Goal: Information Seeking & Learning: Check status

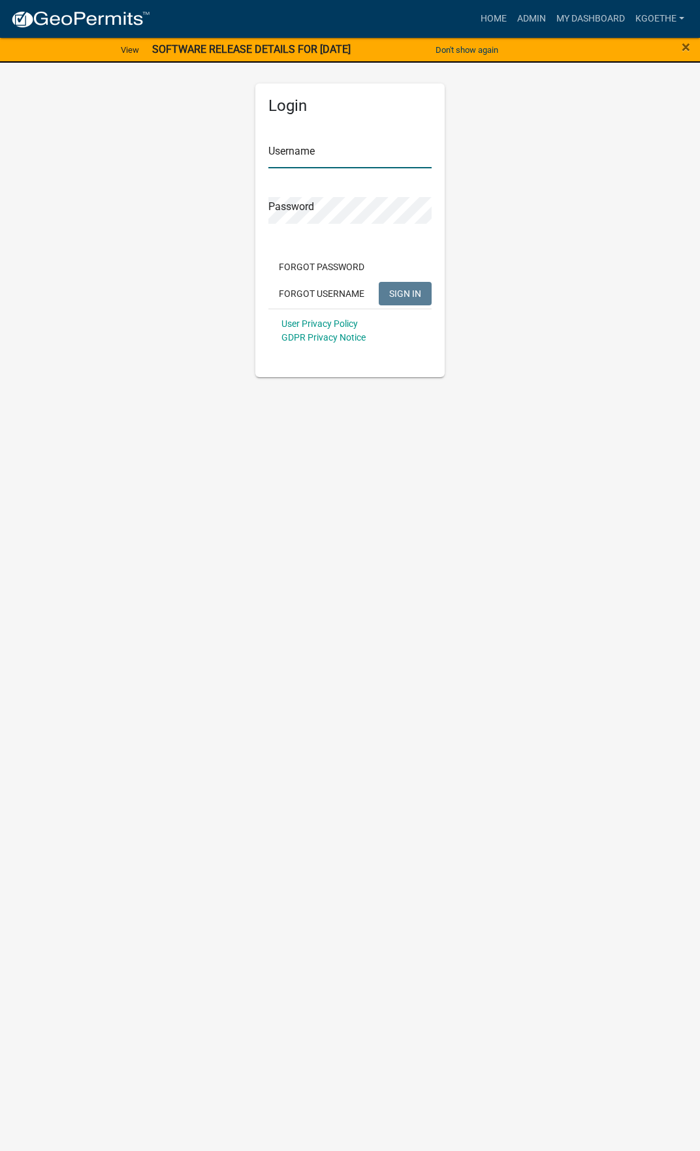
type input "kgoethe"
click at [412, 298] on span "SIGN IN" at bounding box center [405, 293] width 32 height 10
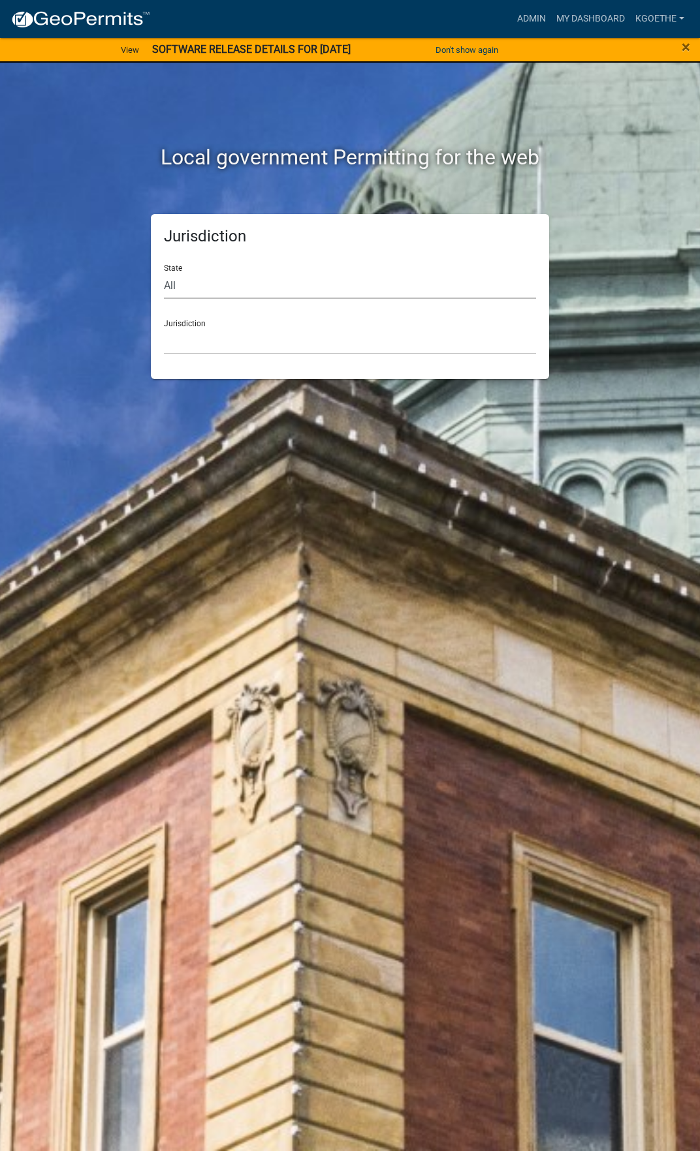
click at [223, 290] on select "All [US_STATE] [US_STATE] [US_STATE] [US_STATE] [US_STATE] [US_STATE] [US_STATE…" at bounding box center [350, 285] width 372 height 27
select select "[US_STATE]"
click at [164, 272] on select "All [US_STATE] [US_STATE] [US_STATE] [US_STATE] [US_STATE] [US_STATE] [US_STATE…" at bounding box center [350, 285] width 372 height 27
click at [253, 338] on select "[GEOGRAPHIC_DATA], [US_STATE] [GEOGRAPHIC_DATA], [US_STATE]" at bounding box center [350, 341] width 372 height 27
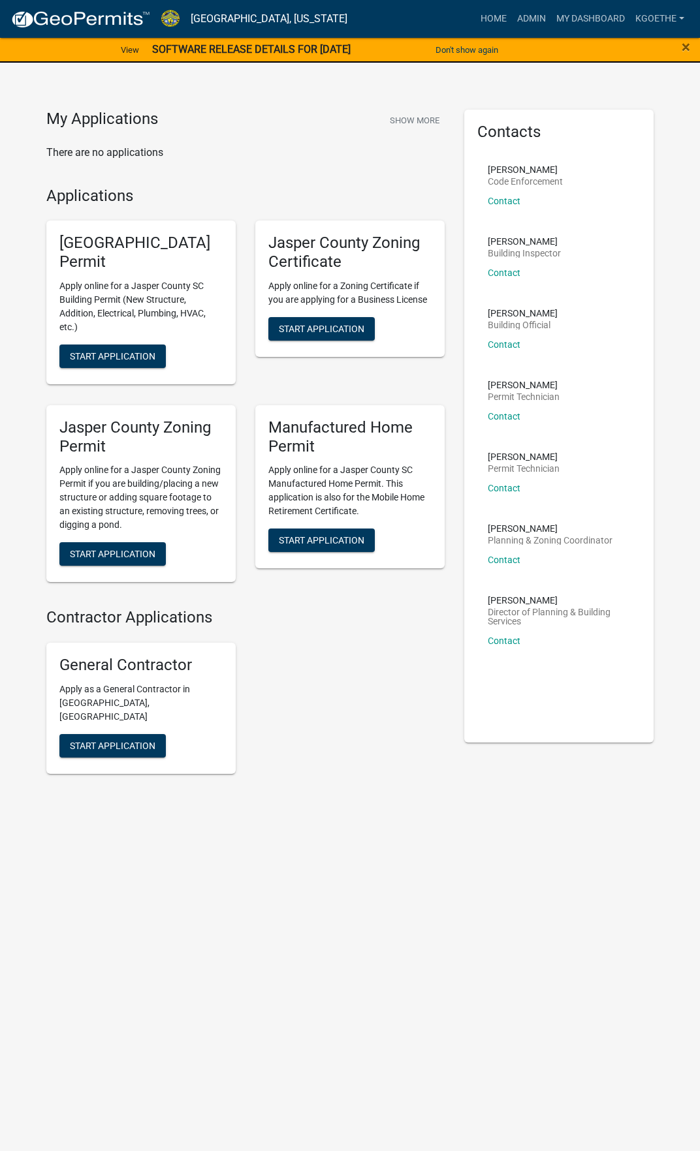
click at [380, 667] on div "General Contractor Apply as a General Contractor in [GEOGRAPHIC_DATA], [GEOGRAP…" at bounding box center [246, 708] width 418 height 152
click at [326, 896] on body "Internet Explorer does NOT work with GeoPermits. Get a new browser for more sec…" at bounding box center [350, 575] width 700 height 1151
click at [600, 10] on link "My Dashboard" at bounding box center [590, 19] width 79 height 25
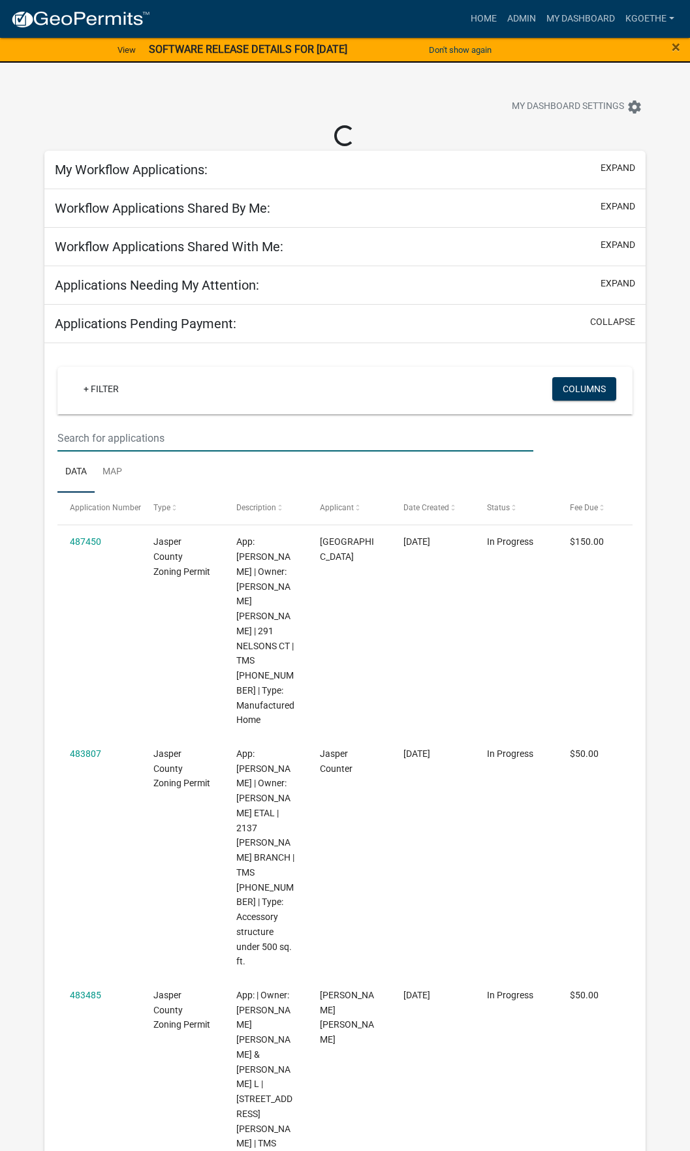
click at [118, 442] on input "text" at bounding box center [295, 438] width 476 height 27
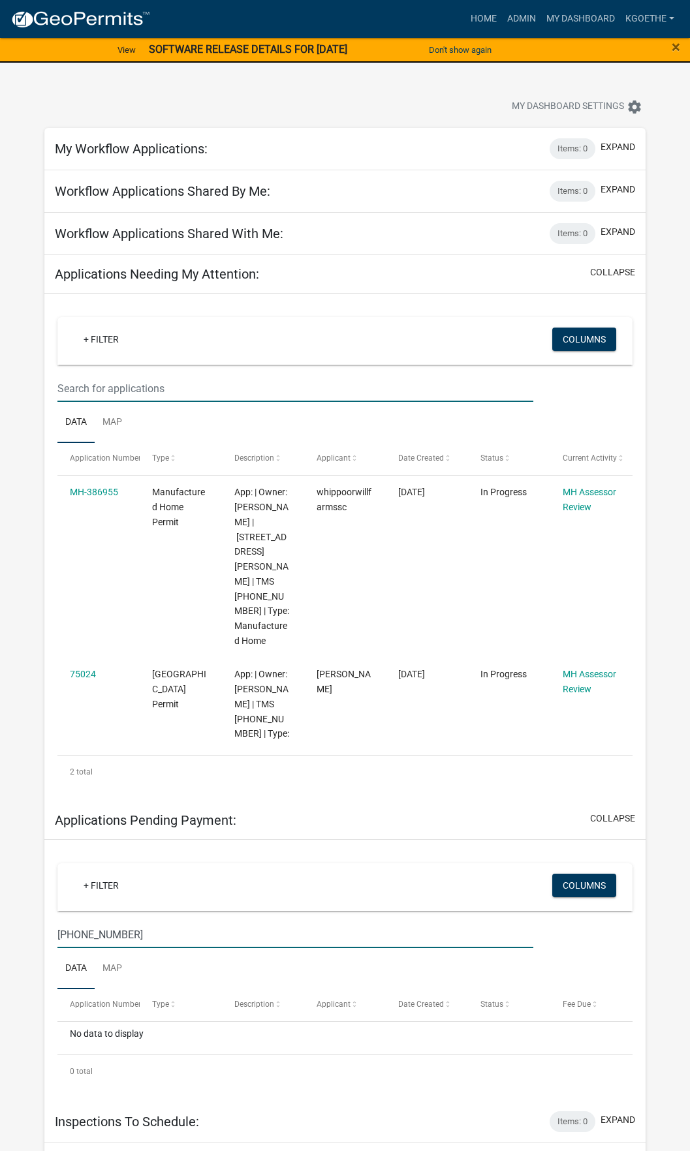
click at [159, 397] on input "text" at bounding box center [295, 388] width 476 height 27
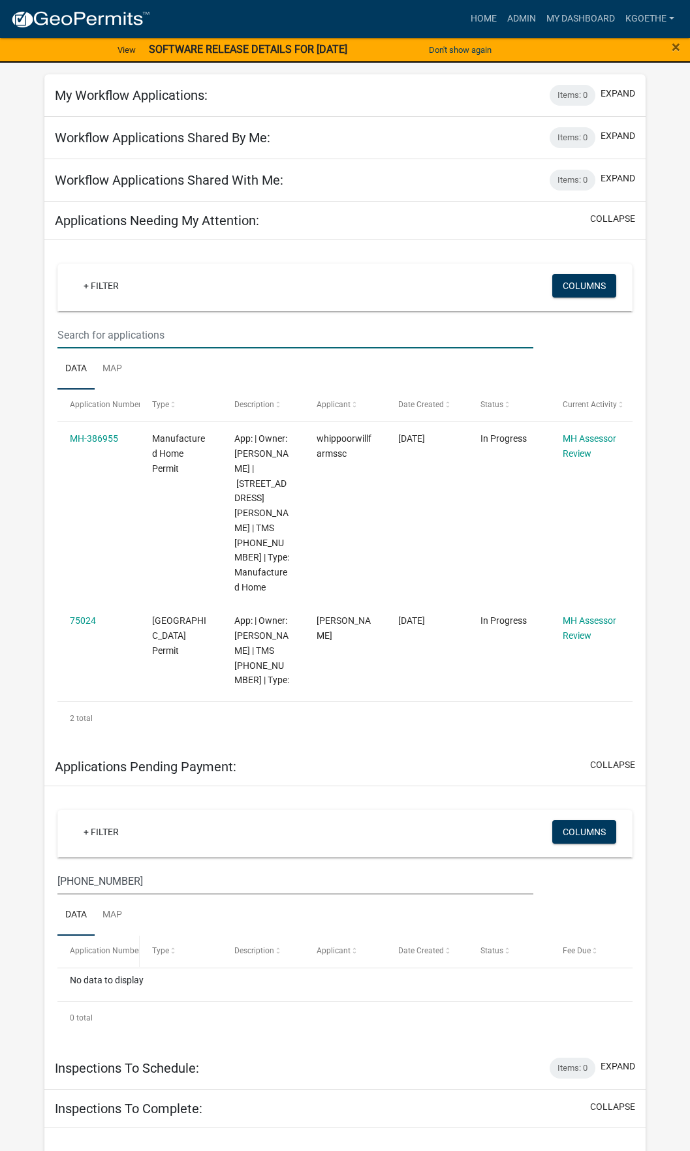
scroll to position [196, 0]
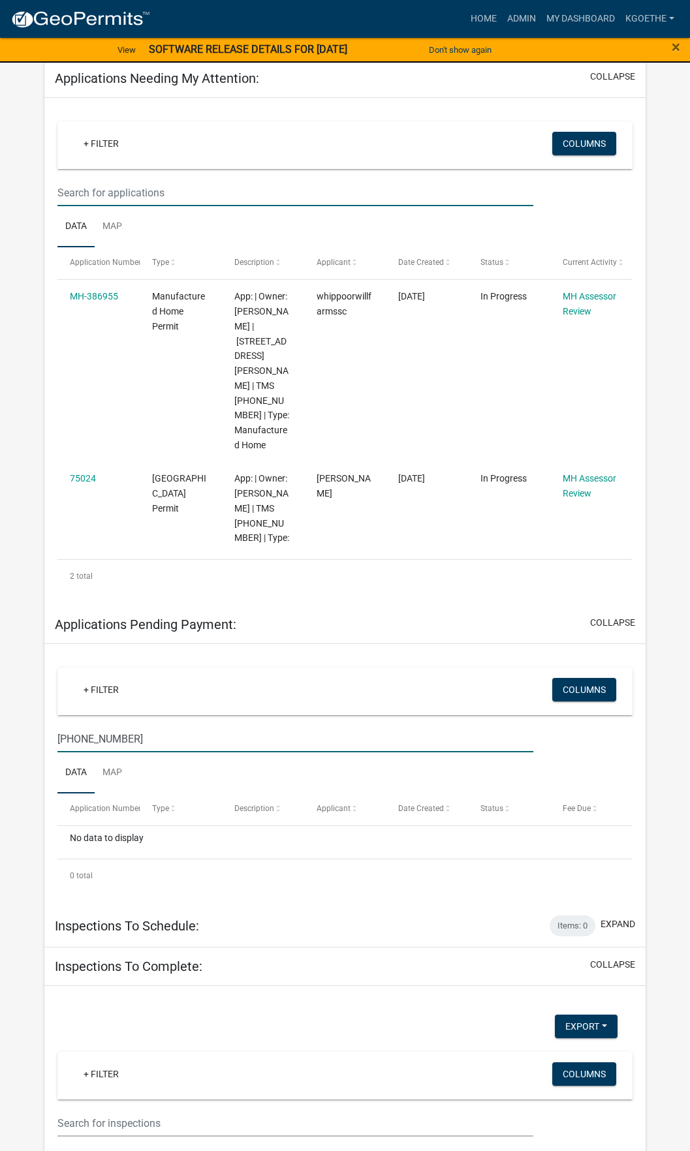
click at [172, 726] on input "[PHONE_NUMBER]" at bounding box center [295, 739] width 476 height 27
type input "0"
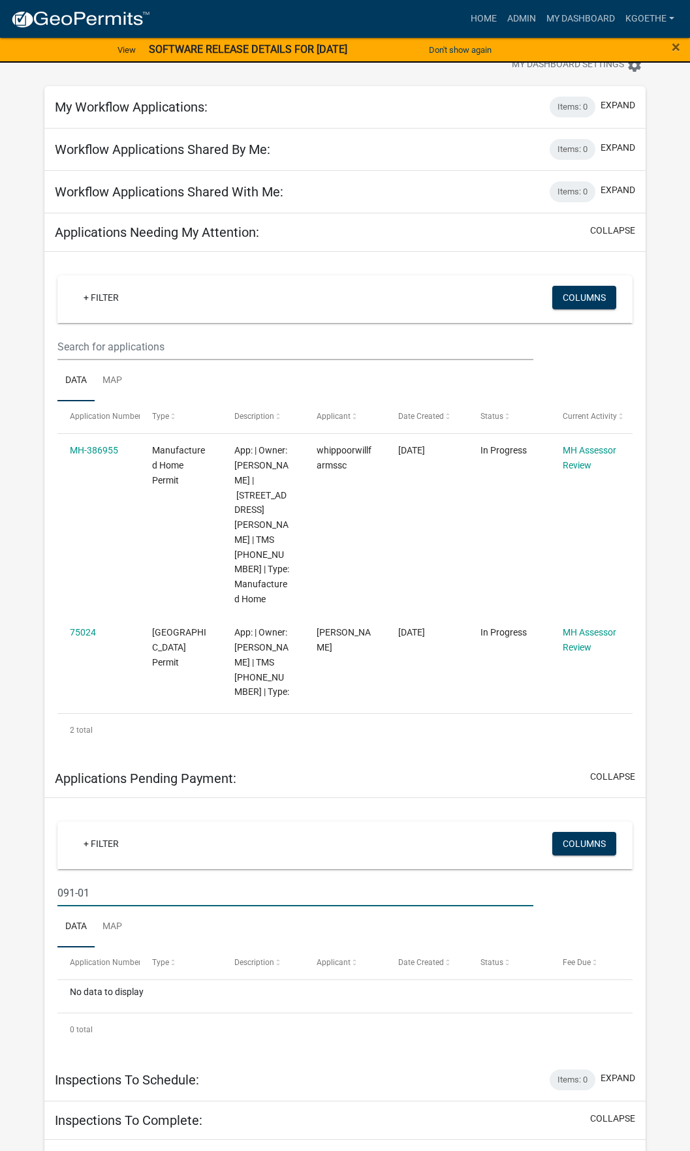
scroll to position [0, 0]
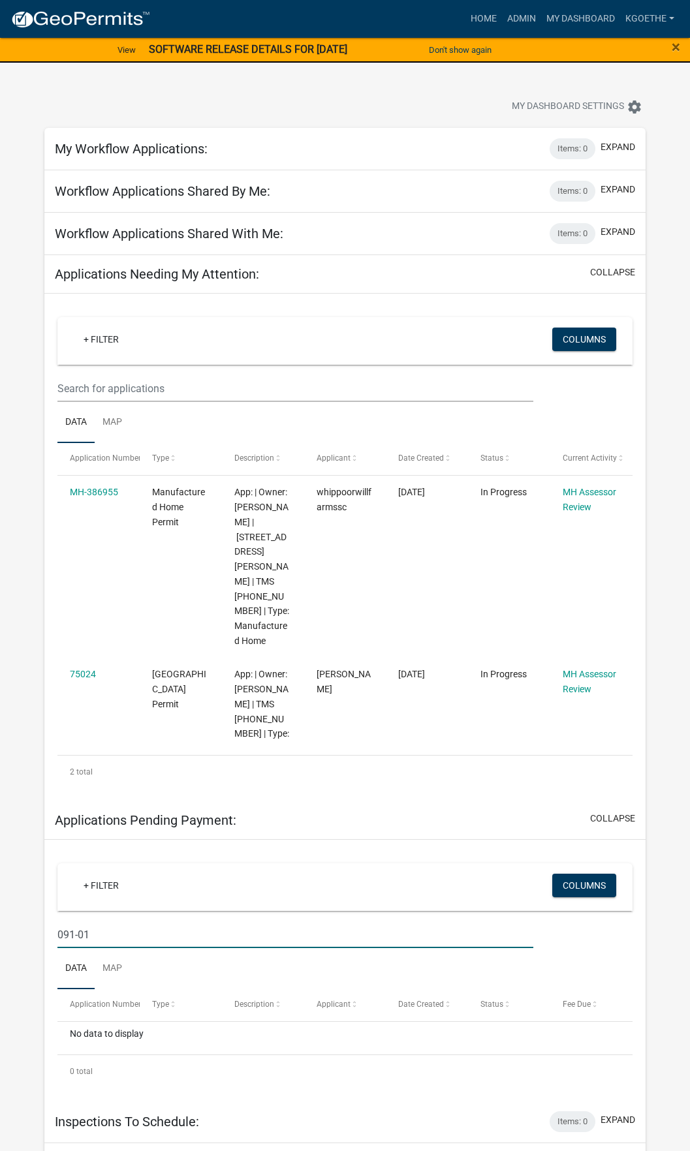
type input "091-01"
click at [177, 386] on input "text" at bounding box center [295, 388] width 476 height 27
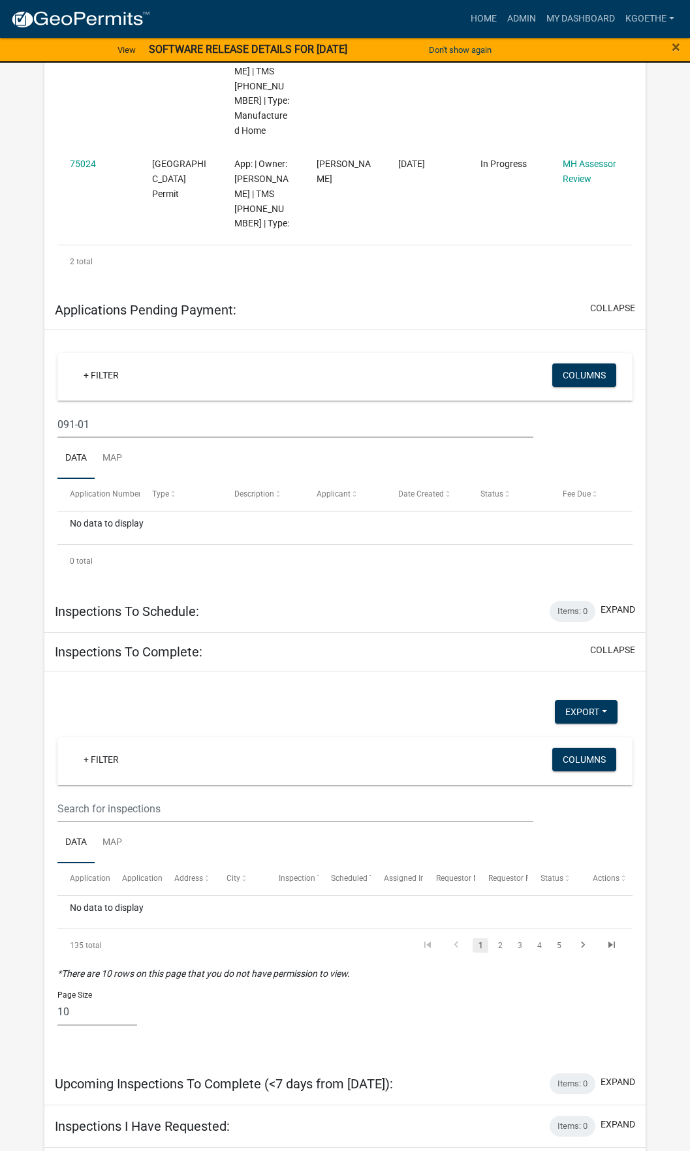
scroll to position [547, 0]
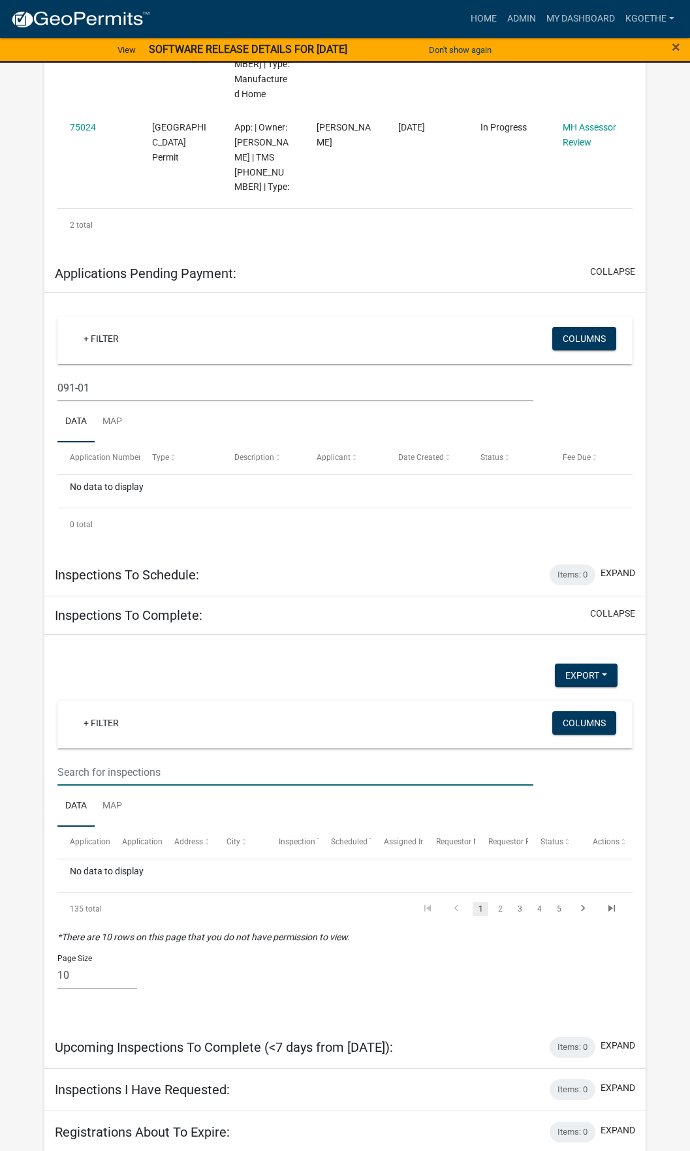
click at [199, 759] on input "text" at bounding box center [295, 772] width 476 height 27
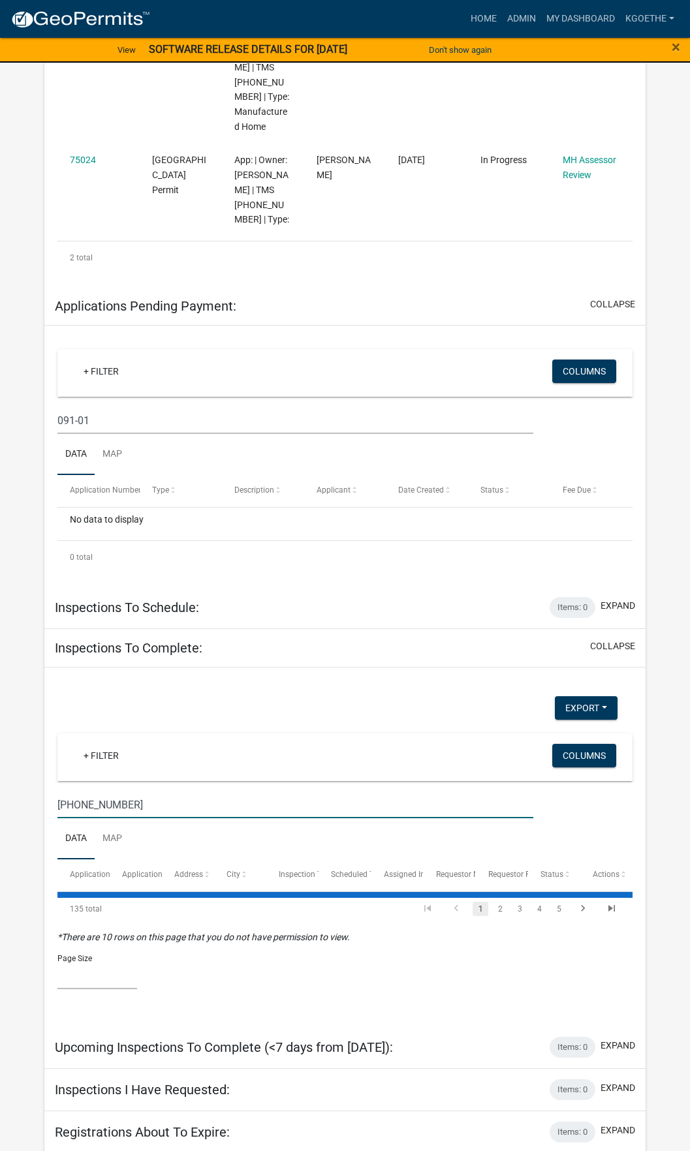
scroll to position [472, 0]
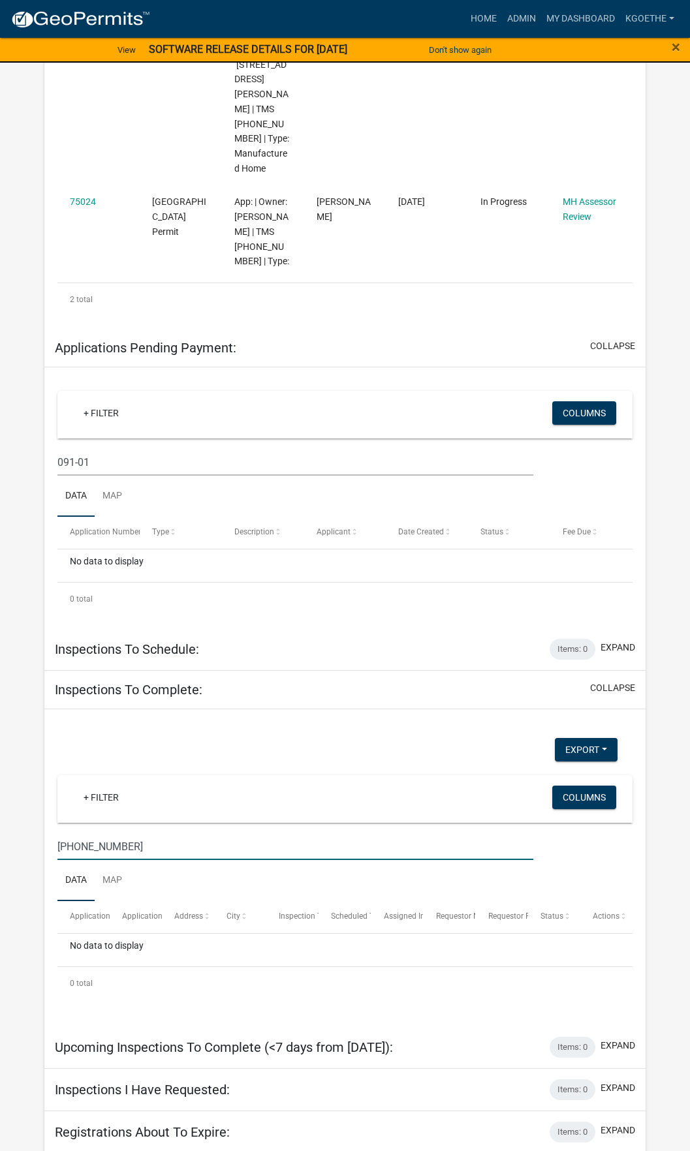
click at [87, 833] on input "[PHONE_NUMBER]" at bounding box center [295, 846] width 476 height 27
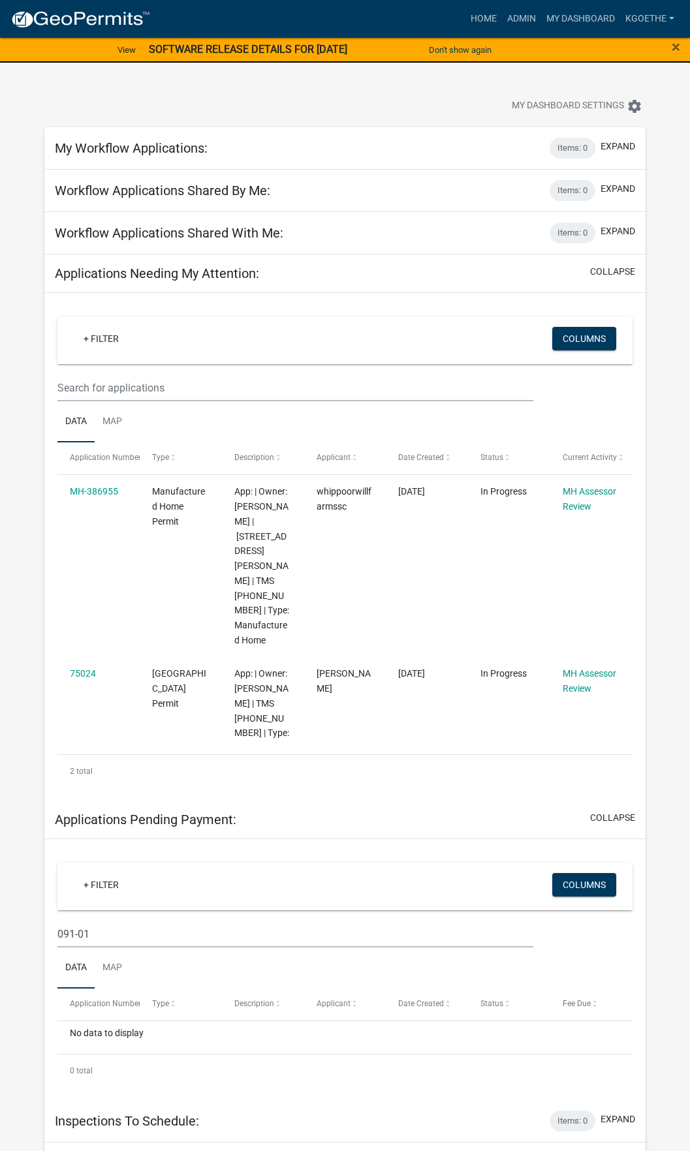
scroll to position [0, 0]
type input "091-01 -00-056"
click at [232, 59] on div "View SOFTWARE RELEASE DETAILS FOR [DATE]" at bounding box center [229, 50] width 345 height 27
click at [112, 54] on link "View" at bounding box center [126, 50] width 29 height 22
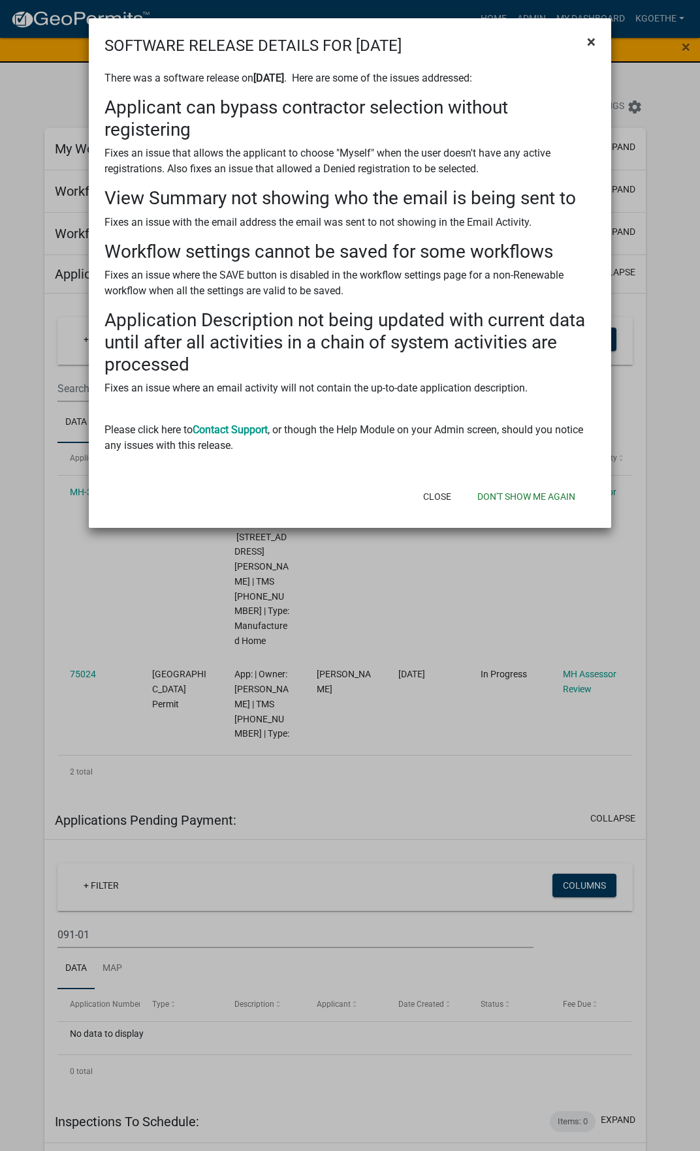
click at [596, 37] on button "×" at bounding box center [590, 41] width 29 height 37
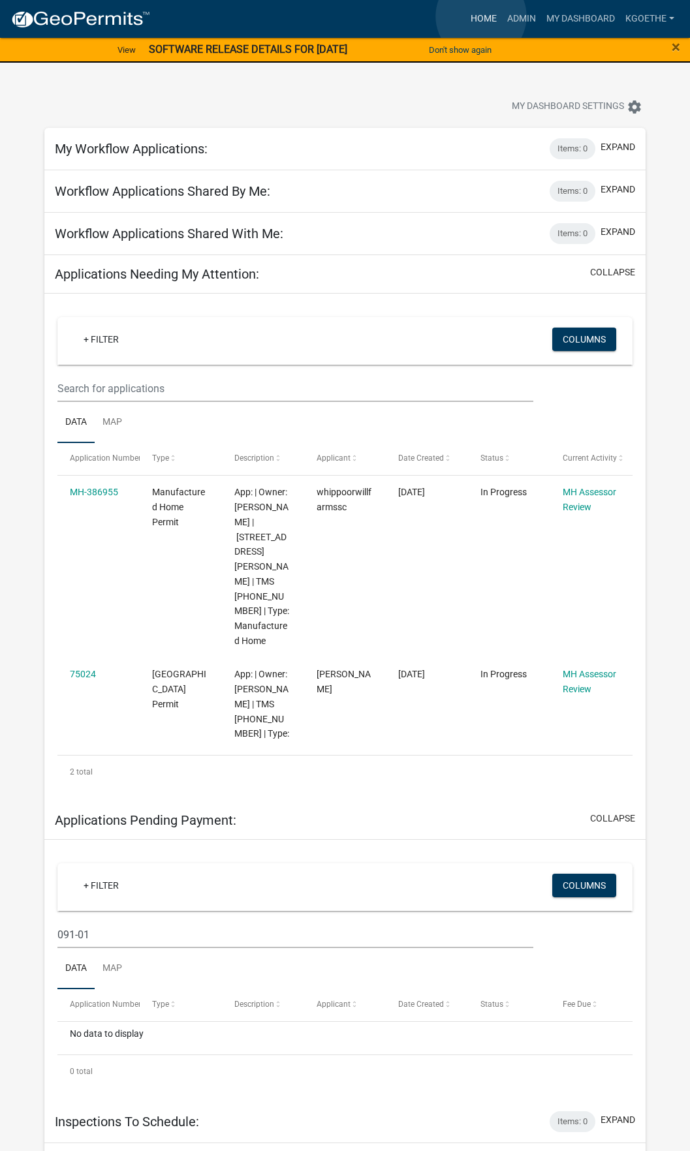
click at [481, 16] on link "Home" at bounding box center [483, 19] width 37 height 25
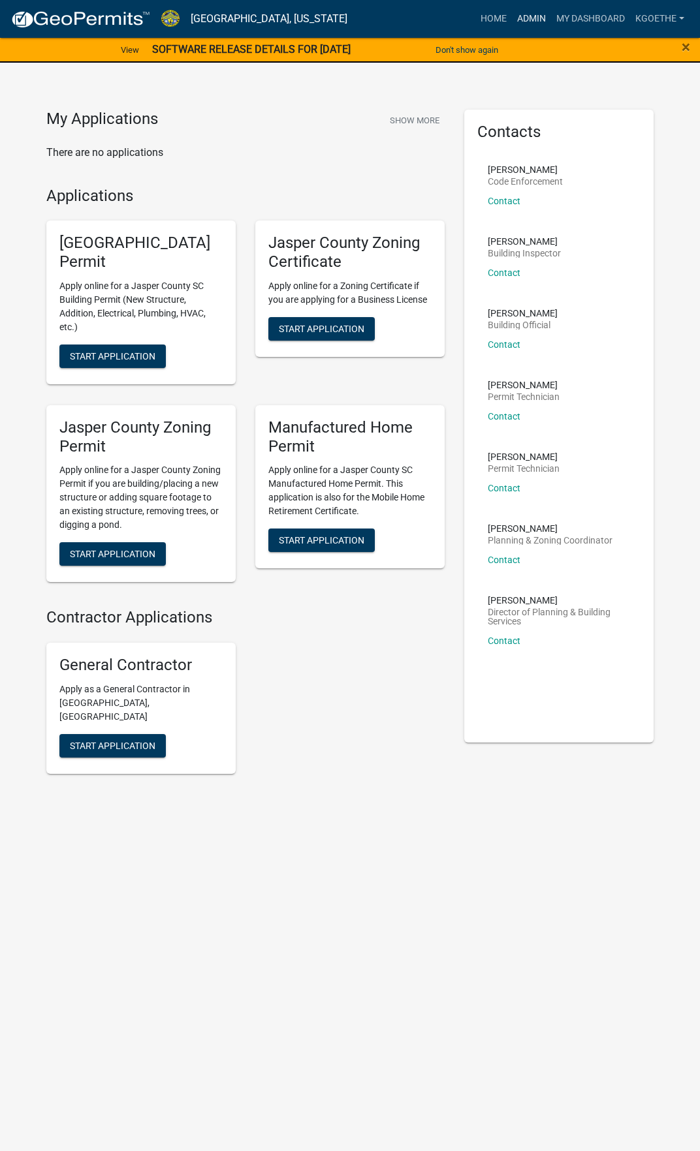
click at [536, 16] on link "Admin" at bounding box center [531, 19] width 39 height 25
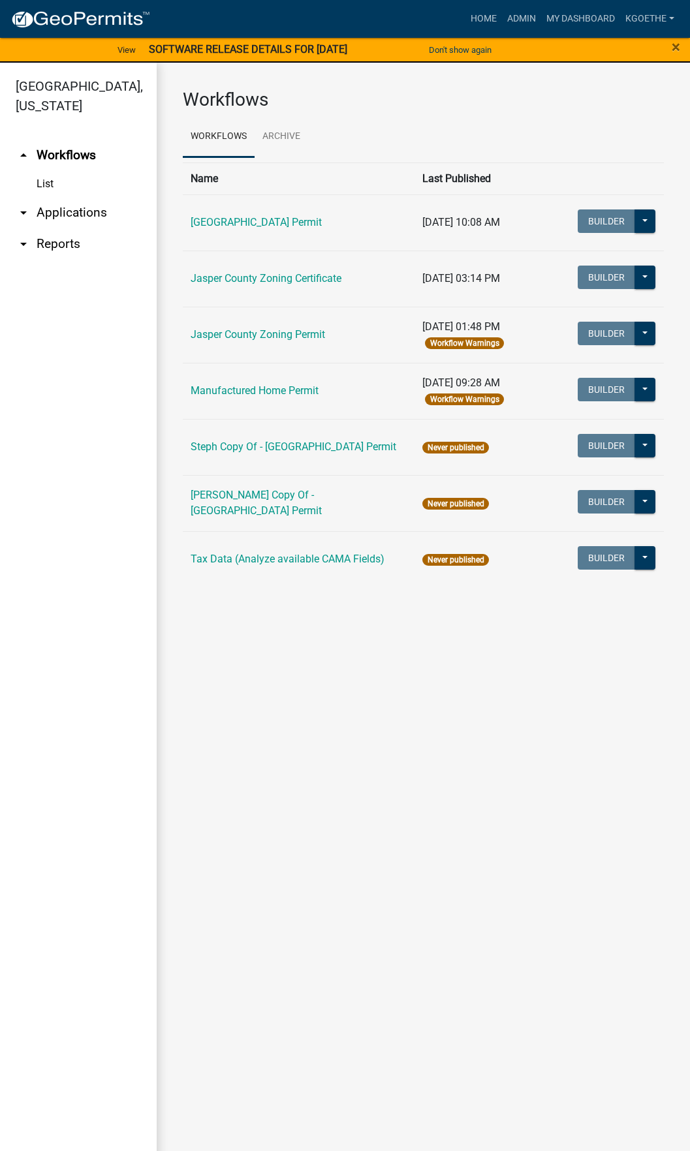
click at [27, 212] on icon "arrow_drop_down" at bounding box center [24, 213] width 16 height 16
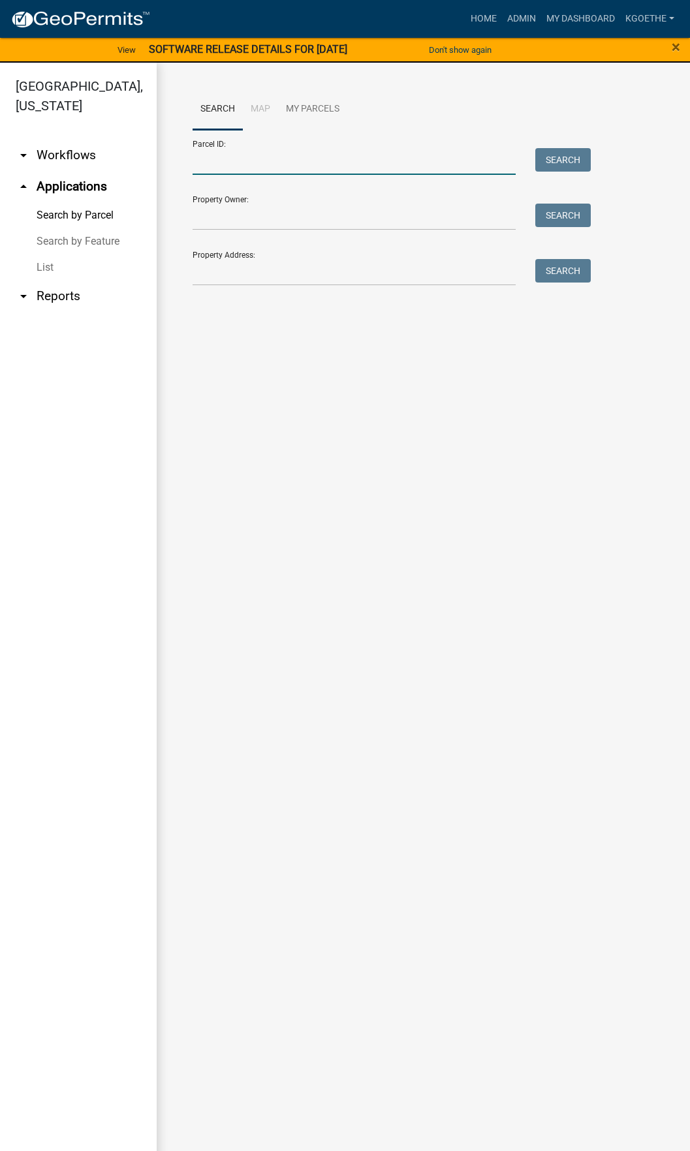
click at [234, 168] on input "Parcel ID:" at bounding box center [354, 161] width 323 height 27
type input "[PHONE_NUMBER]"
click at [560, 157] on button "Search" at bounding box center [562, 159] width 55 height 23
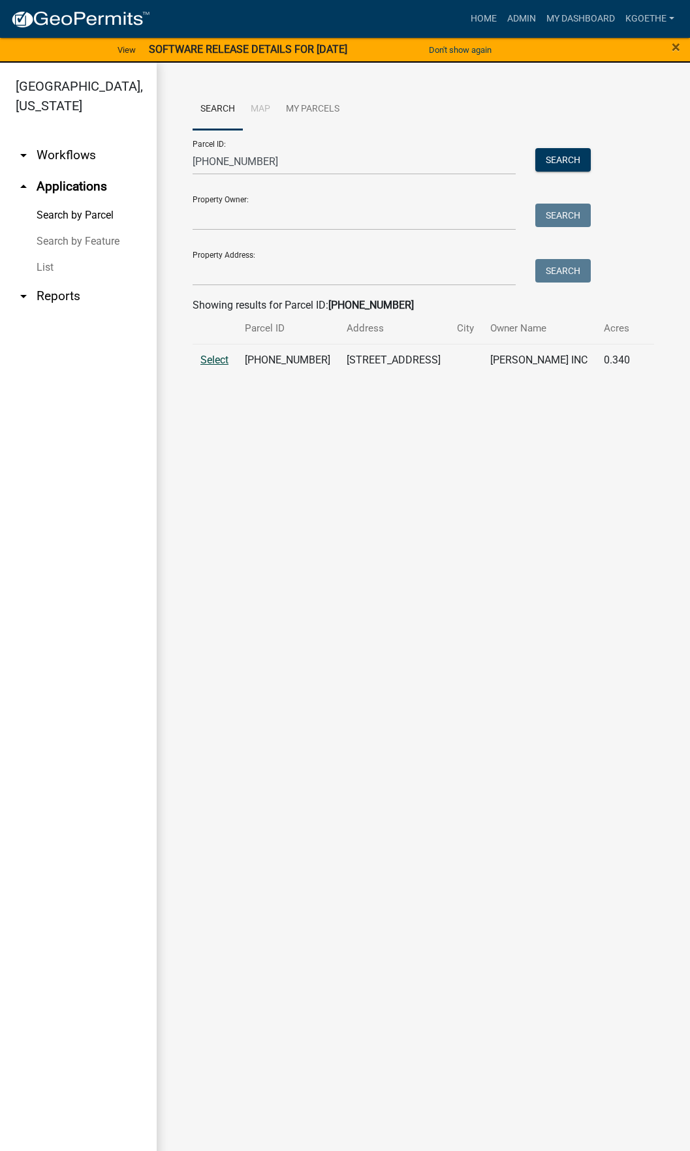
click at [219, 360] on span "Select" at bounding box center [214, 360] width 28 height 12
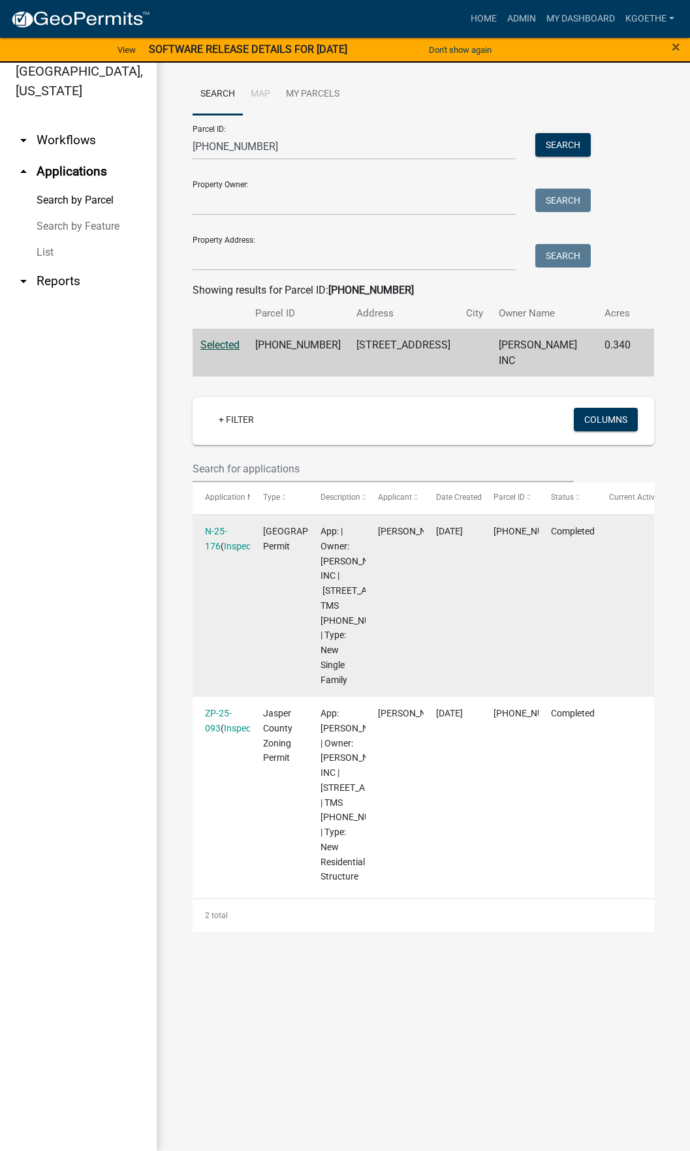
scroll to position [16, 0]
click at [219, 525] on link "N-25-176" at bounding box center [216, 537] width 22 height 25
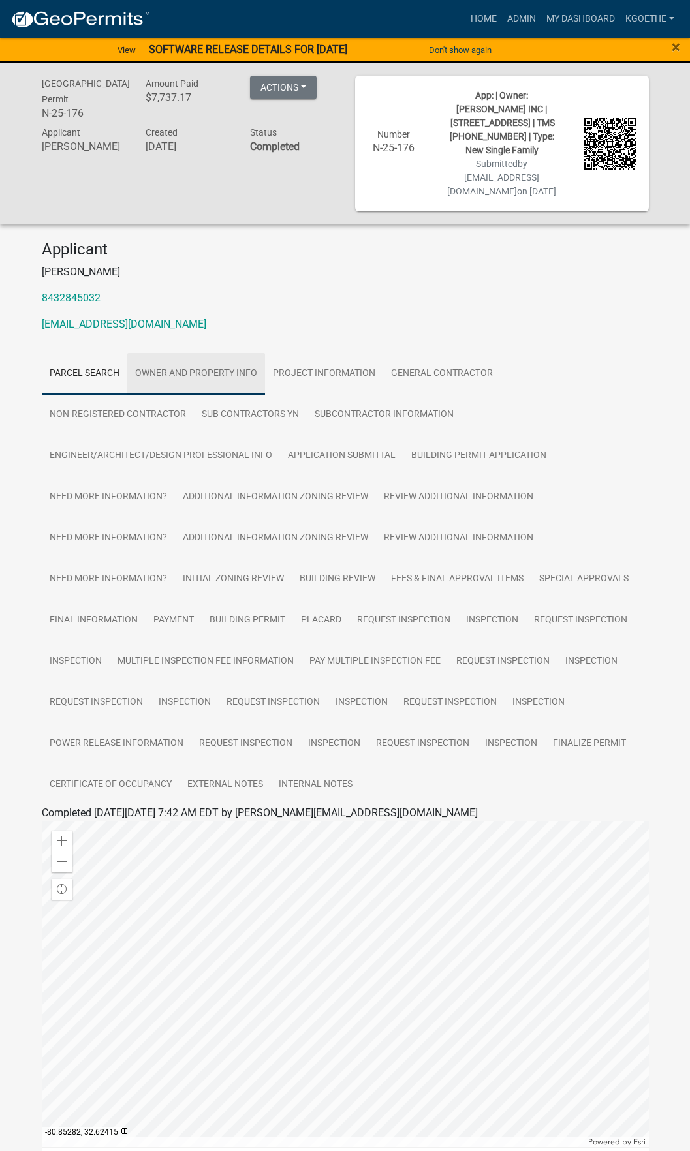
click at [194, 361] on link "Owner and Property Info" at bounding box center [196, 374] width 138 height 42
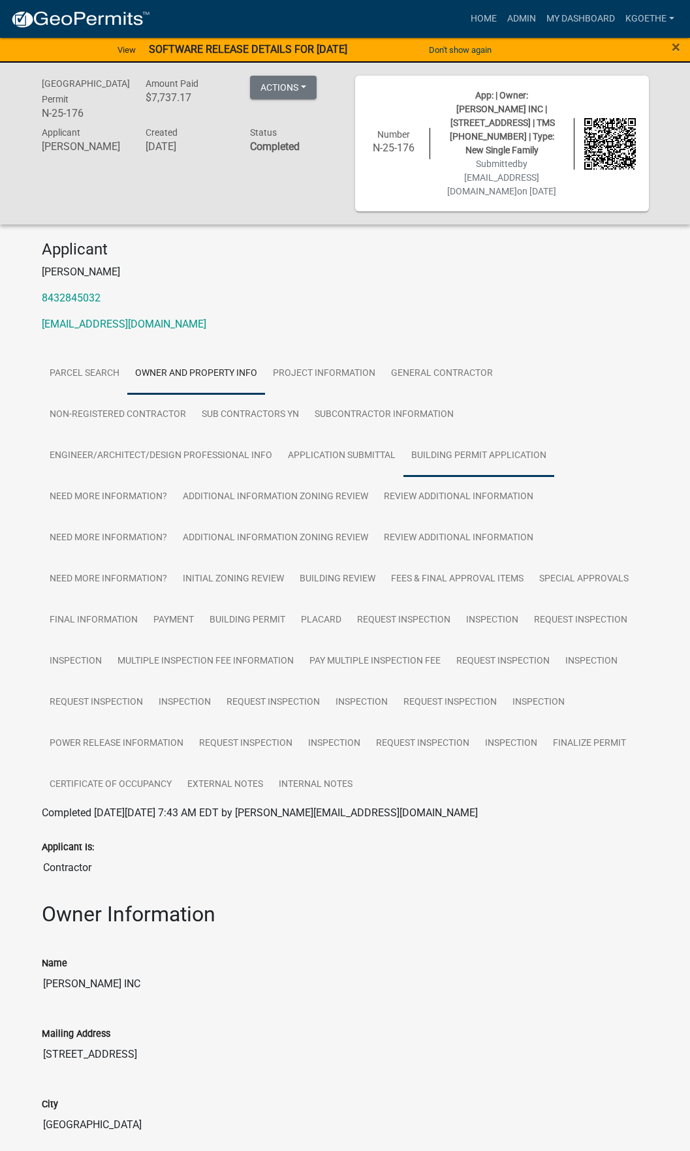
click at [499, 447] on link "Building Permit Application" at bounding box center [478, 456] width 151 height 42
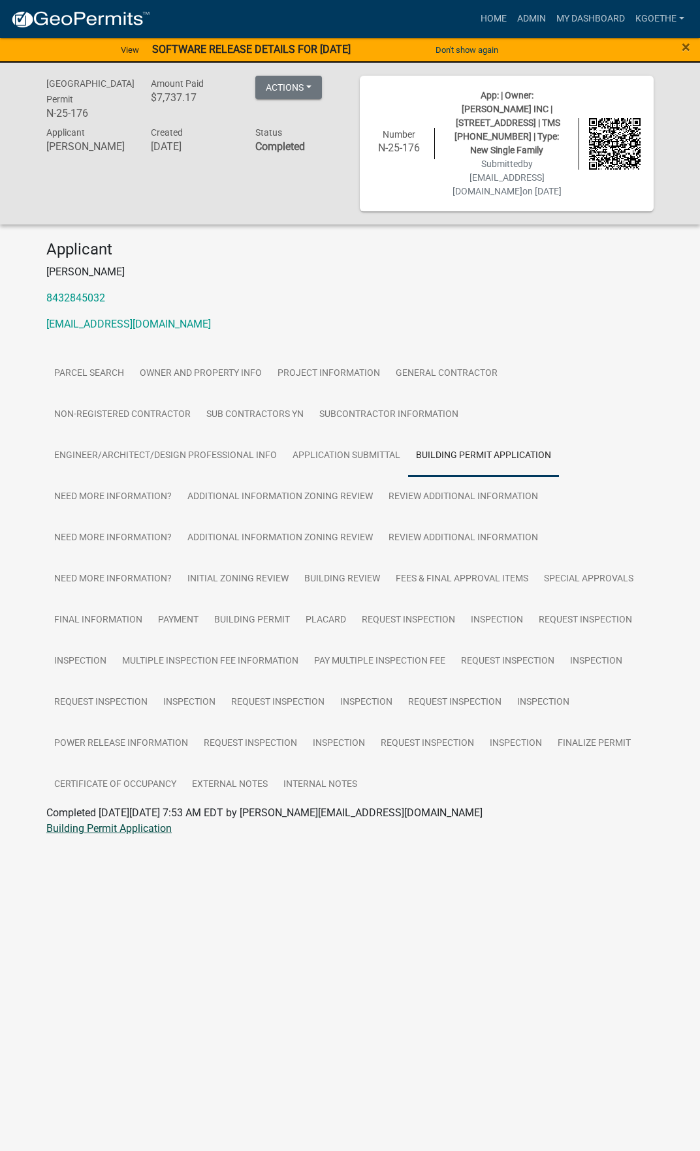
click at [71, 822] on link "Building Permit Application" at bounding box center [108, 828] width 125 height 12
click at [260, 604] on link "Building Permit" at bounding box center [251, 621] width 91 height 42
click at [106, 777] on link "Certificate of Occupancy" at bounding box center [115, 785] width 138 height 42
click at [100, 822] on link "Certificate of Occupancy" at bounding box center [102, 828] width 113 height 12
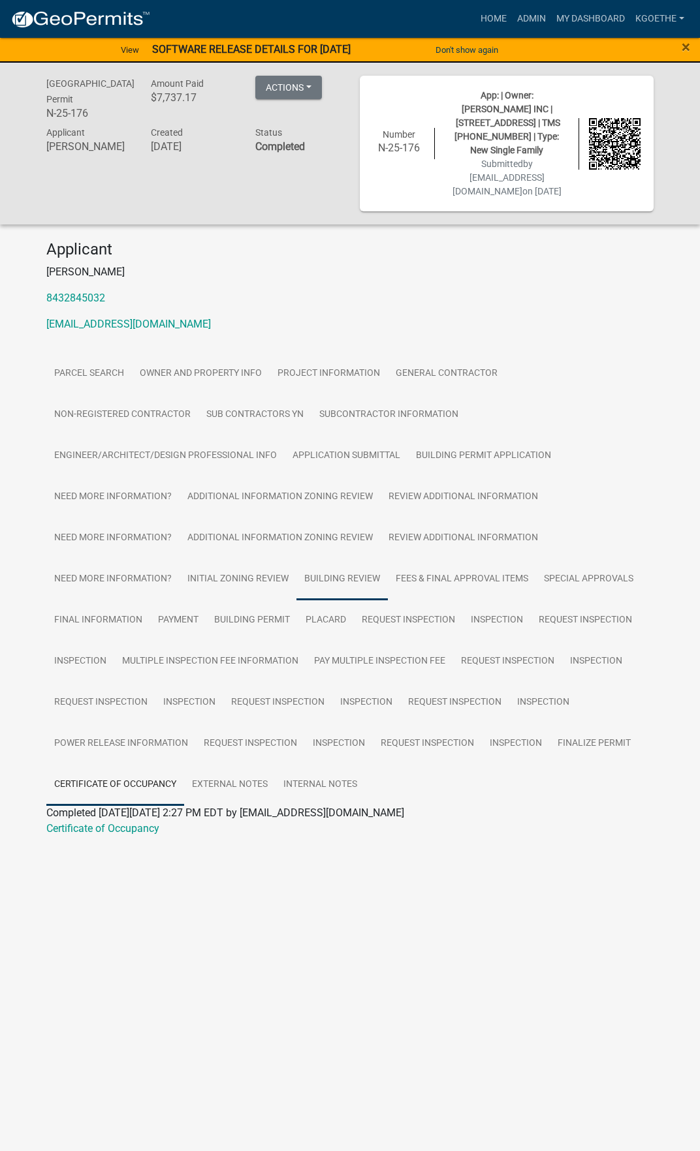
click at [309, 571] on link "Building Review" at bounding box center [341, 580] width 91 height 42
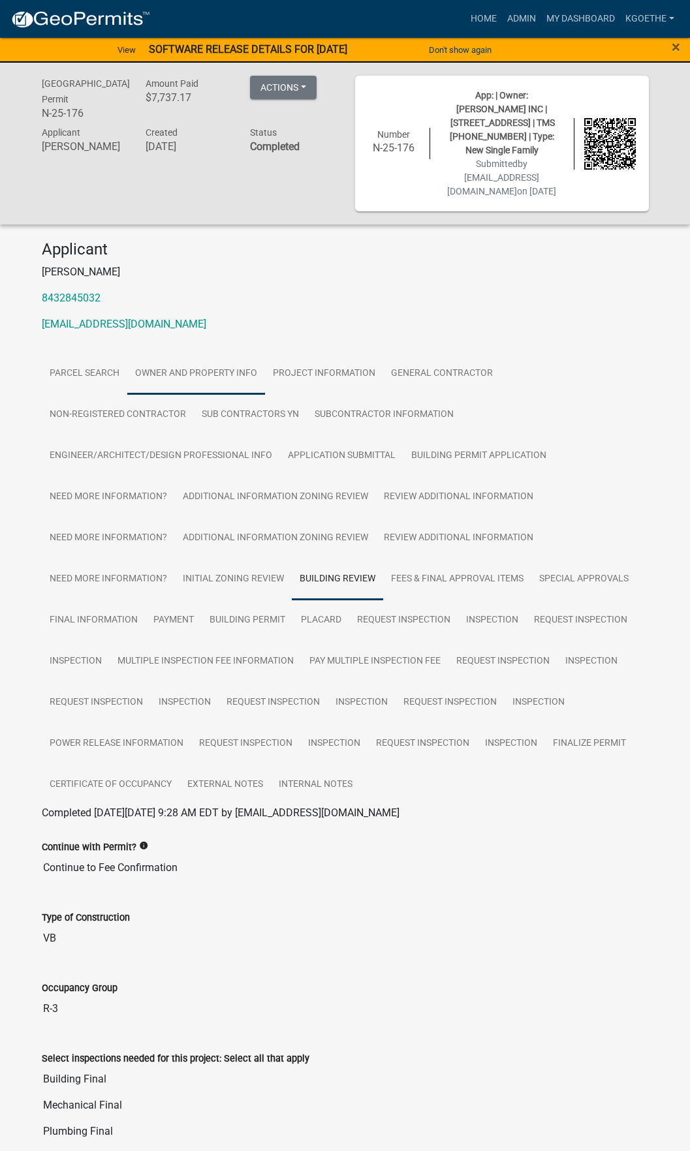
click at [181, 364] on link "Owner and Property Info" at bounding box center [196, 374] width 138 height 42
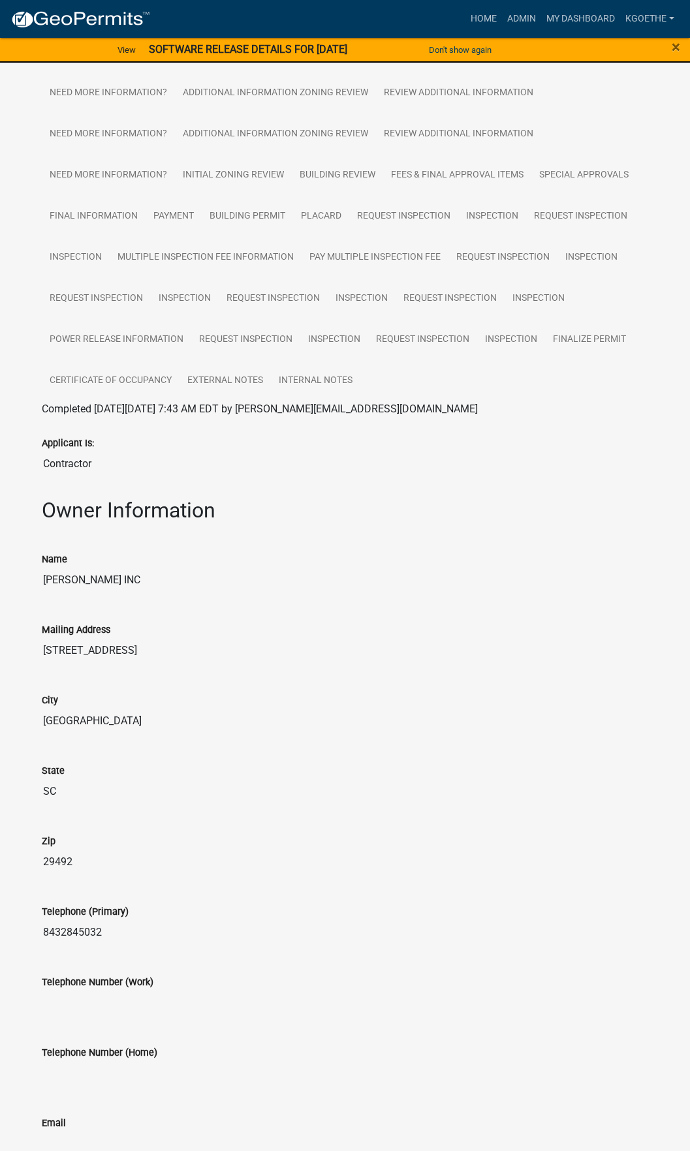
scroll to position [205, 0]
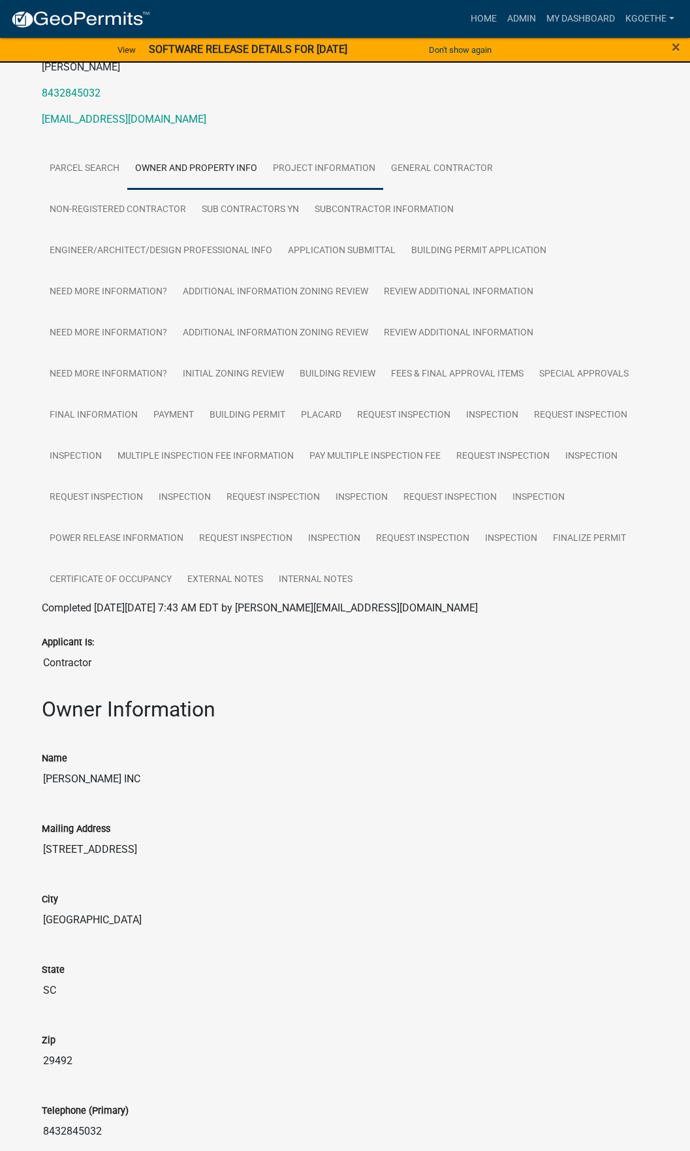
click at [296, 158] on link "Project Information" at bounding box center [324, 169] width 118 height 42
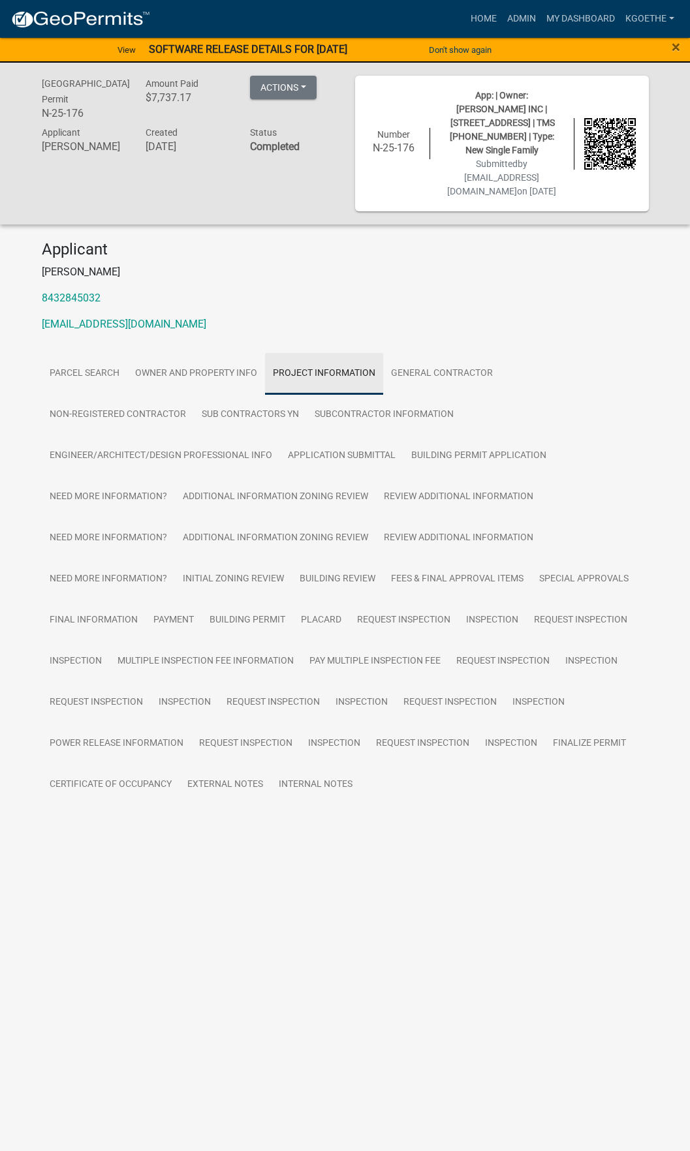
scroll to position [0, 0]
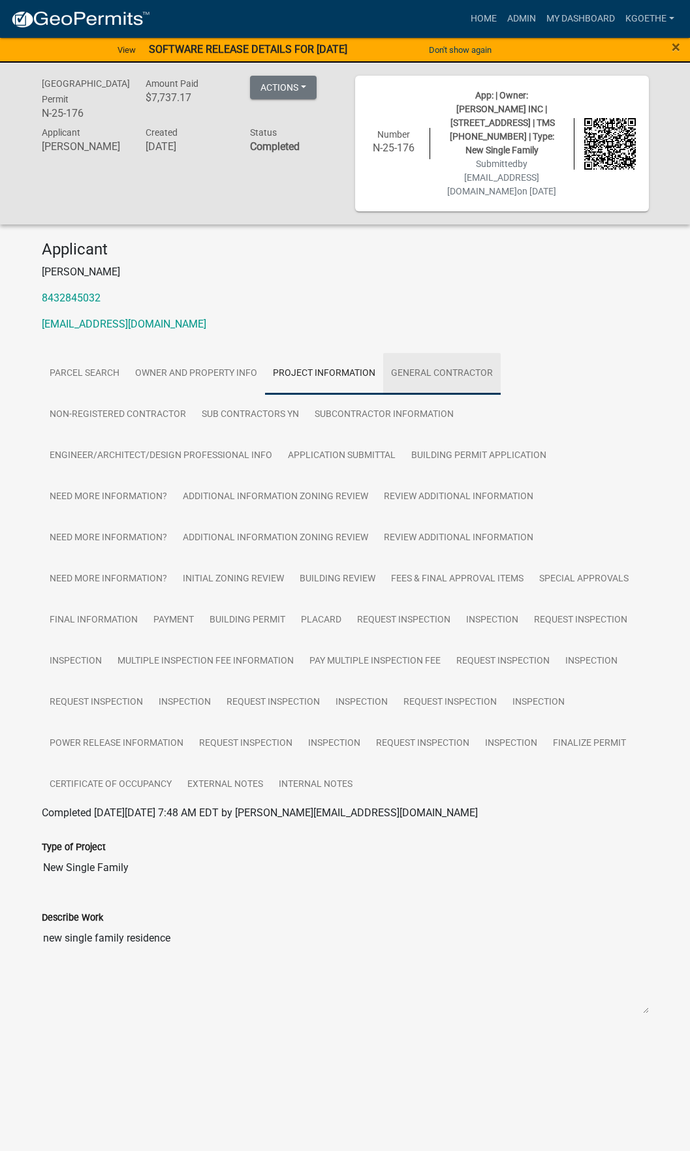
click at [476, 358] on link "General Contractor" at bounding box center [441, 374] width 117 height 42
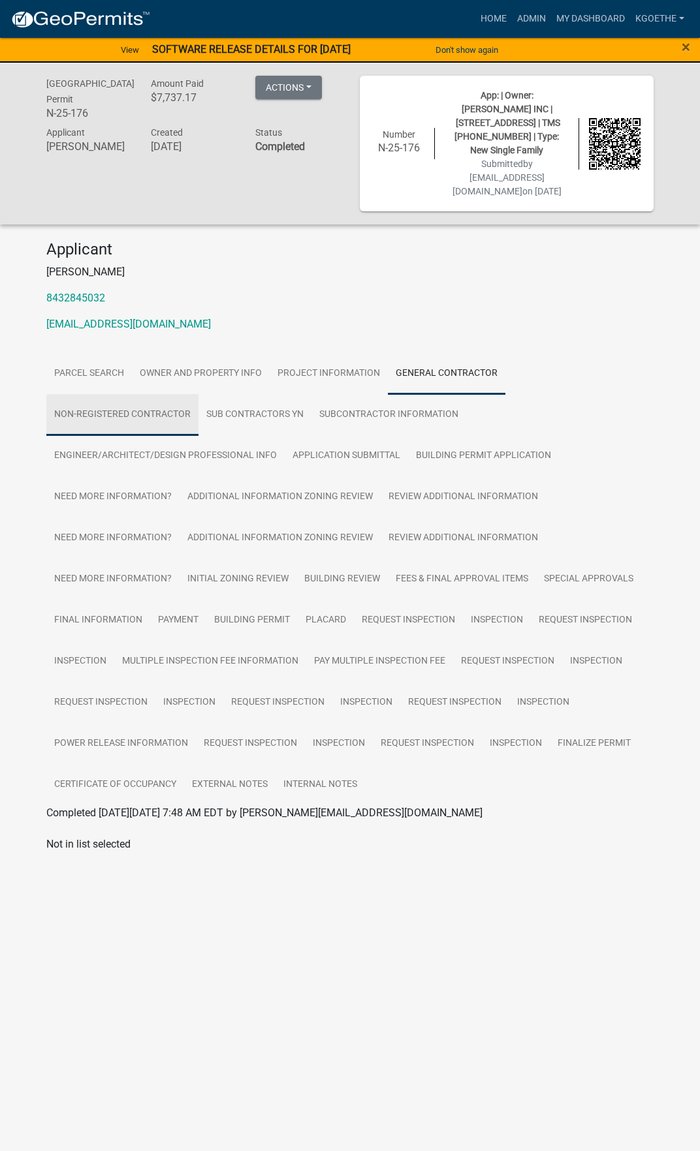
click at [80, 394] on link "Non-Registered Contractor" at bounding box center [122, 415] width 152 height 42
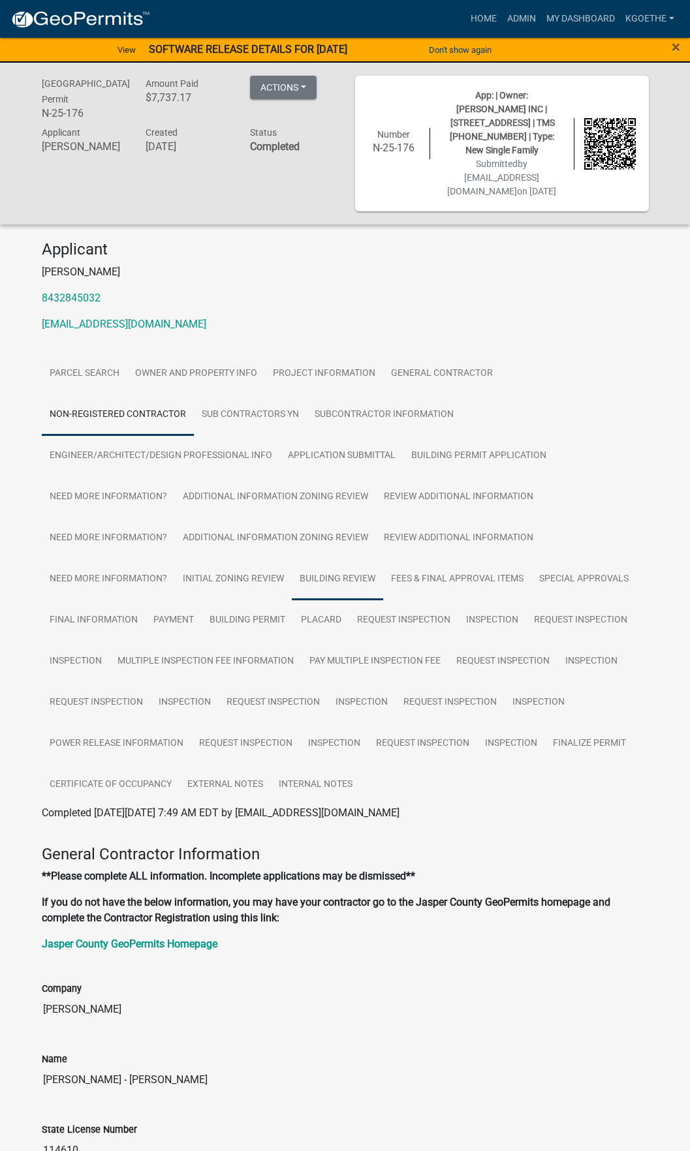
click at [318, 568] on link "Building Review" at bounding box center [337, 580] width 91 height 42
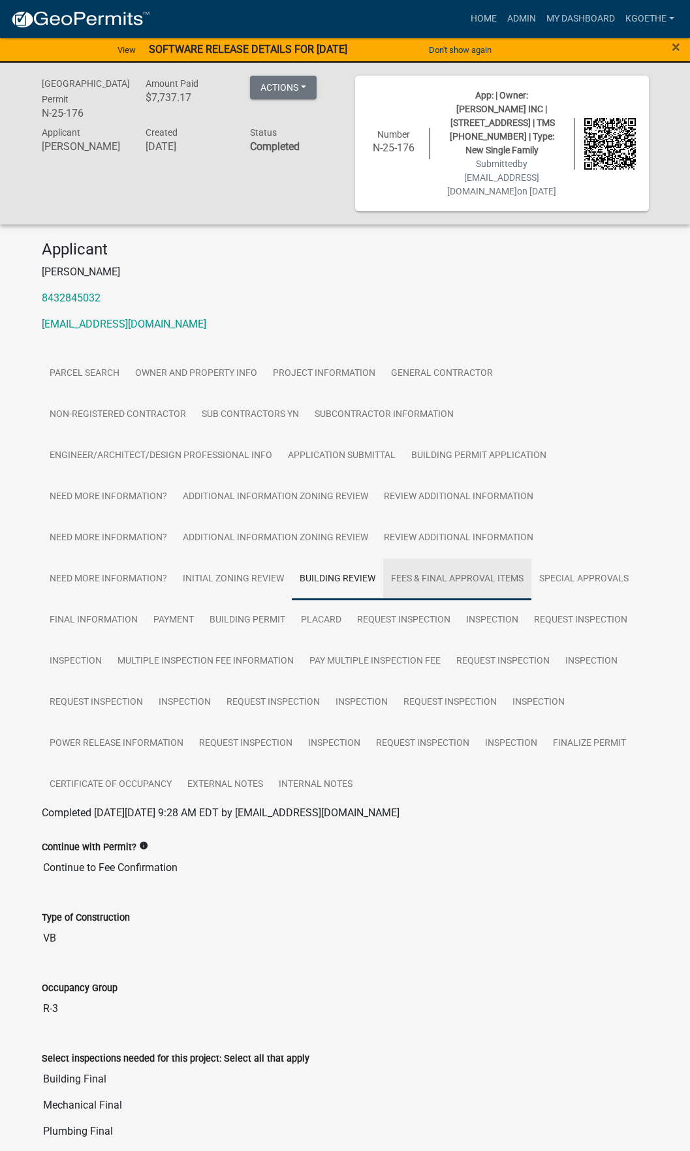
click at [460, 563] on link "Fees & Final Approval Items" at bounding box center [457, 580] width 148 height 42
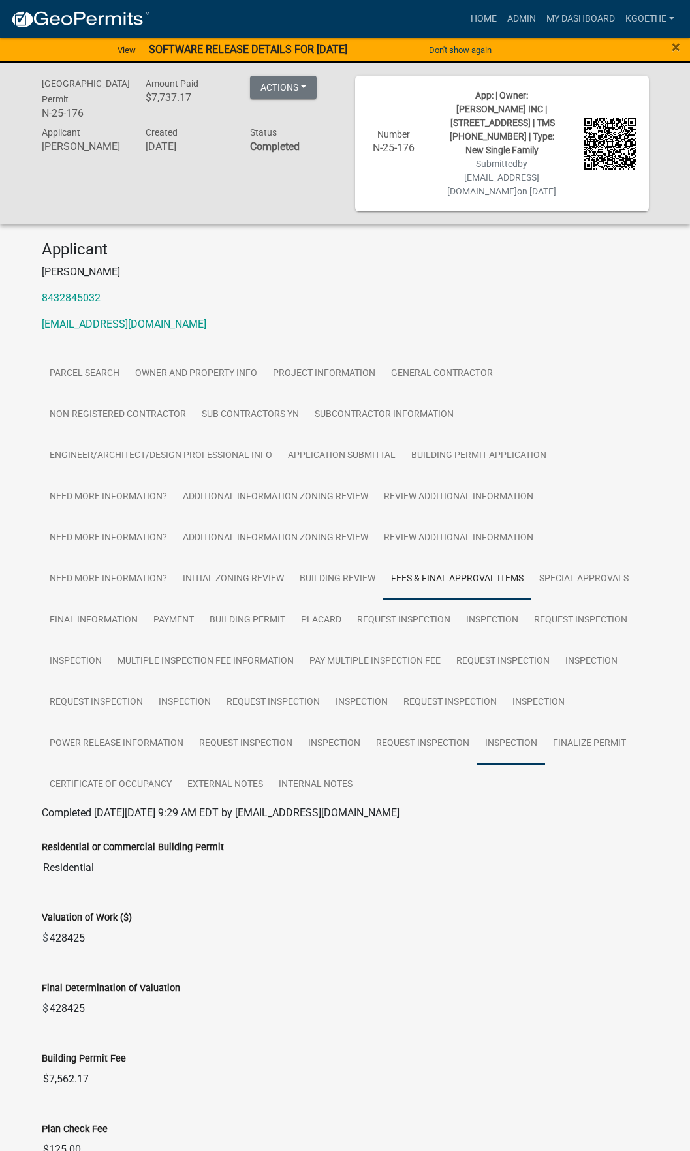
click at [521, 741] on link "Inspection" at bounding box center [511, 744] width 68 height 42
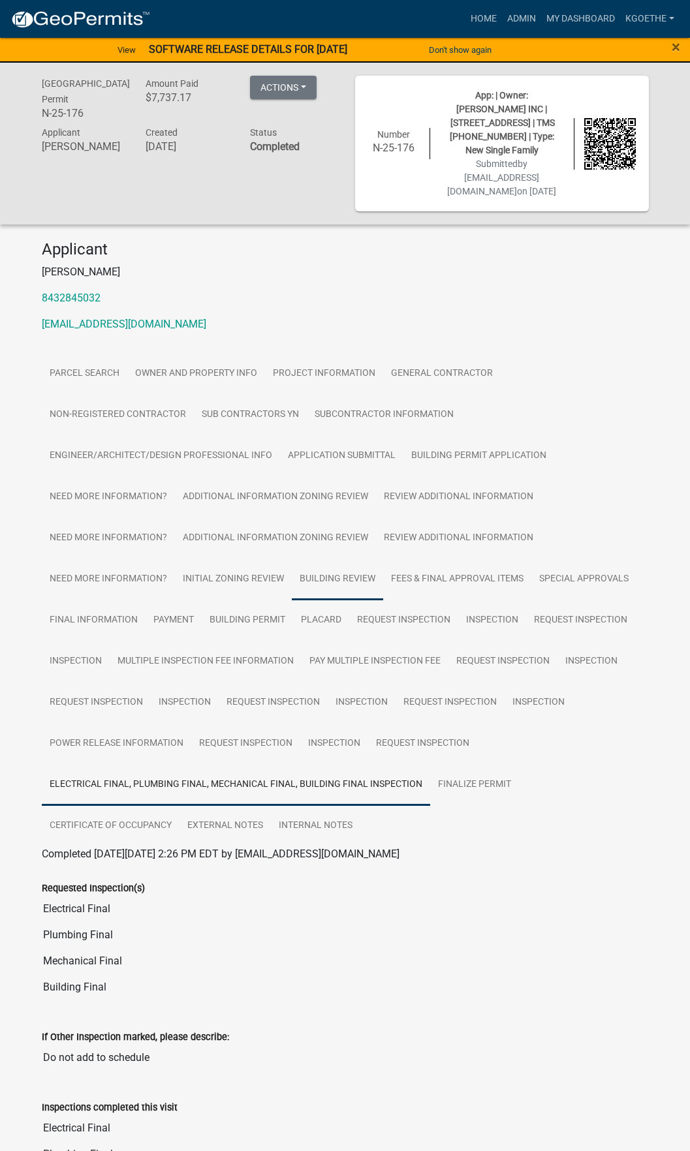
click at [350, 567] on link "Building Review" at bounding box center [337, 580] width 91 height 42
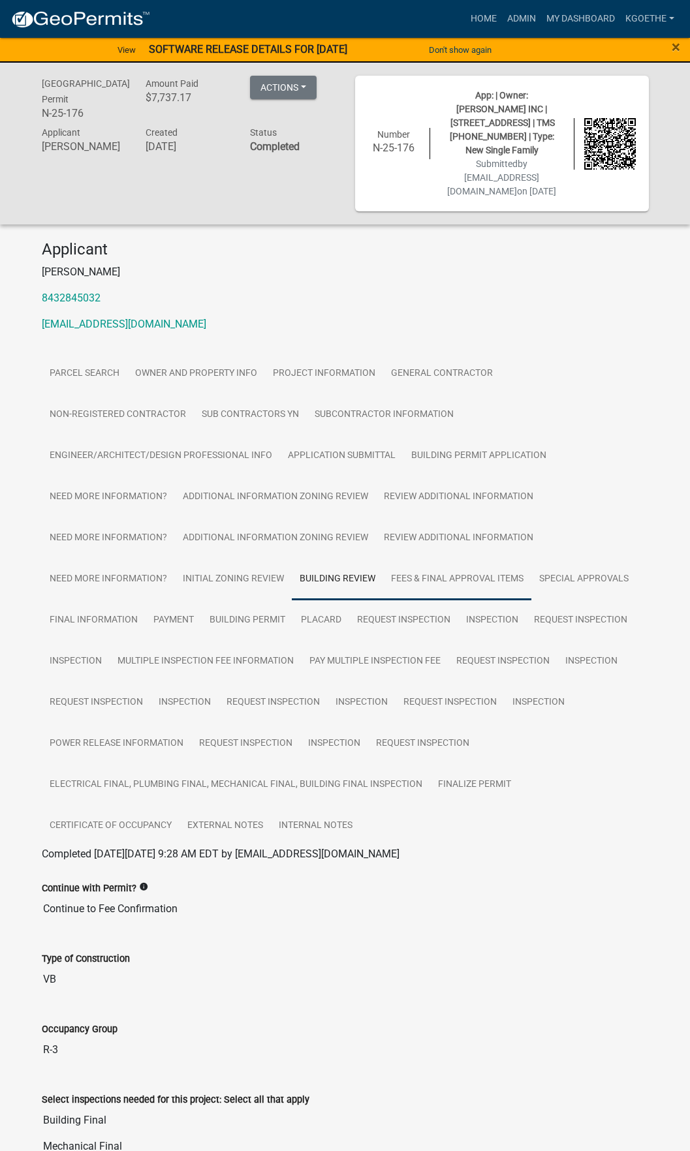
click at [432, 562] on link "Fees & Final Approval Items" at bounding box center [457, 580] width 148 height 42
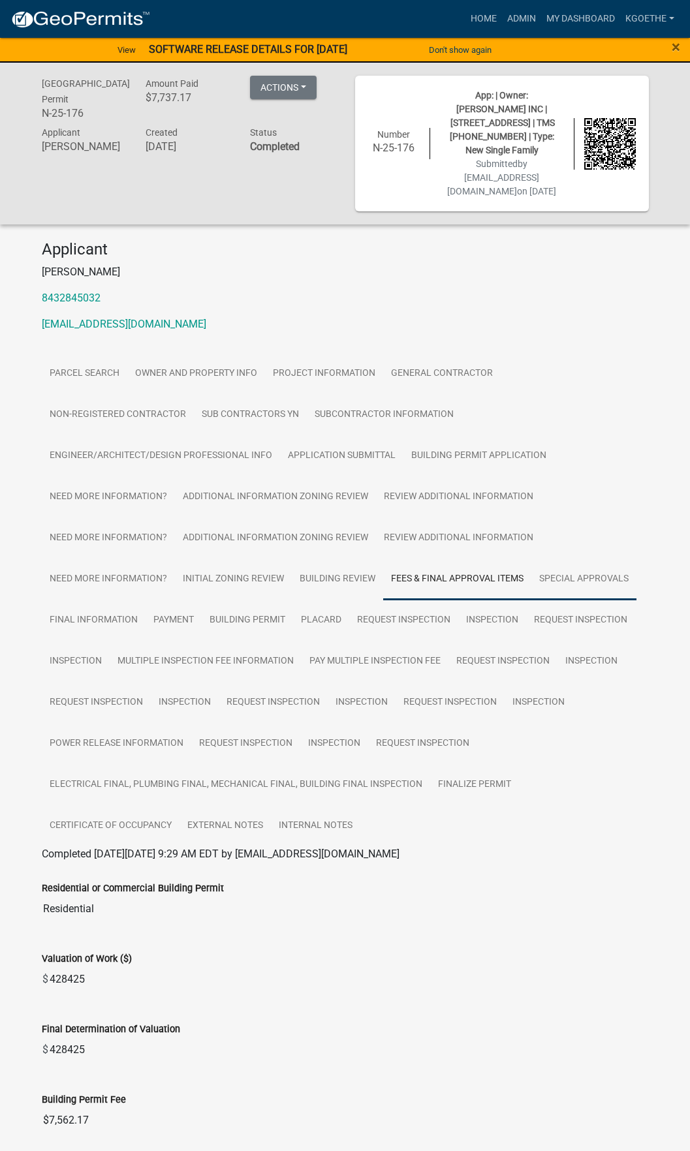
click at [569, 577] on link "Special Approvals" at bounding box center [583, 580] width 105 height 42
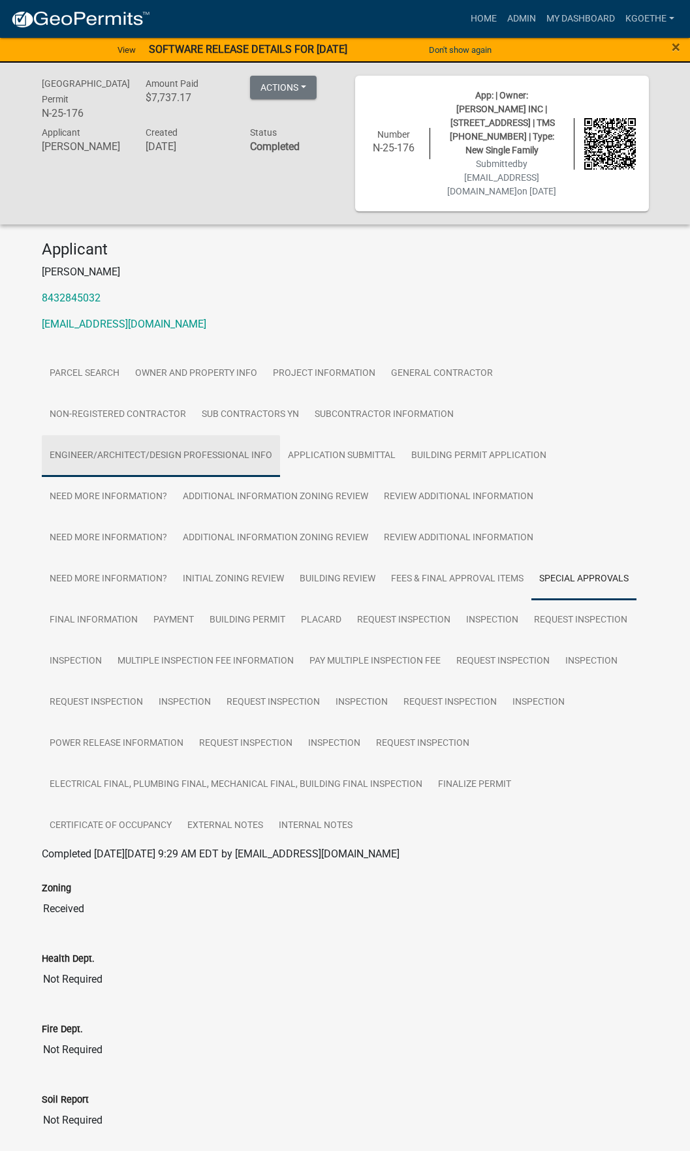
click at [266, 446] on link "Engineer/Architect/Design Professional Info" at bounding box center [161, 456] width 238 height 42
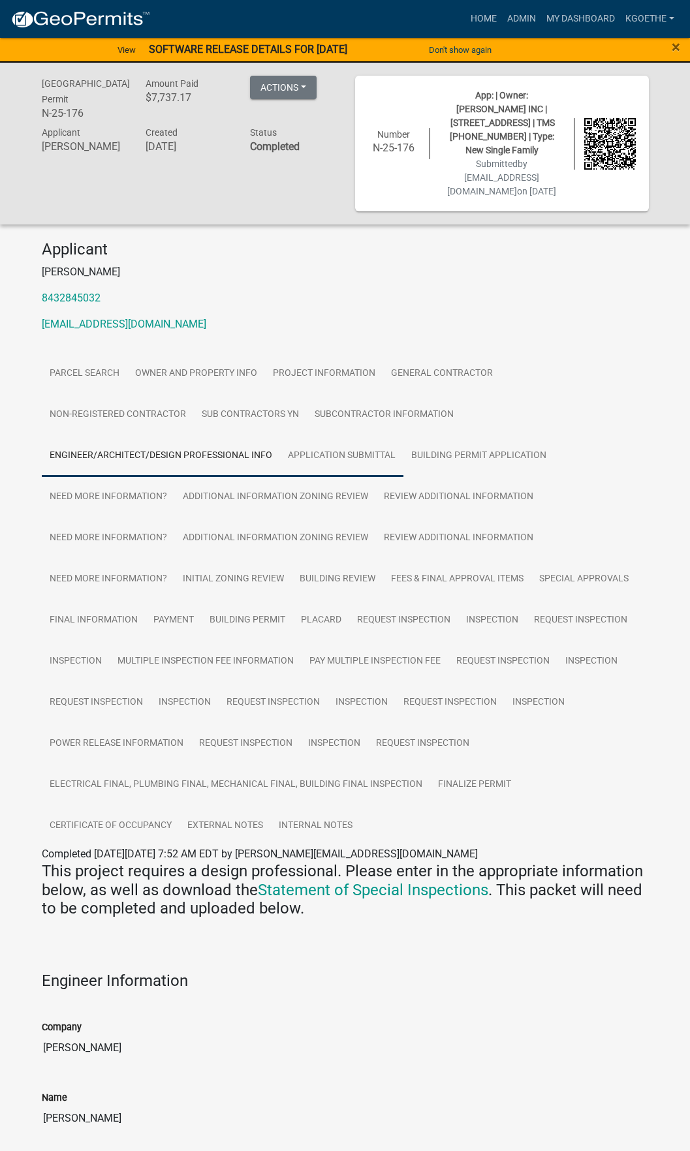
click at [334, 448] on link "Application Submittal" at bounding box center [341, 456] width 123 height 42
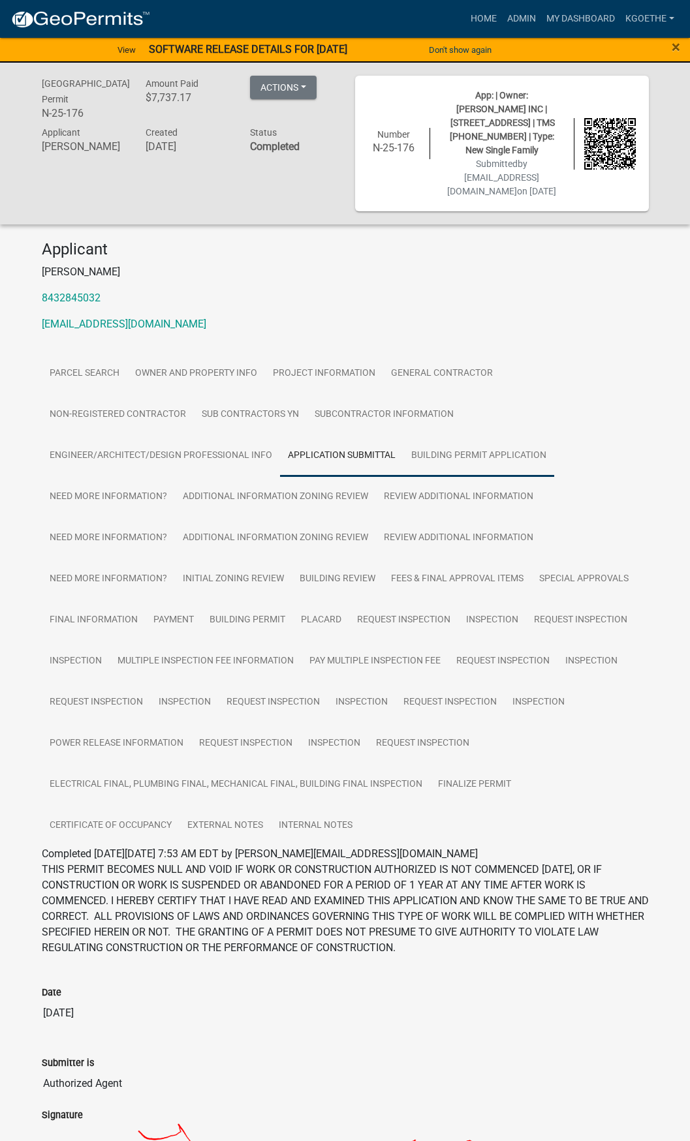
click at [436, 435] on link "Building Permit Application" at bounding box center [478, 456] width 151 height 42
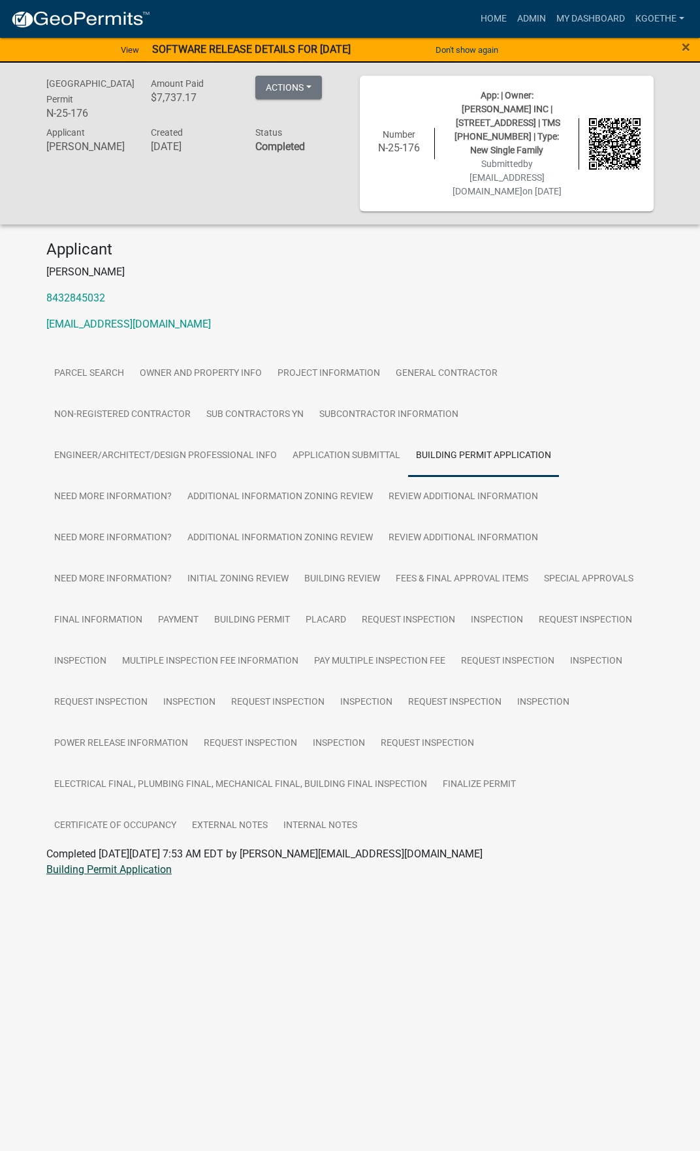
click at [151, 863] on link "Building Permit Application" at bounding box center [108, 869] width 125 height 12
click at [187, 363] on link "Owner and Property Info" at bounding box center [201, 374] width 138 height 42
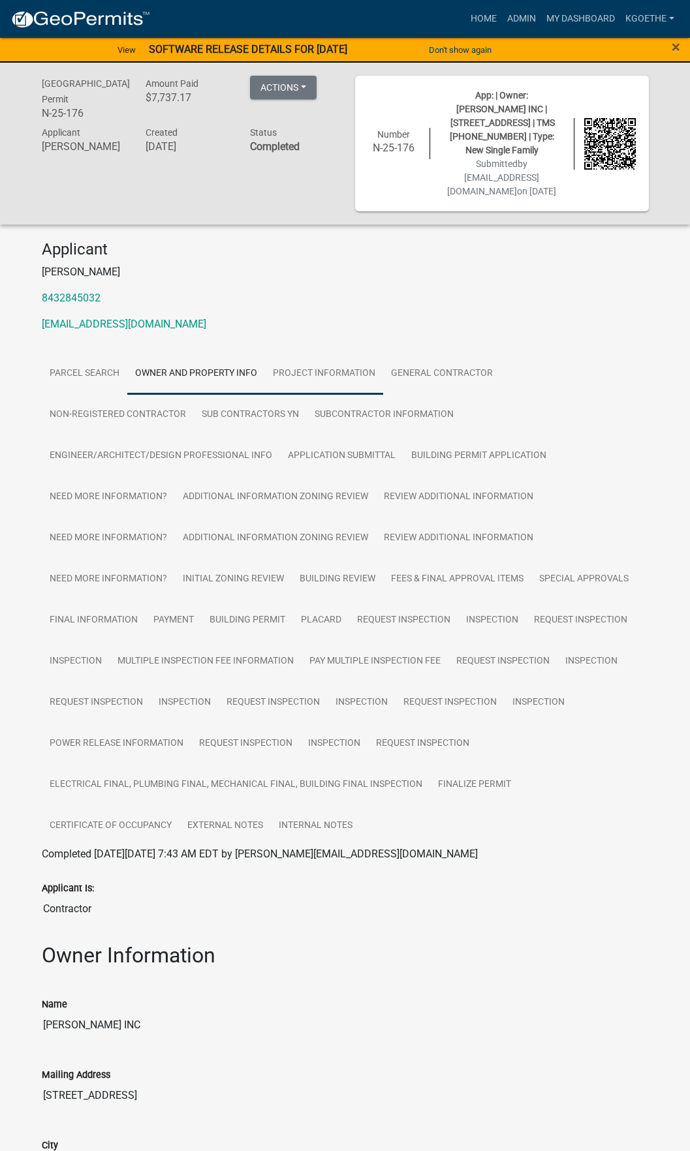
click at [366, 362] on link "Project Information" at bounding box center [324, 374] width 118 height 42
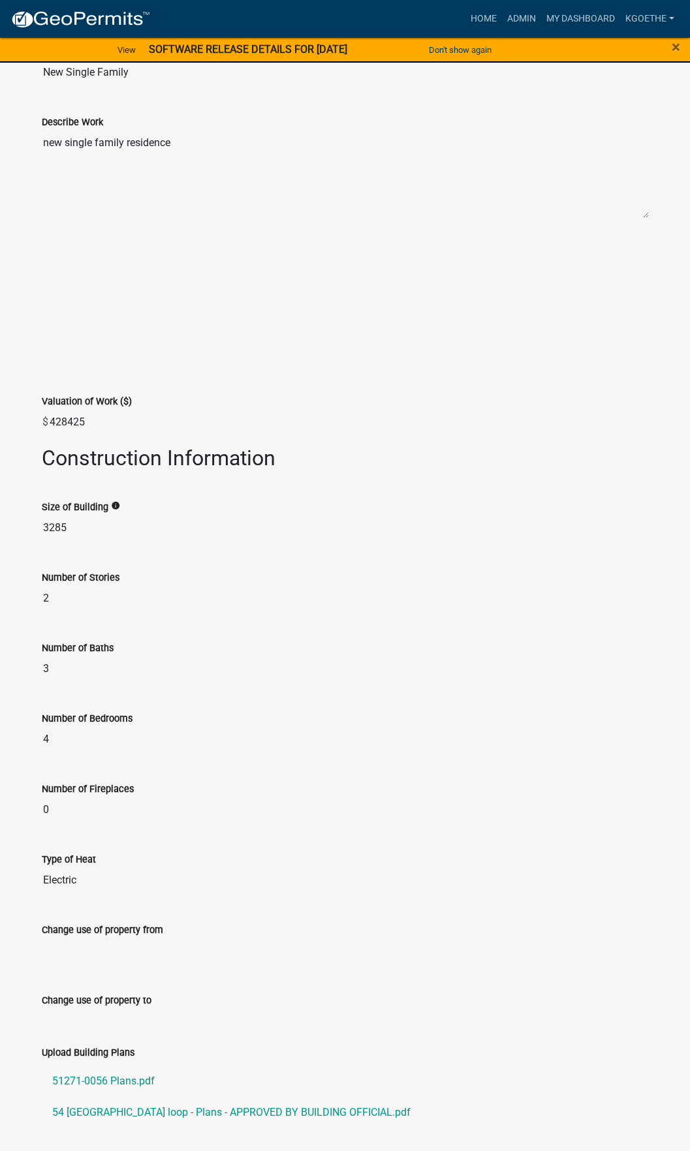
scroll to position [870, 0]
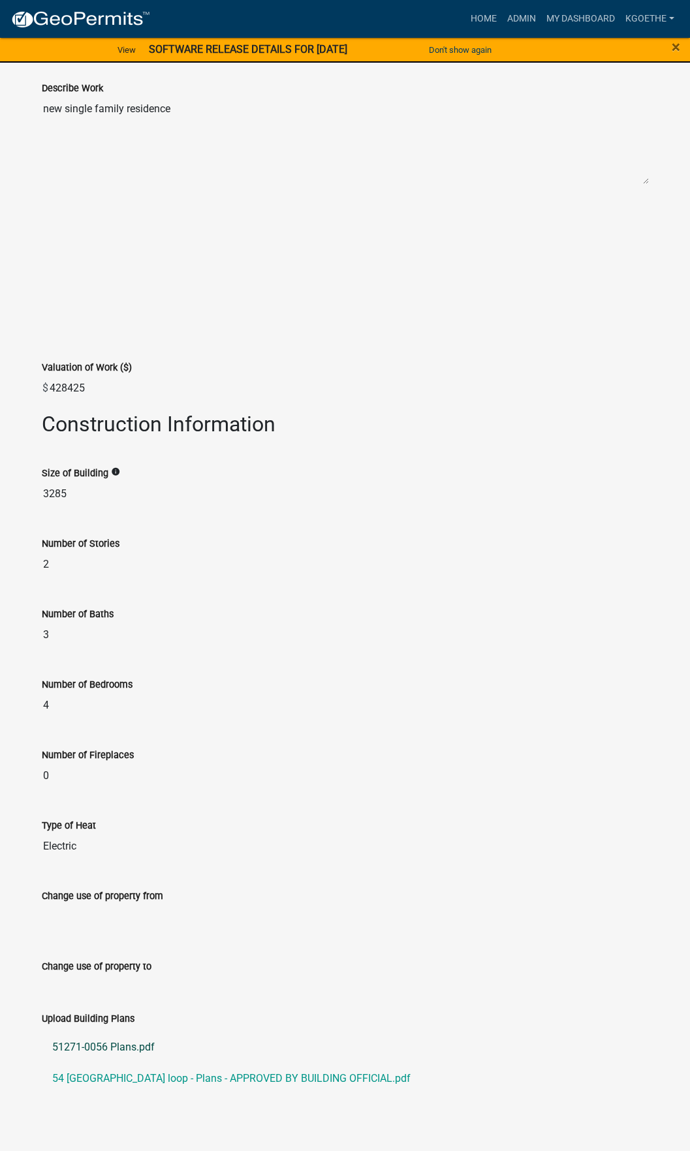
click at [97, 1038] on link "51271-0056 Plans.pdf" at bounding box center [345, 1047] width 607 height 31
click at [359, 536] on div "Number of Stories" at bounding box center [345, 544] width 607 height 16
click at [500, 258] on div at bounding box center [345, 263] width 626 height 10
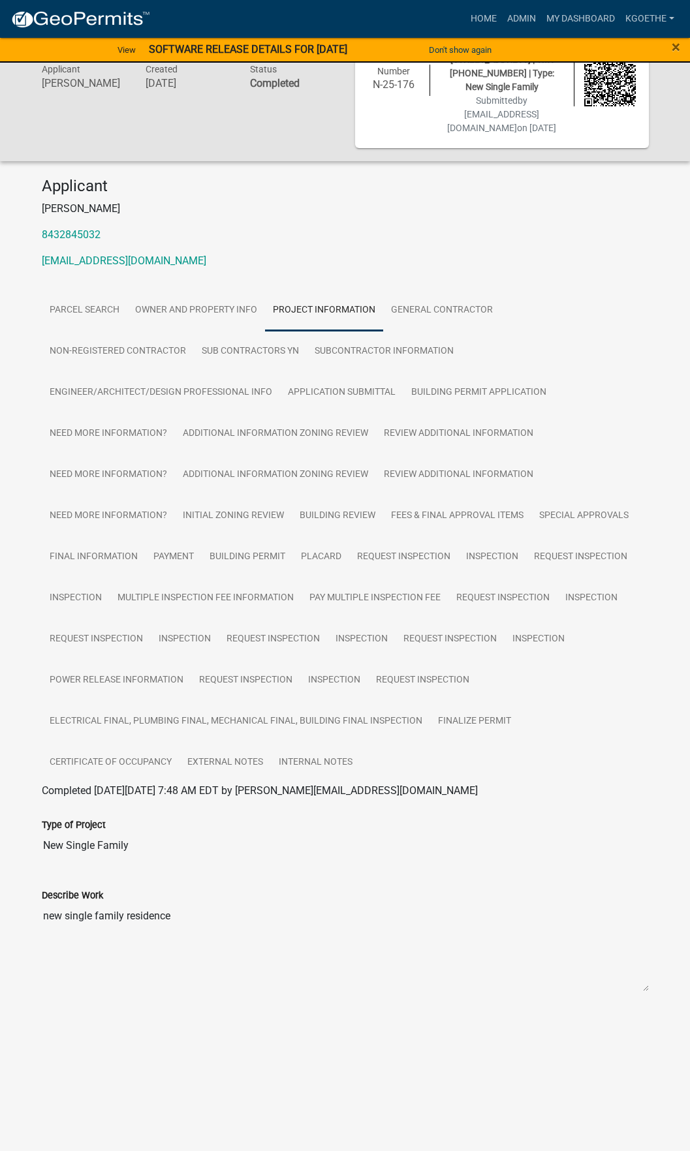
scroll to position [0, 0]
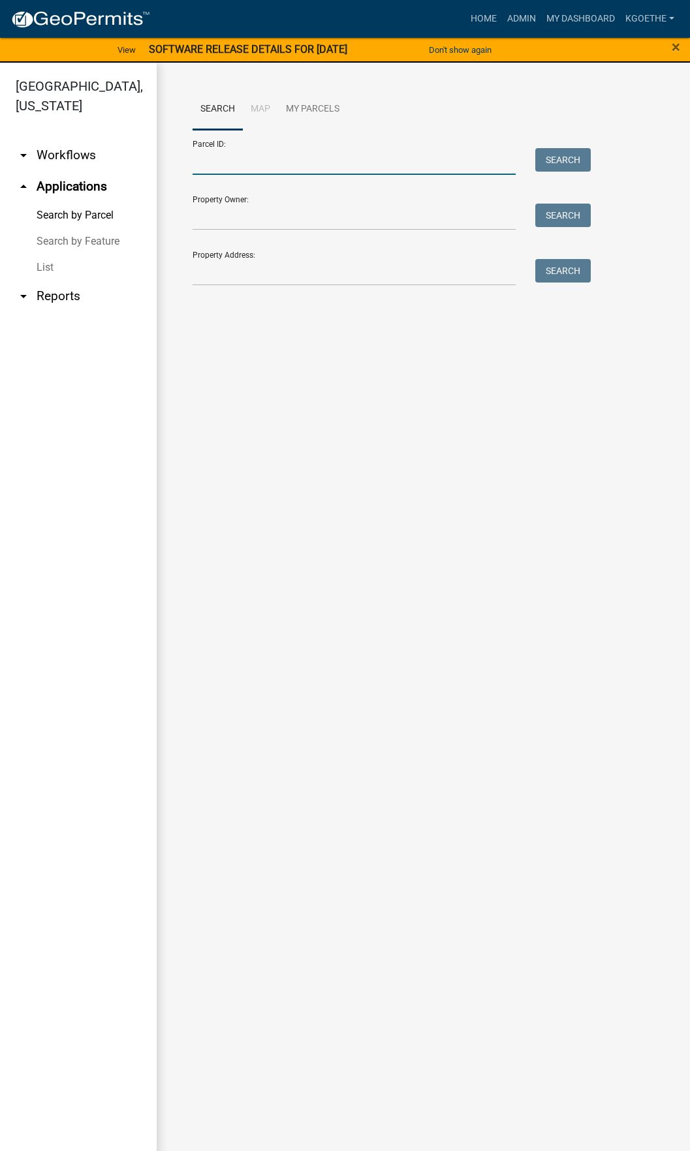
click at [302, 153] on input "Parcel ID:" at bounding box center [354, 161] width 323 height 27
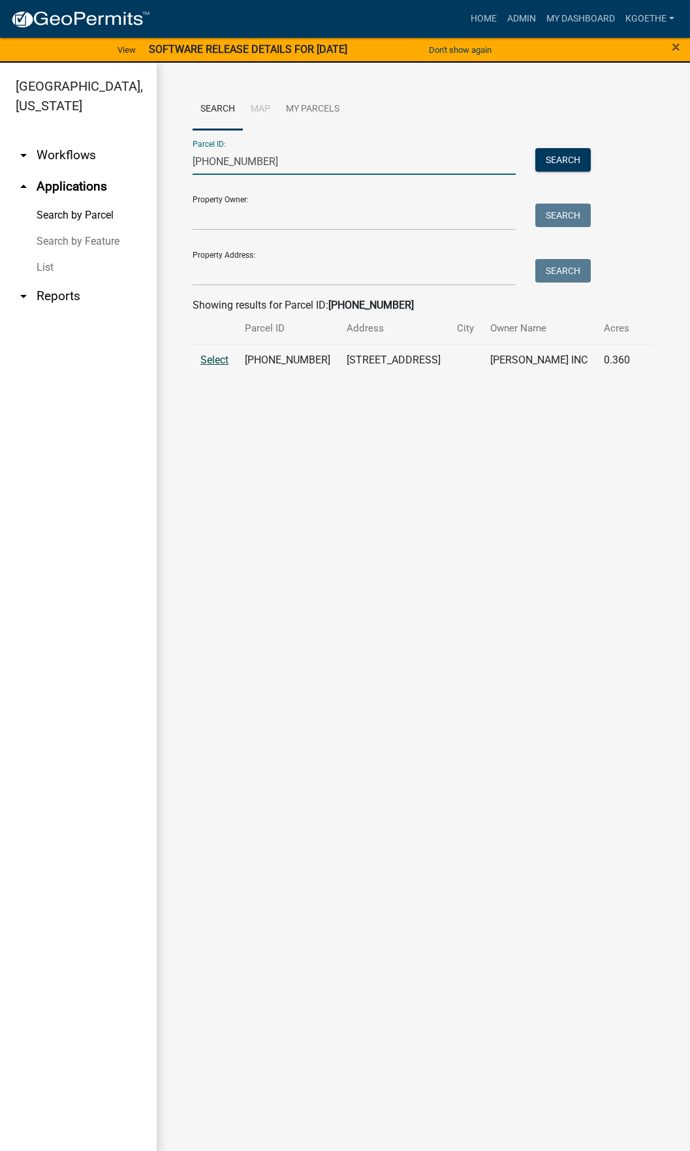
type input "[PHONE_NUMBER]"
click at [219, 360] on span "Select" at bounding box center [214, 360] width 28 height 12
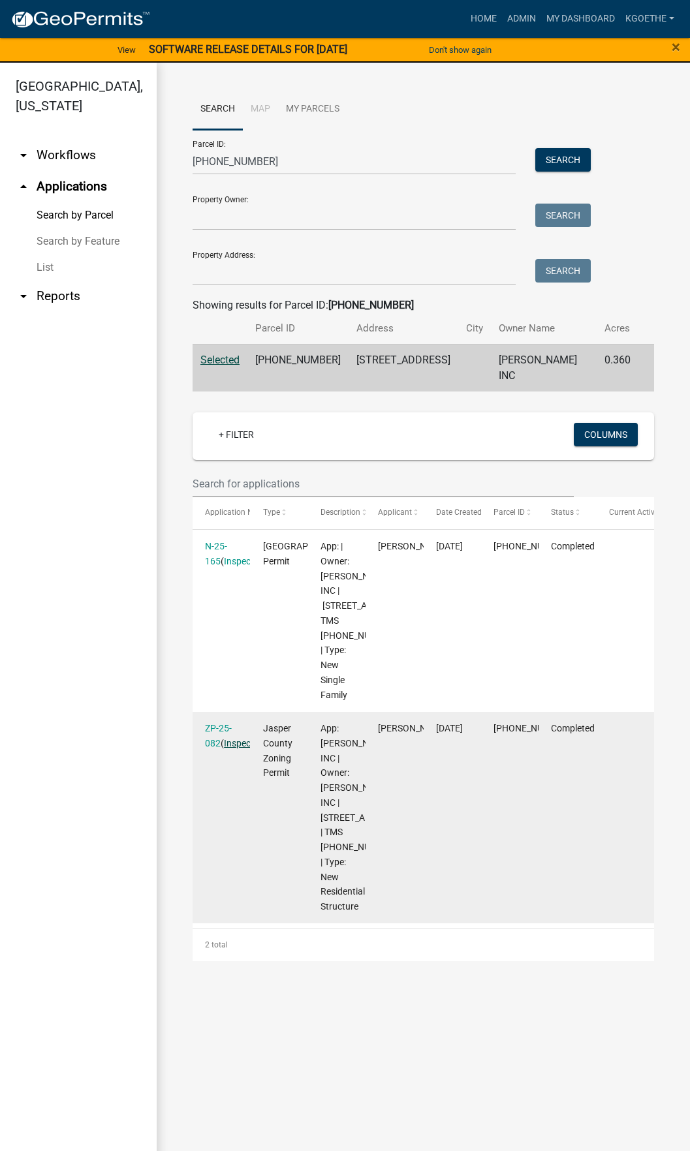
click at [230, 748] on link "Inspections" at bounding box center [247, 743] width 47 height 10
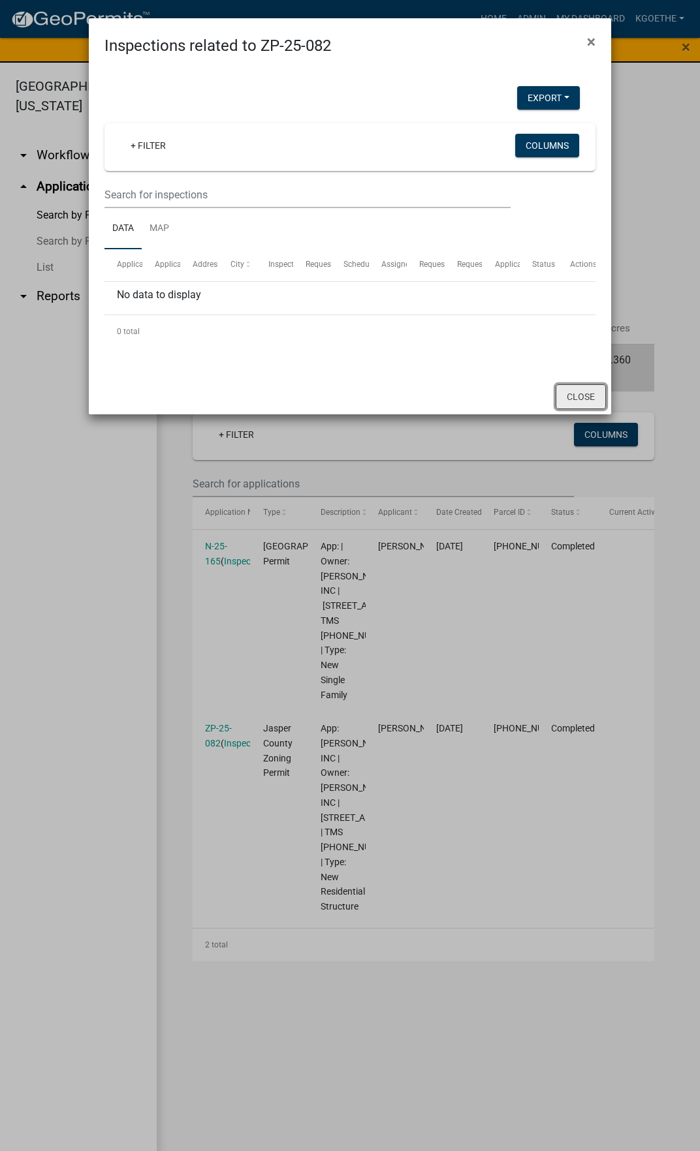
click at [574, 403] on button "Close" at bounding box center [580, 396] width 50 height 25
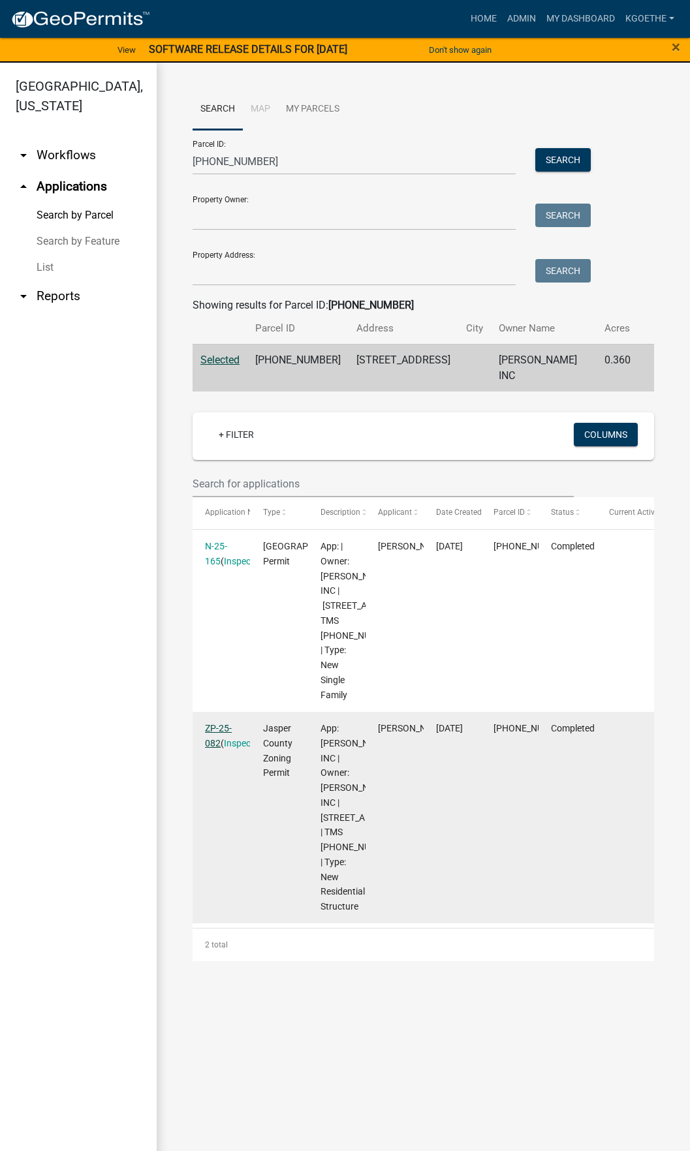
click at [222, 748] on link "ZP-25-082" at bounding box center [218, 735] width 27 height 25
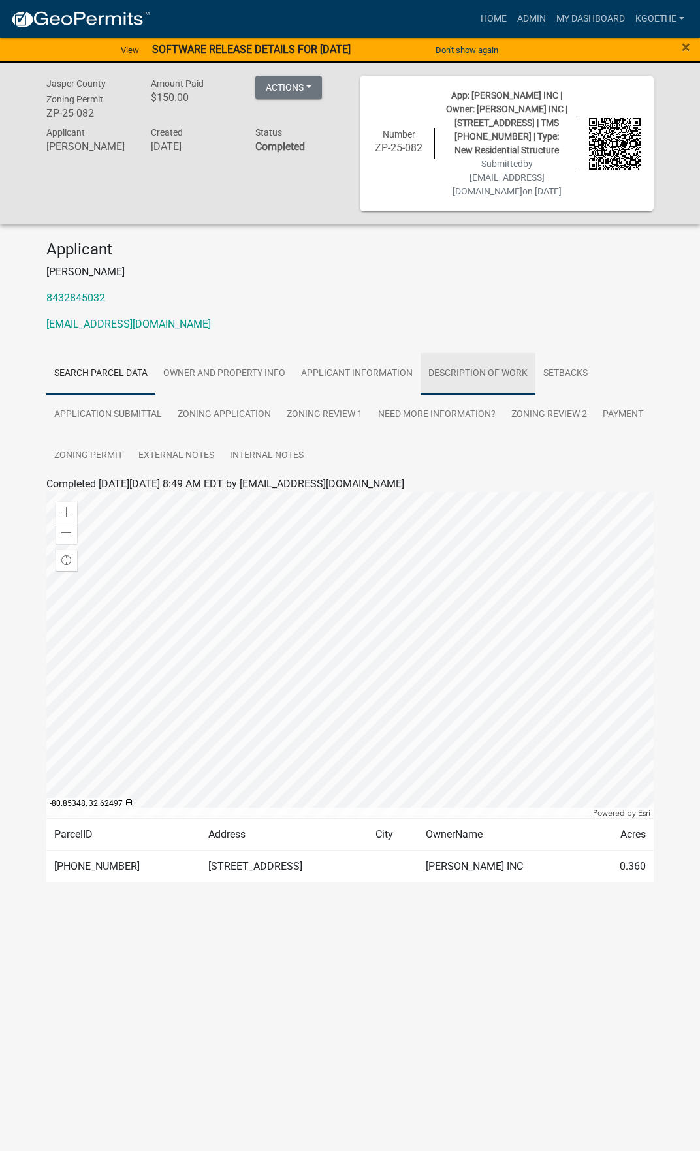
click at [478, 380] on link "Description of Work" at bounding box center [477, 374] width 115 height 42
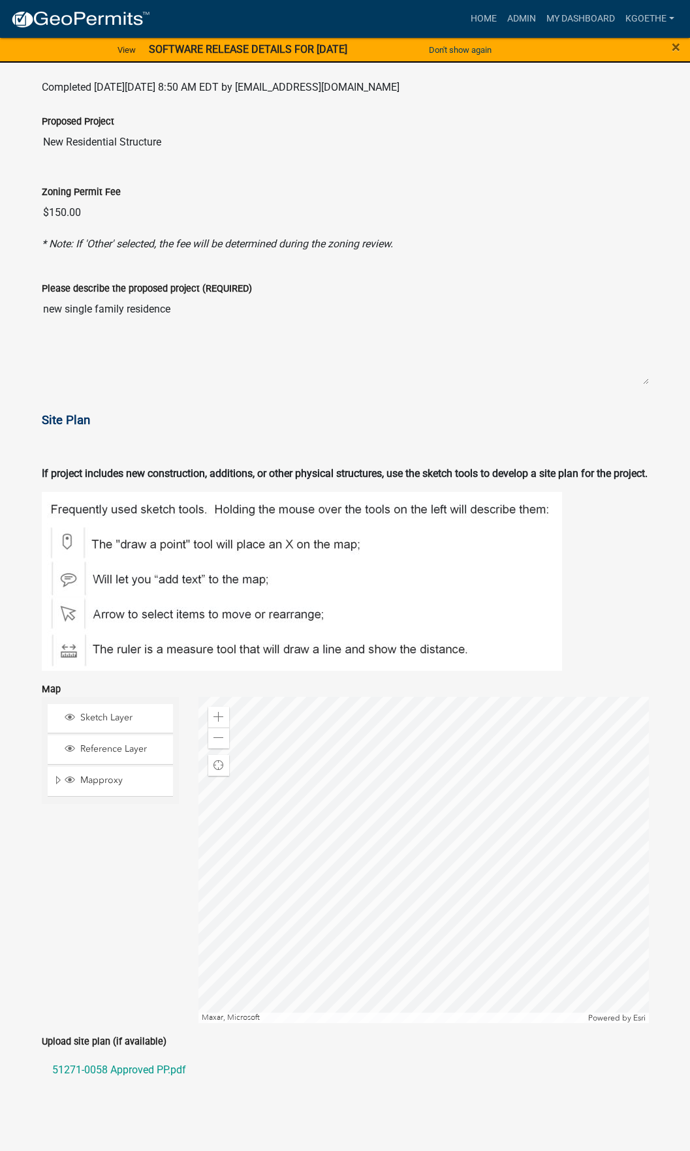
scroll to position [418, 0]
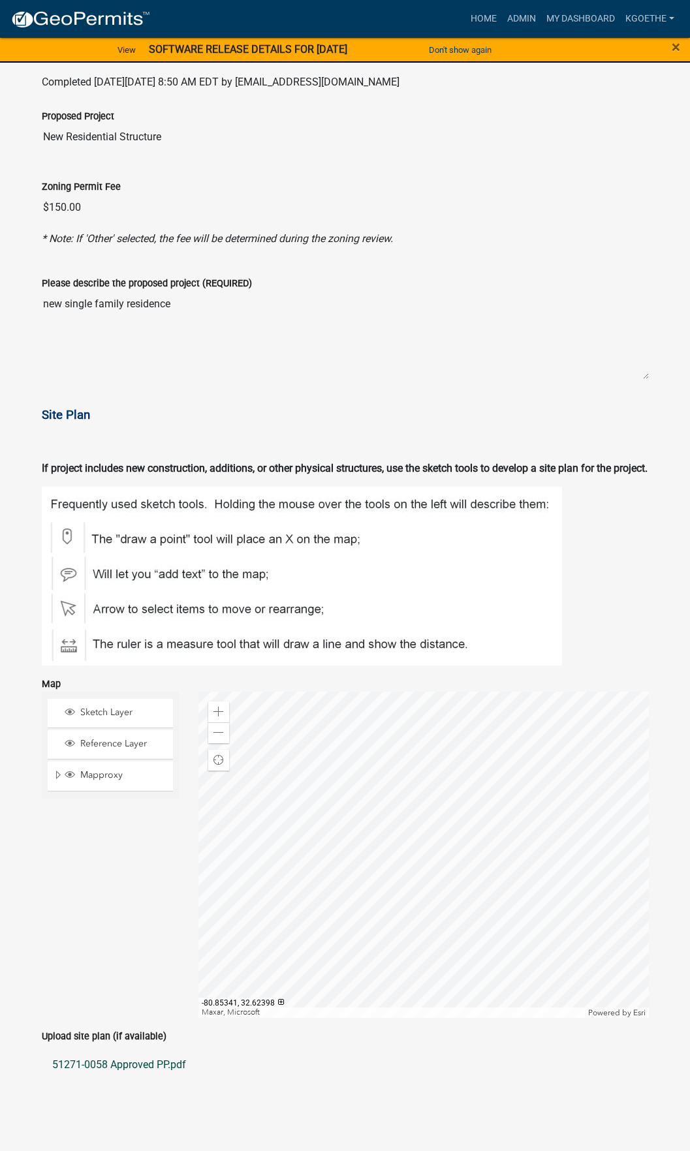
click at [131, 1071] on link "51271-0058 Approved PP.pdf" at bounding box center [345, 1064] width 607 height 31
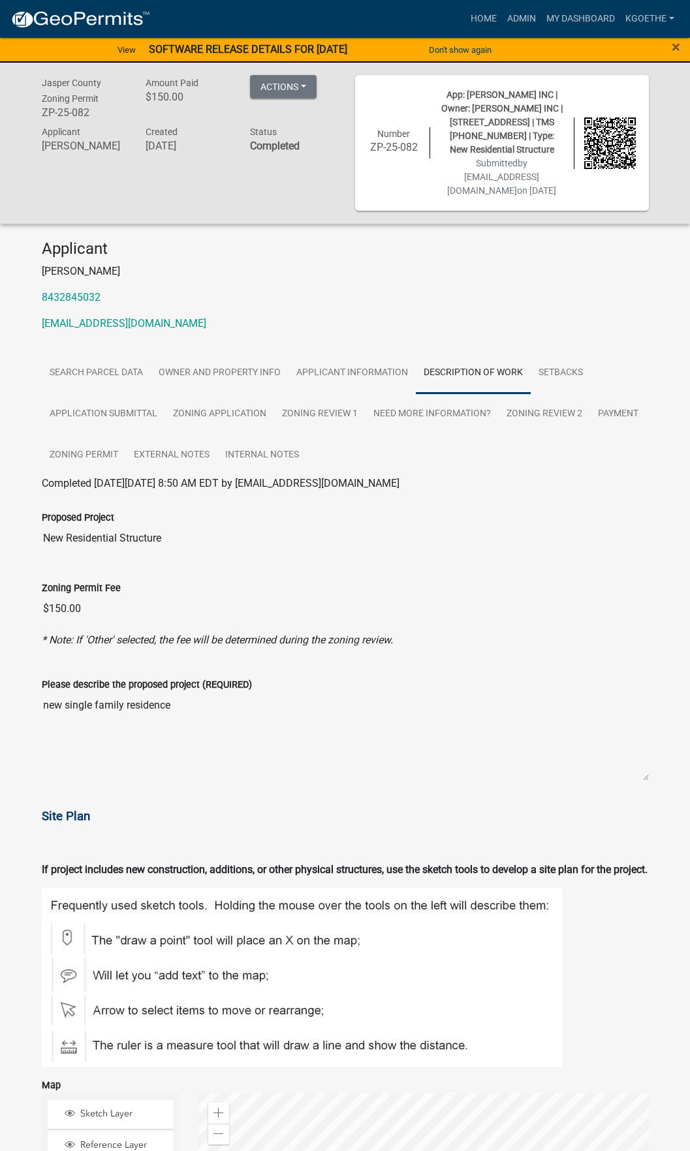
scroll to position [0, 0]
click at [217, 358] on link "Owner and Property Info" at bounding box center [220, 374] width 138 height 42
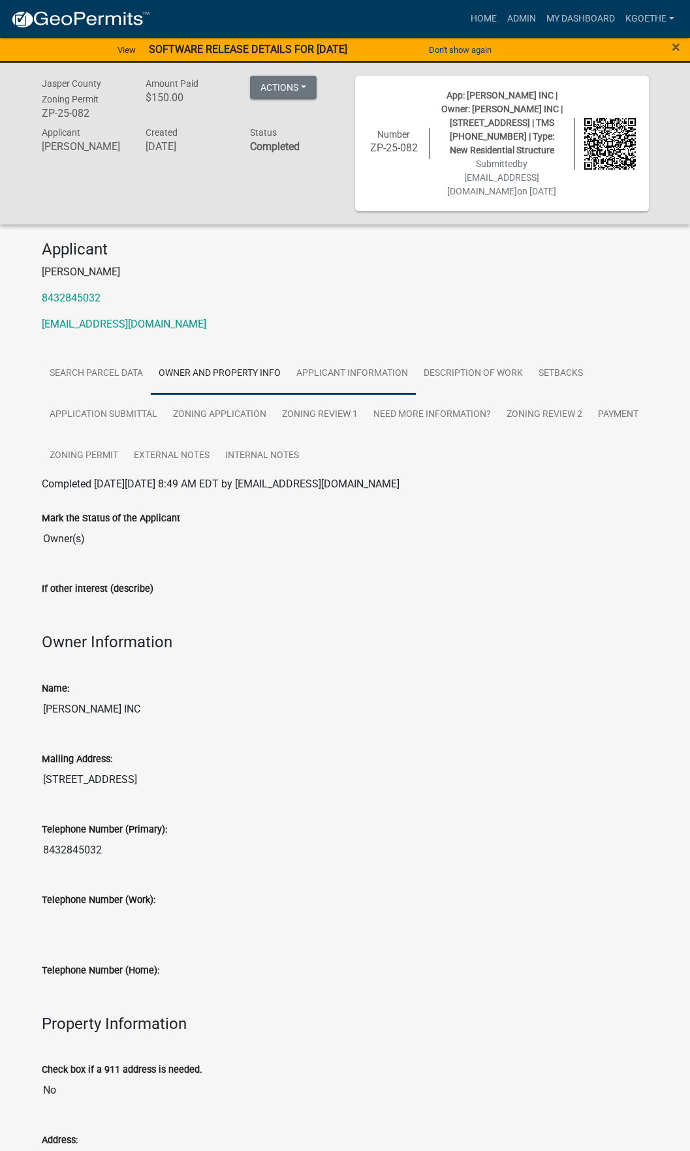
click at [388, 377] on link "Applicant Information" at bounding box center [351, 374] width 127 height 42
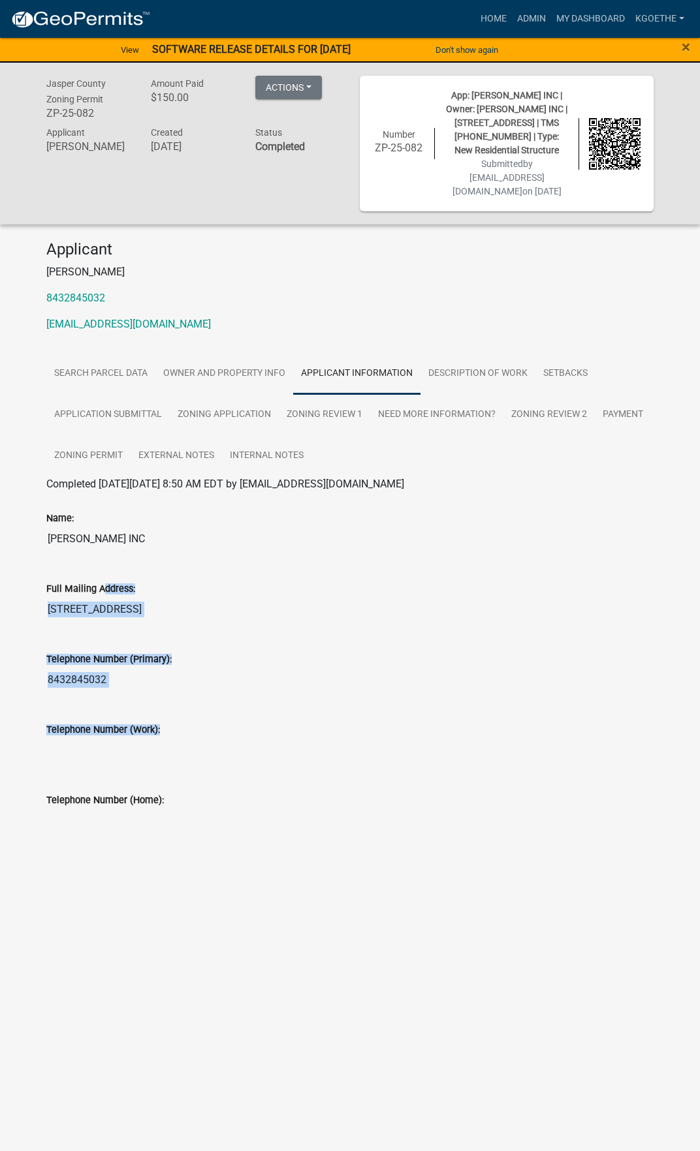
drag, startPoint x: 93, startPoint y: 584, endPoint x: 144, endPoint y: 795, distance: 217.5
click at [144, 795] on wm-data-entity-view-list "Name: [PERSON_NAME] INC Full Mailing Address: [STREET_ADDRESS] Telephone Number…" at bounding box center [349, 668] width 607 height 352
drag, startPoint x: 144, startPoint y: 795, endPoint x: 411, endPoint y: 836, distance: 270.6
click at [418, 878] on div "[GEOGRAPHIC_DATA] Zoning Permit ZP-25-082 Amount Paid $150.00 Actions View rece…" at bounding box center [350, 473] width 700 height 821
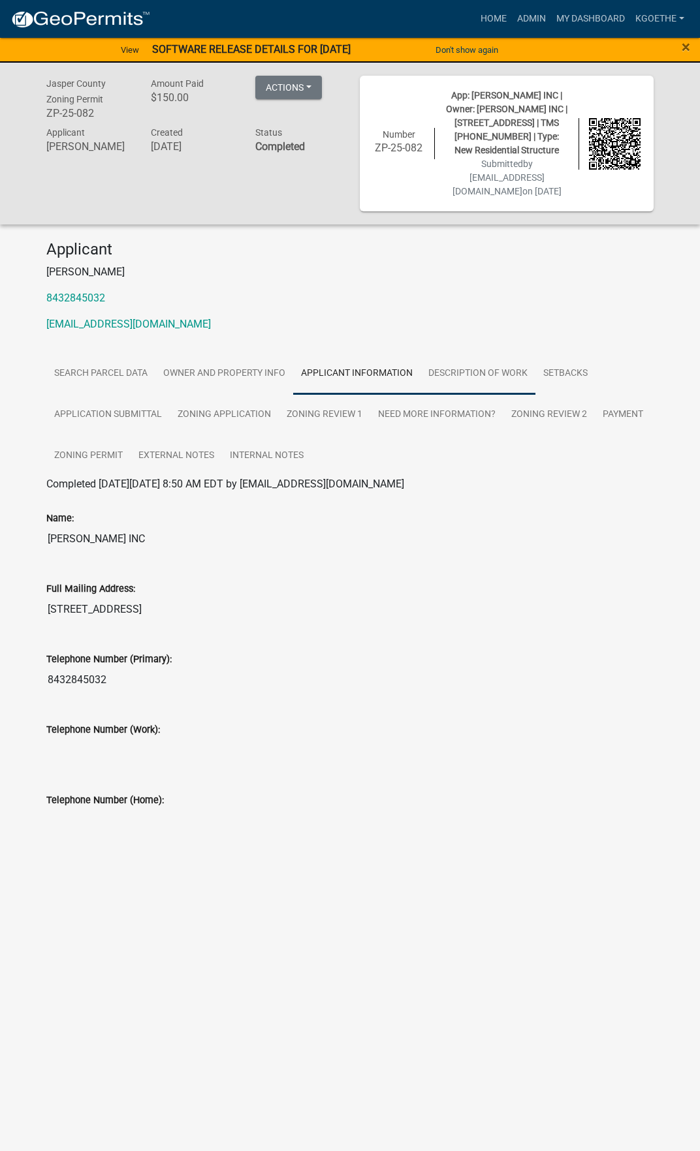
click at [459, 373] on link "Description of Work" at bounding box center [477, 374] width 115 height 42
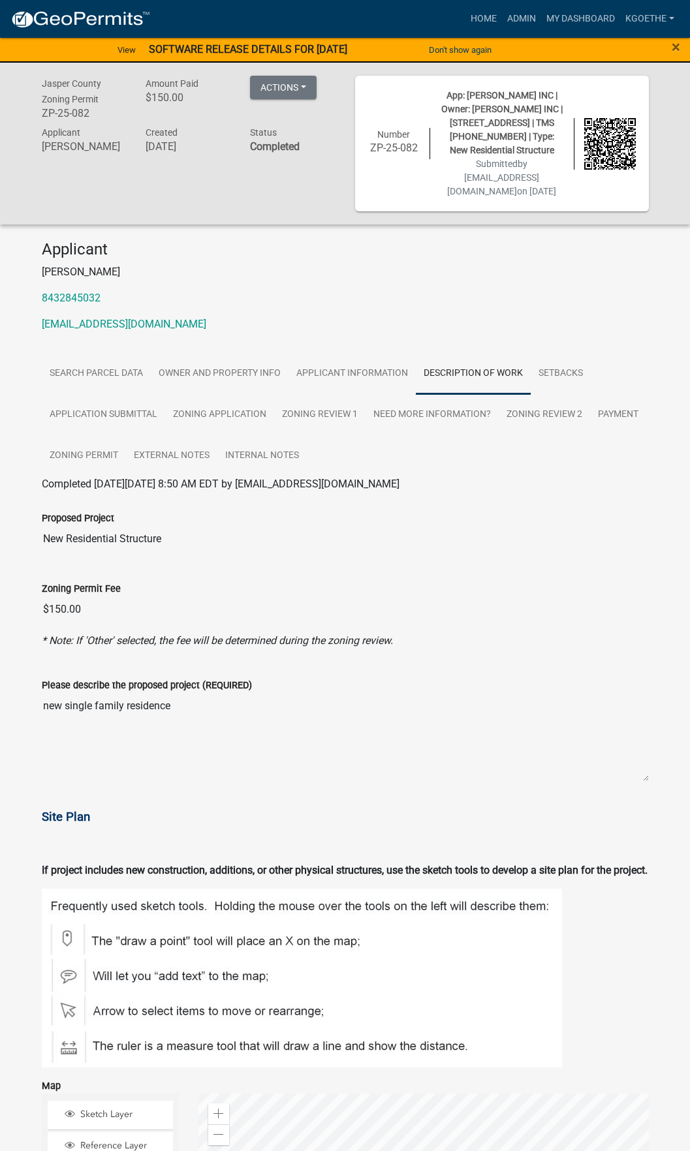
click at [72, 815] on span "Site Plan" at bounding box center [66, 817] width 48 height 14
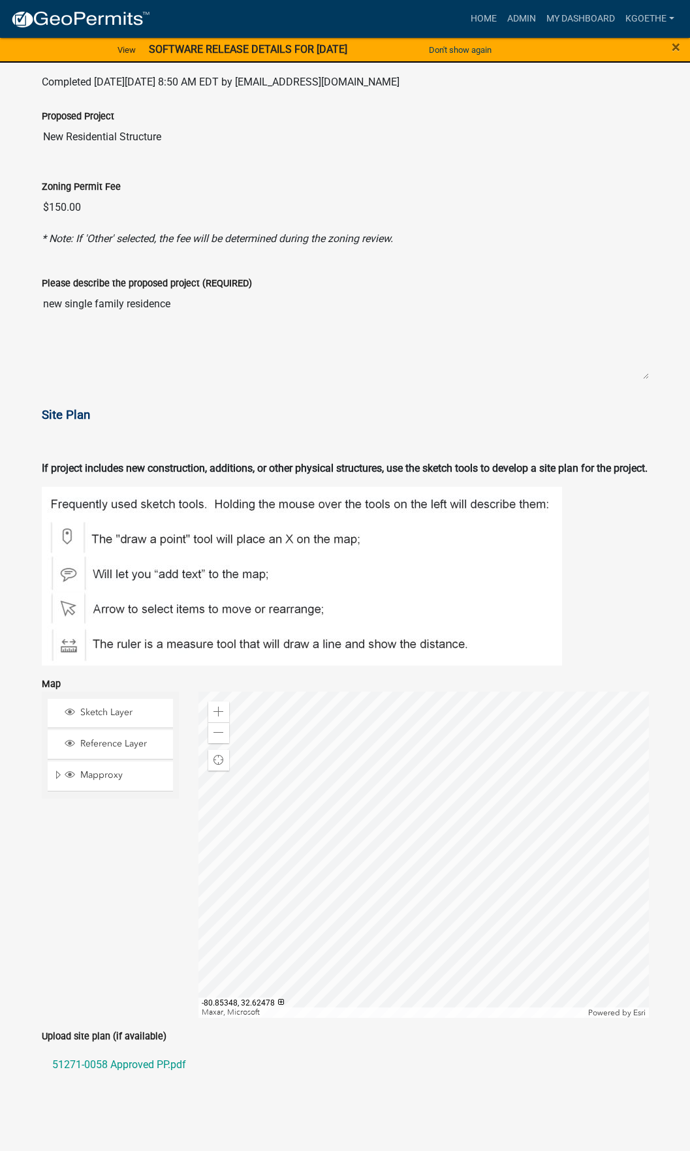
scroll to position [418, 0]
click at [151, 1066] on link "51271-0058 Approved PP.pdf" at bounding box center [345, 1064] width 607 height 31
drag, startPoint x: 326, startPoint y: 93, endPoint x: 316, endPoint y: 108, distance: 17.9
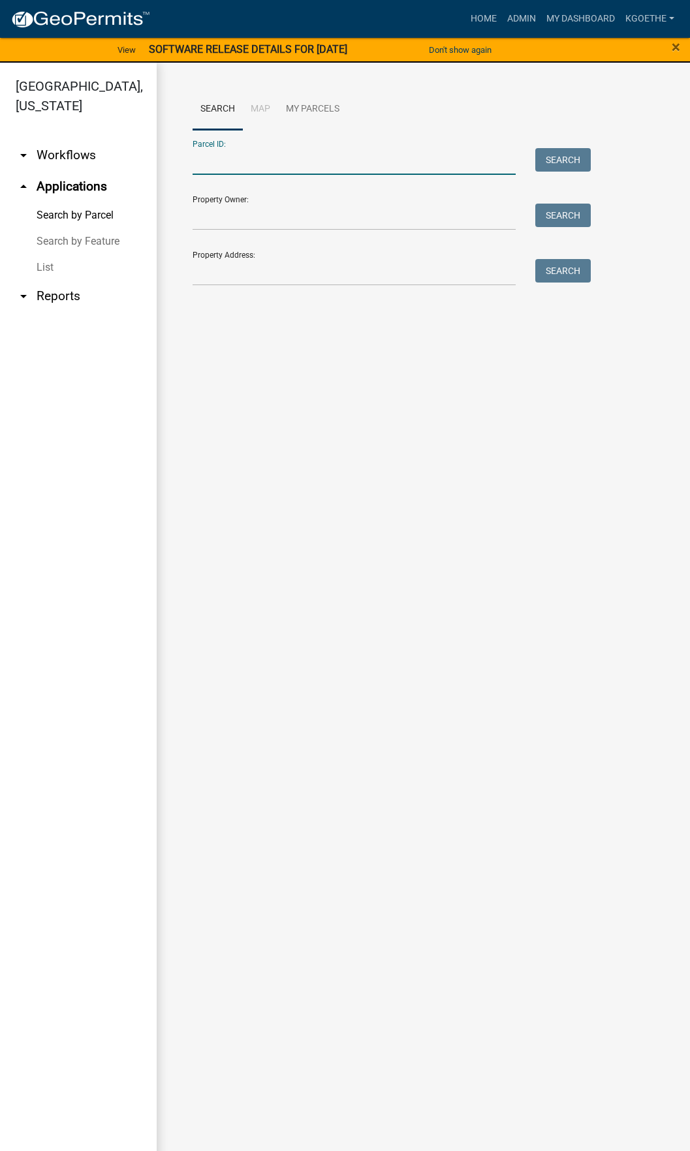
click at [222, 161] on input "Parcel ID:" at bounding box center [354, 161] width 323 height 27
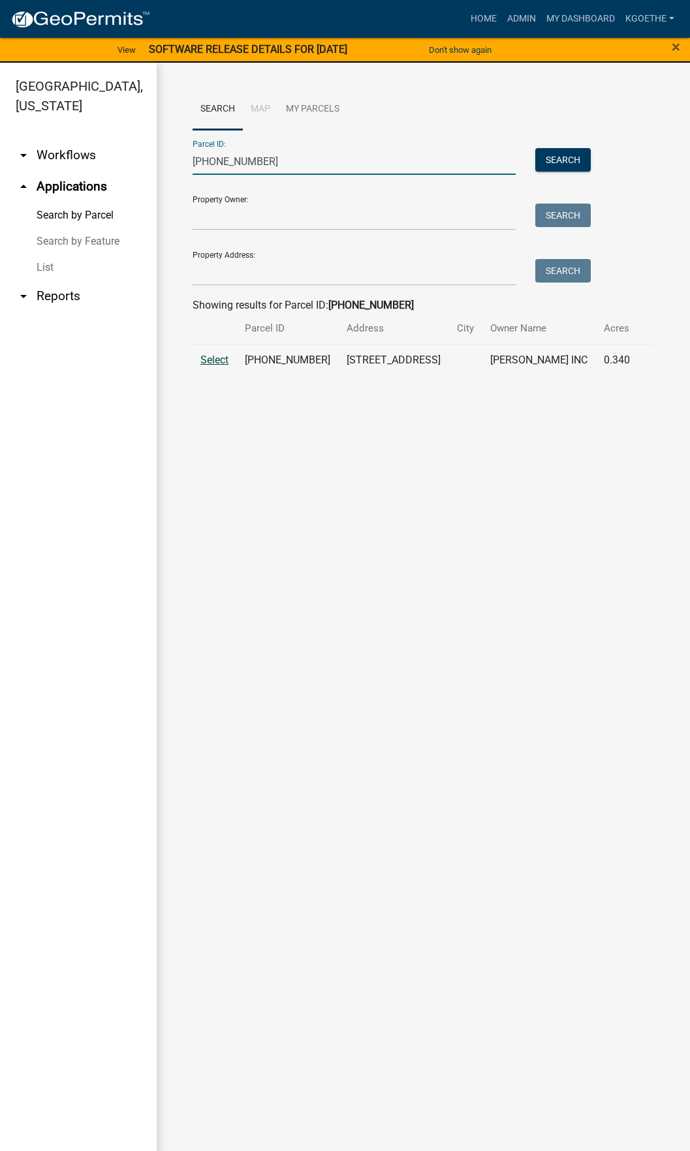
type input "[PHONE_NUMBER]"
click at [213, 358] on span "Select" at bounding box center [214, 360] width 28 height 12
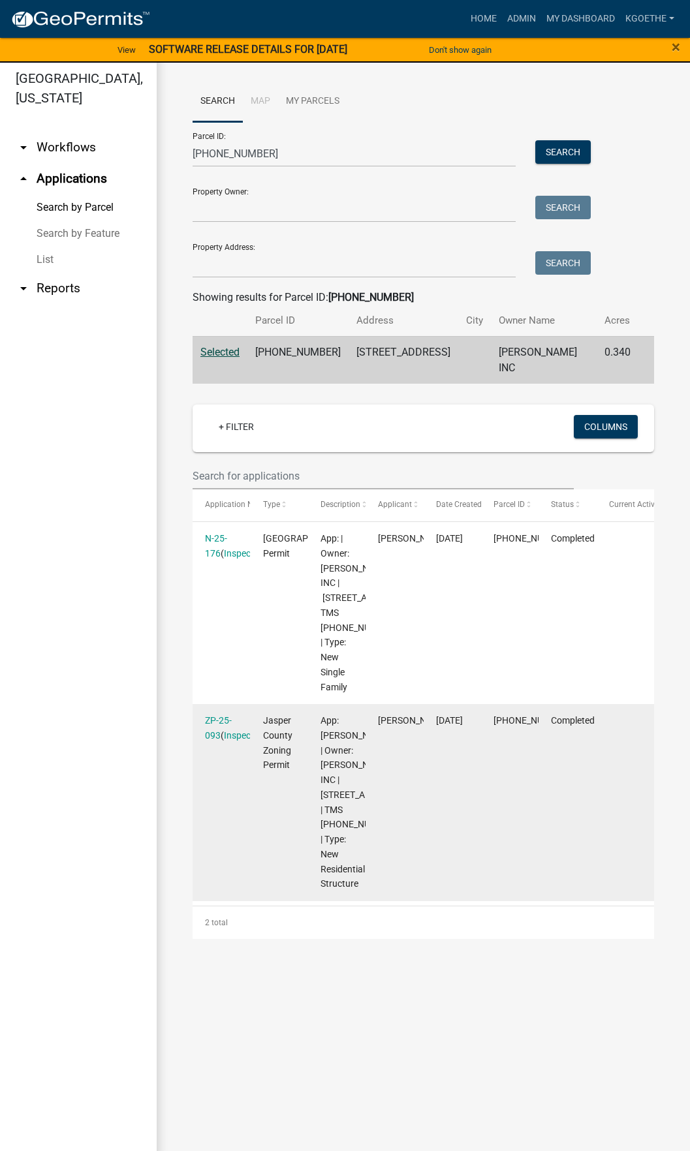
scroll to position [16, 0]
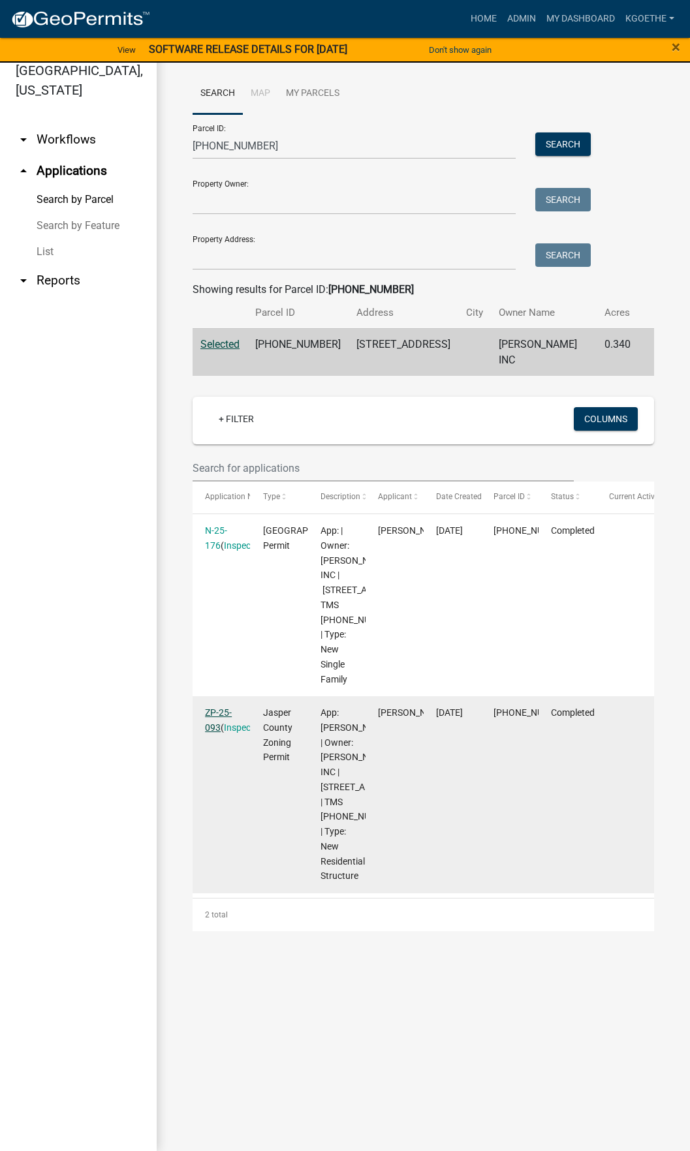
click at [210, 733] on link "ZP-25-093" at bounding box center [218, 719] width 27 height 25
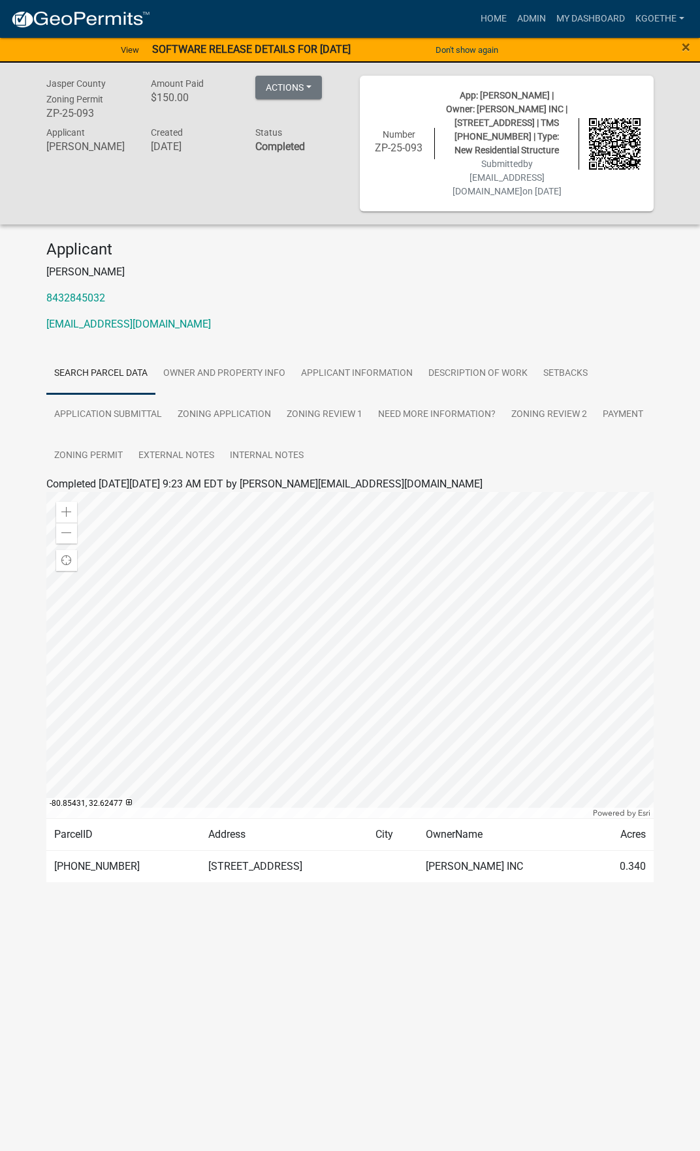
click at [97, 385] on link "Search Parcel Data" at bounding box center [100, 374] width 109 height 42
click at [170, 378] on link "Owner and Property Info" at bounding box center [224, 374] width 138 height 42
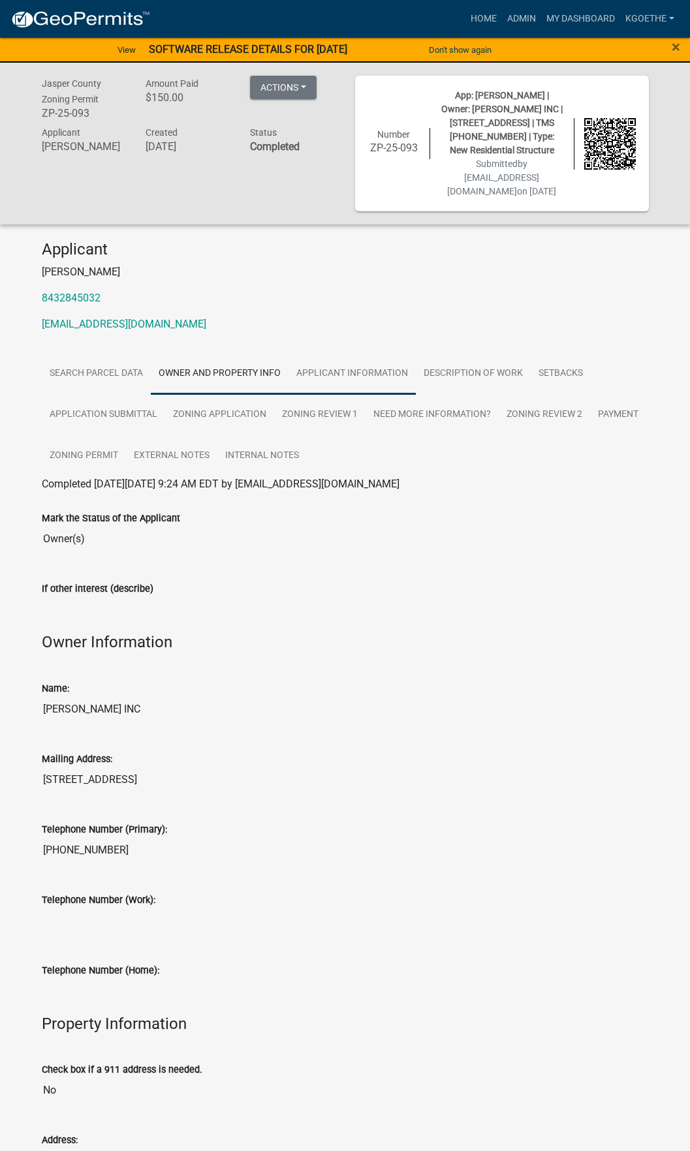
click at [373, 366] on link "Applicant Information" at bounding box center [351, 374] width 127 height 42
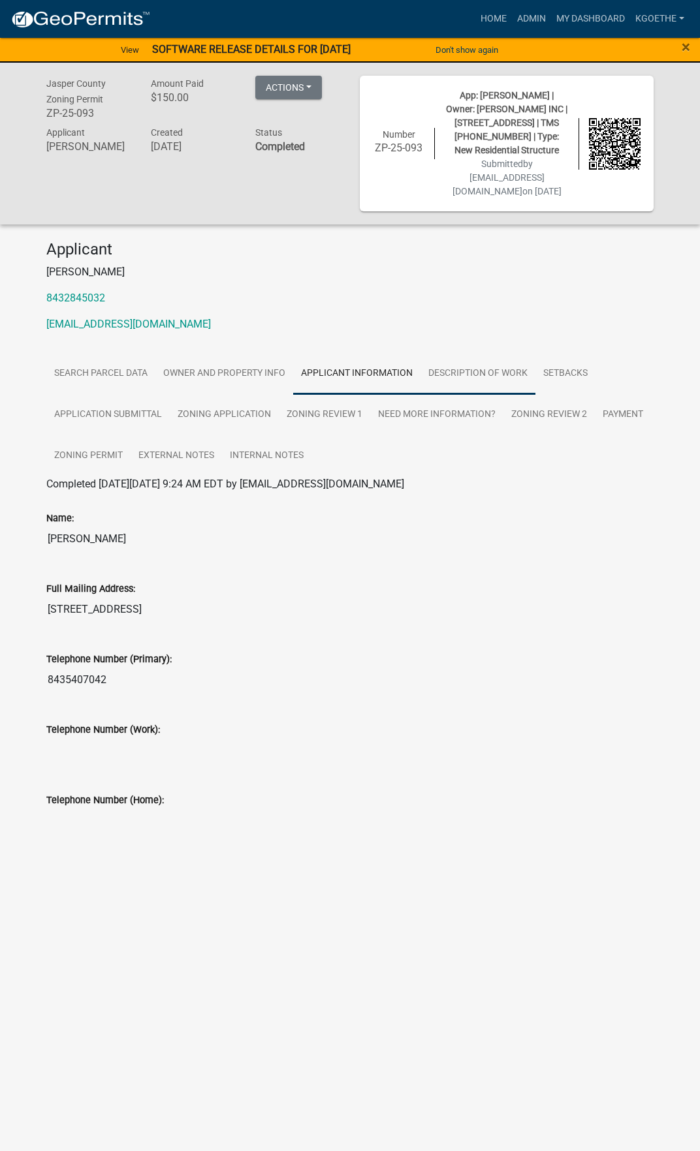
click at [477, 365] on link "Description of Work" at bounding box center [477, 374] width 115 height 42
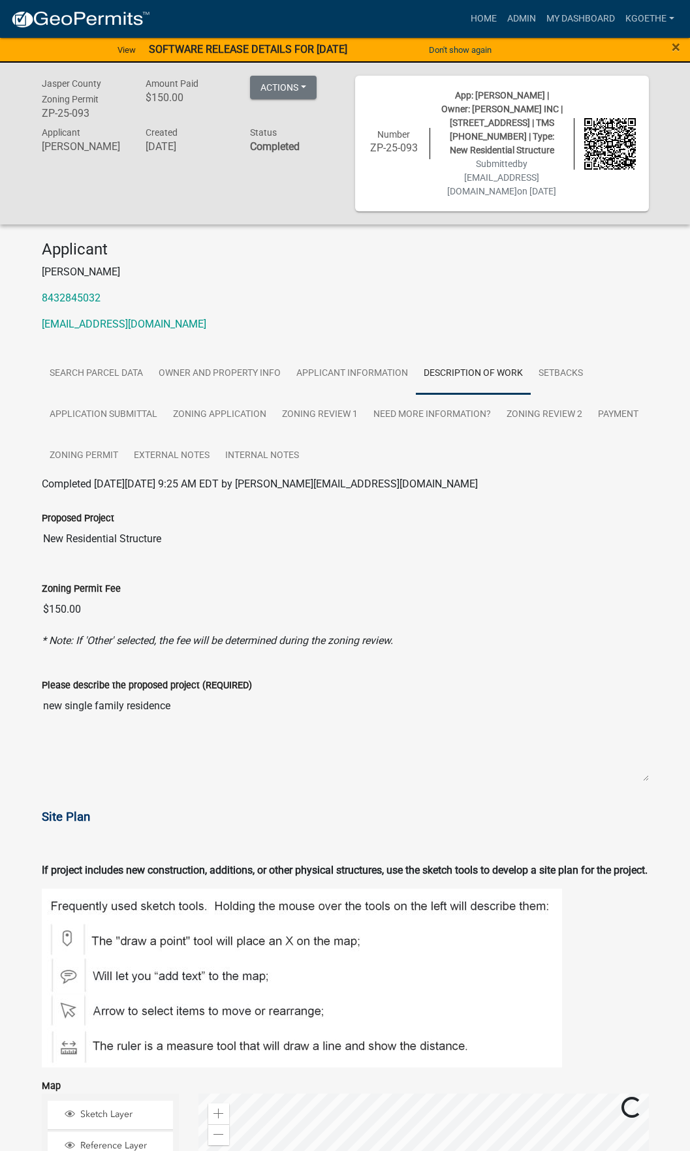
click at [57, 812] on span "Site Plan" at bounding box center [66, 817] width 48 height 14
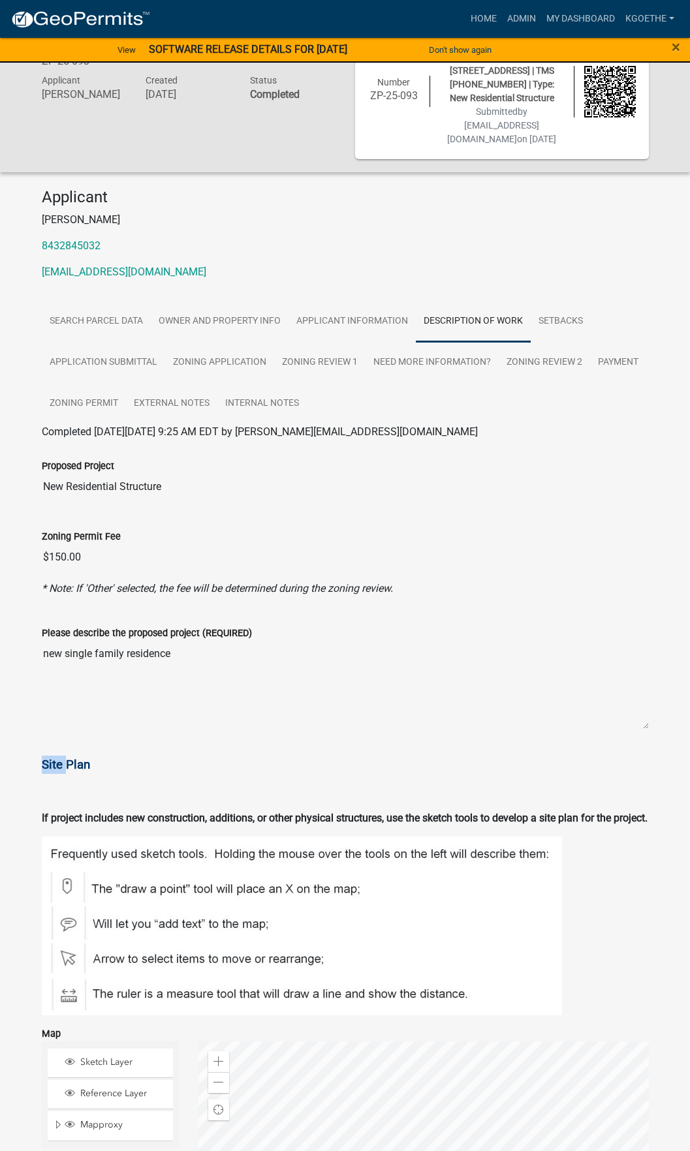
scroll to position [261, 0]
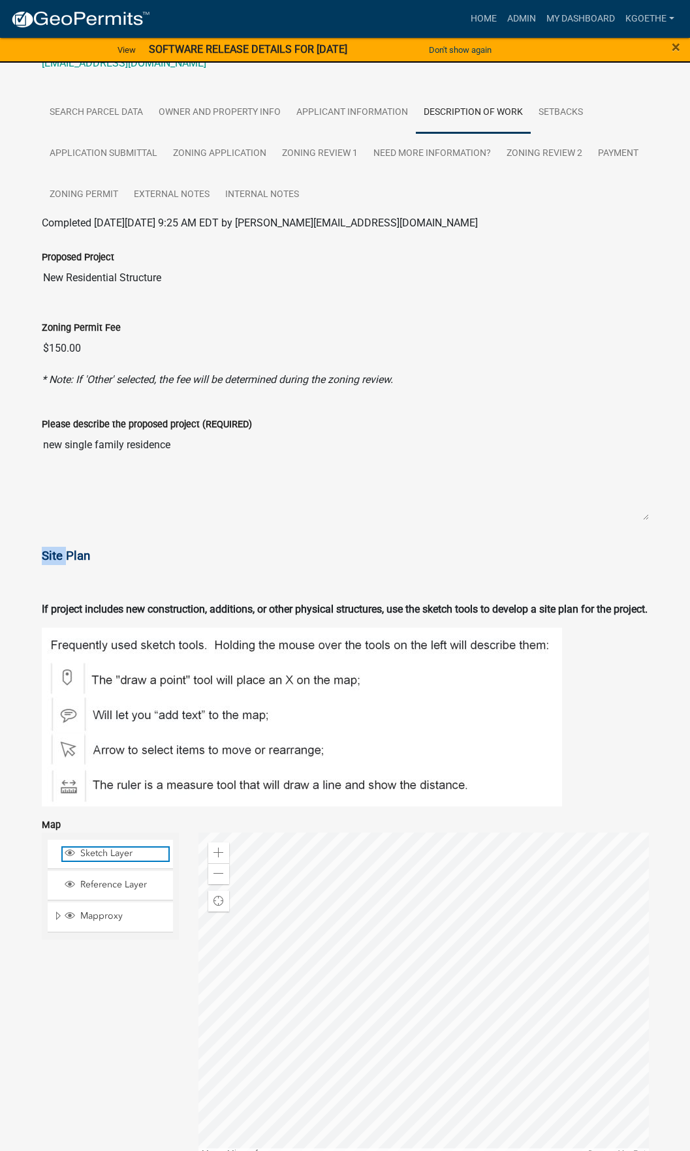
click at [118, 859] on span "Sketch Layer" at bounding box center [122, 854] width 91 height 12
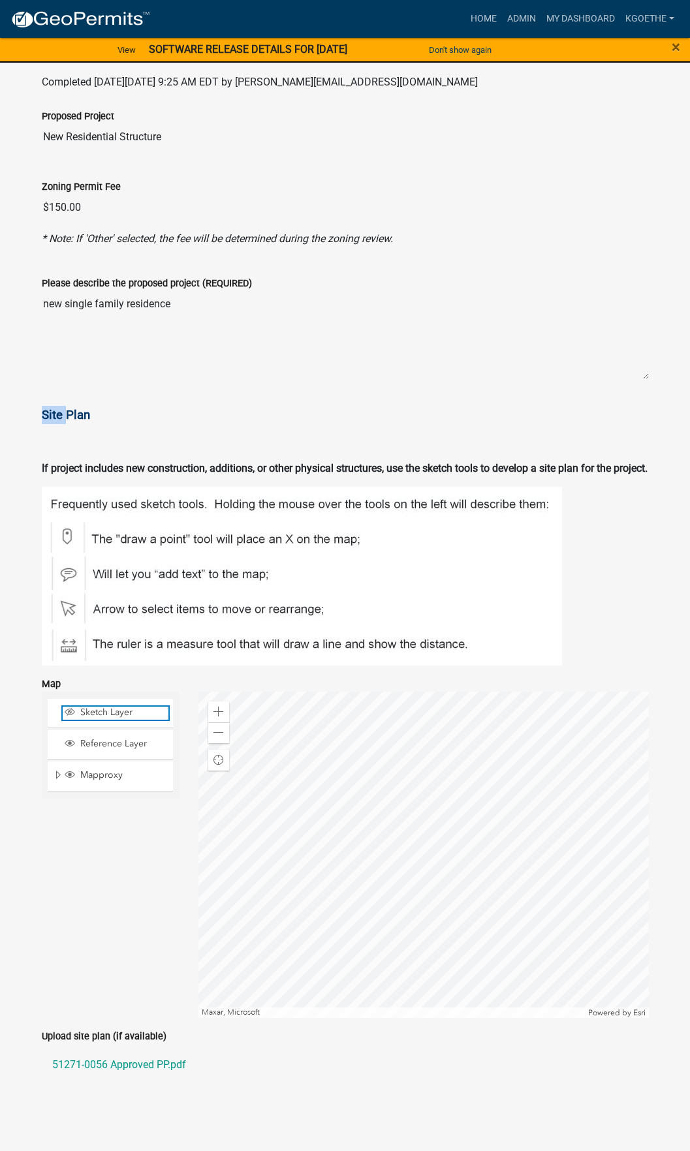
scroll to position [418, 0]
click at [132, 1065] on link "51271-0056 Approved PP.pdf" at bounding box center [345, 1064] width 607 height 31
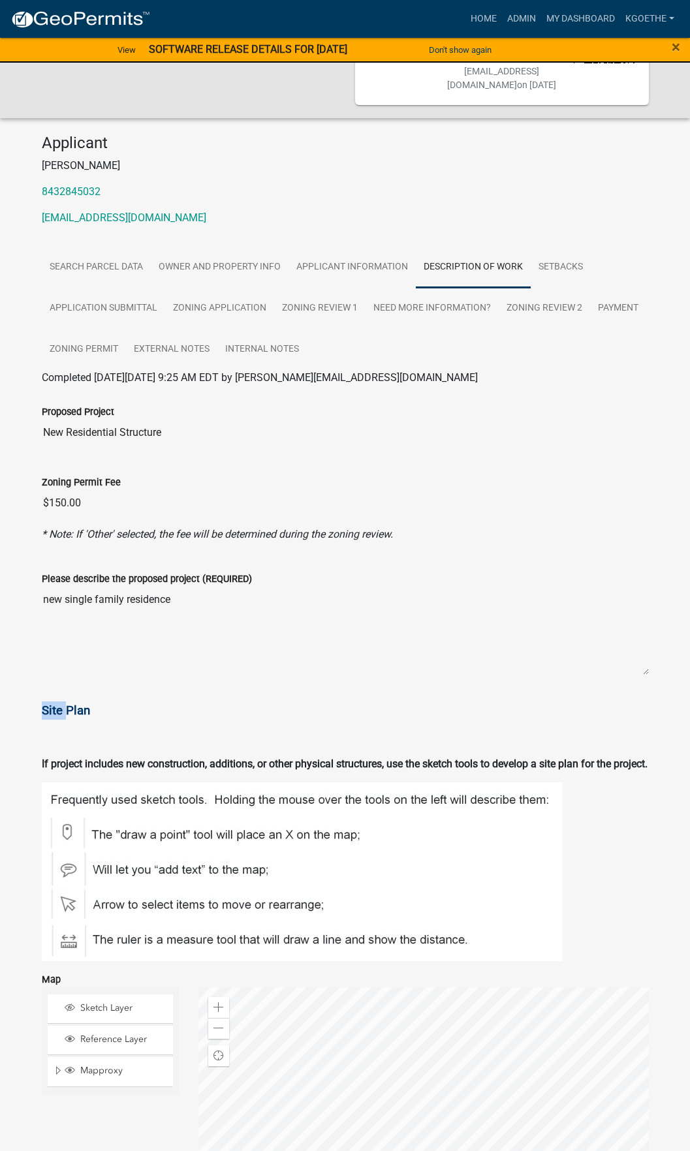
scroll to position [0, 0]
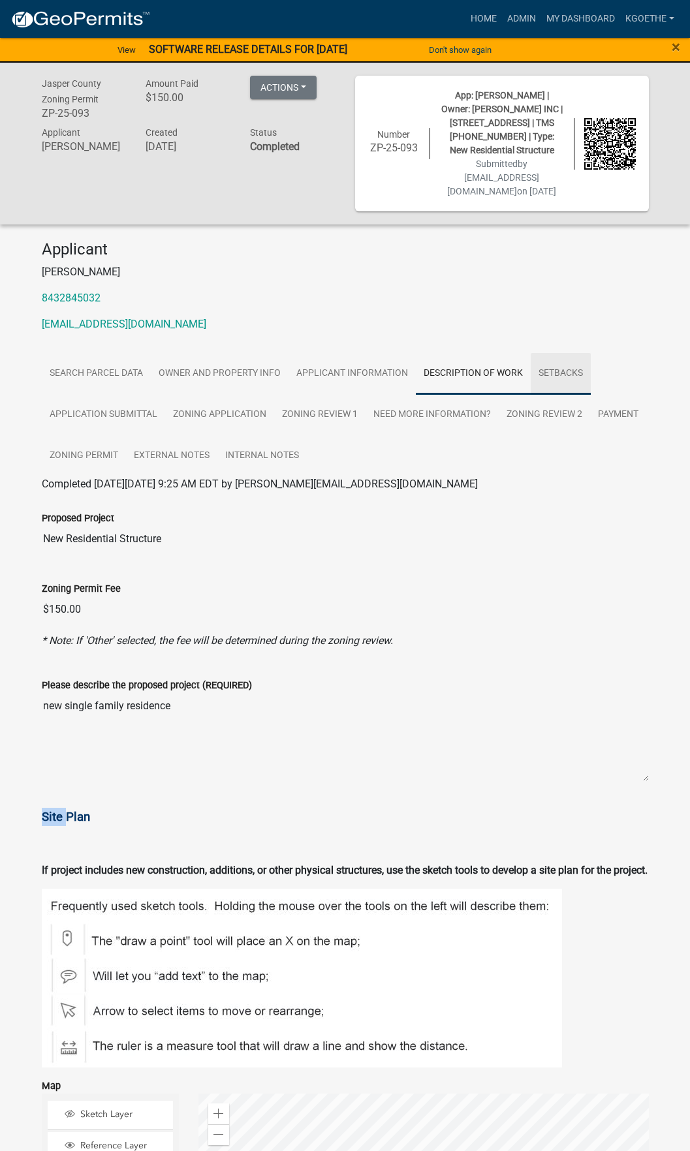
click at [559, 378] on link "Setbacks" at bounding box center [561, 374] width 60 height 42
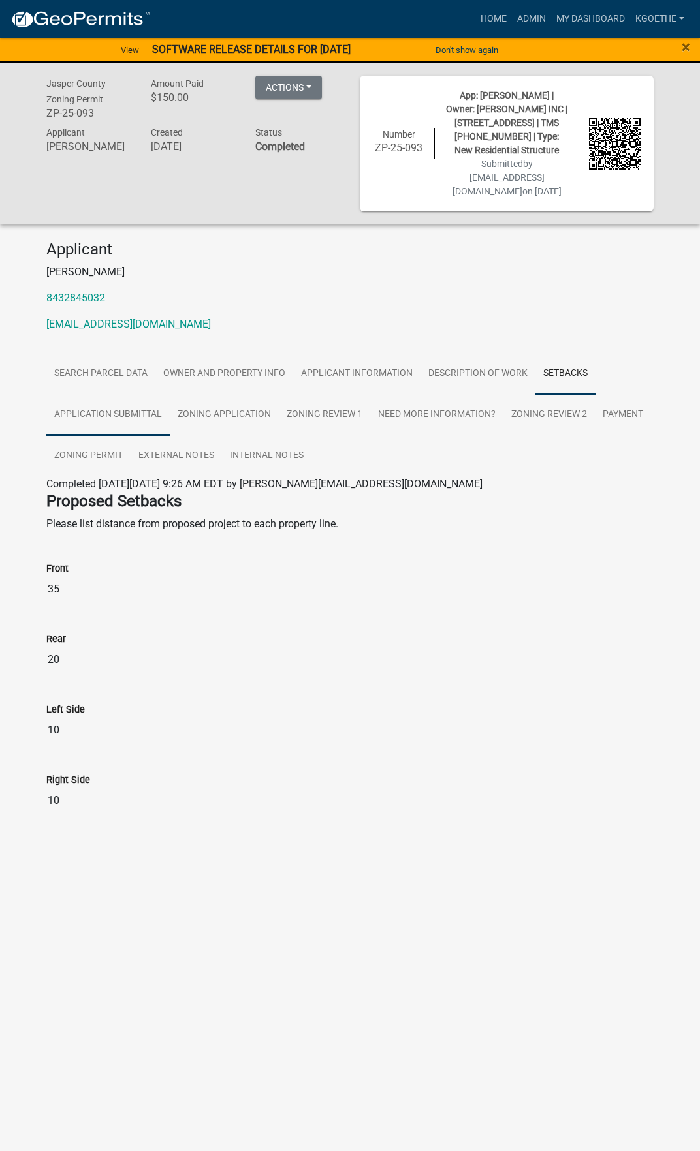
click at [97, 410] on link "Application Submittal" at bounding box center [107, 415] width 123 height 42
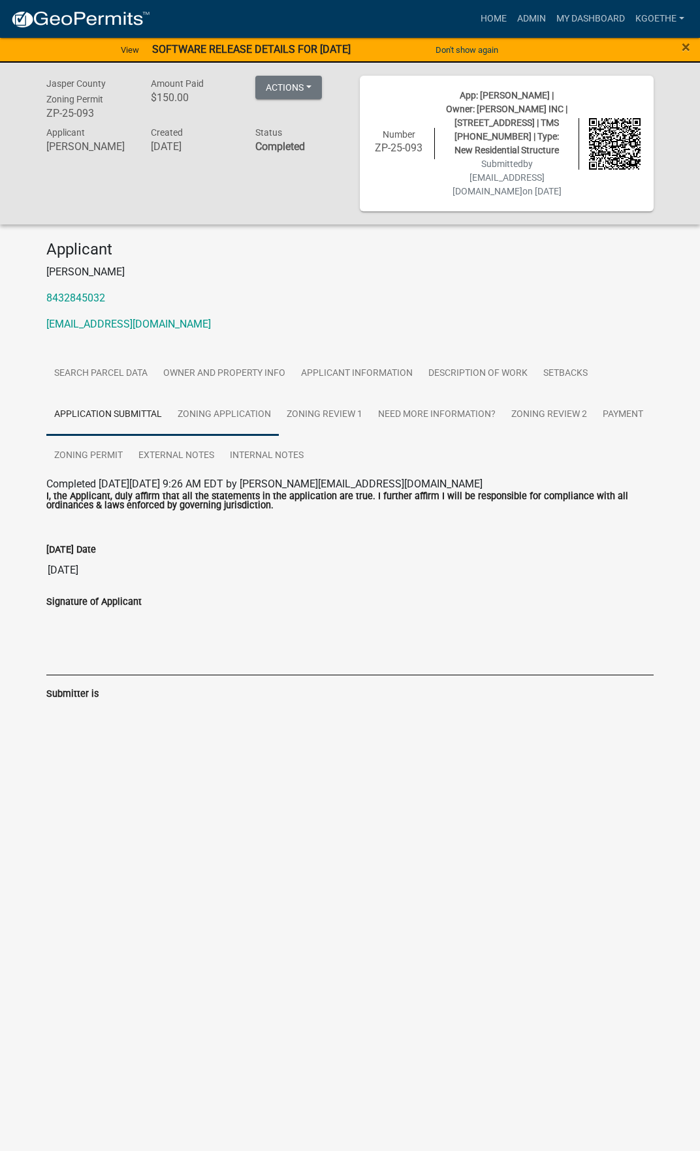
click at [239, 415] on link "Zoning Application" at bounding box center [224, 415] width 109 height 42
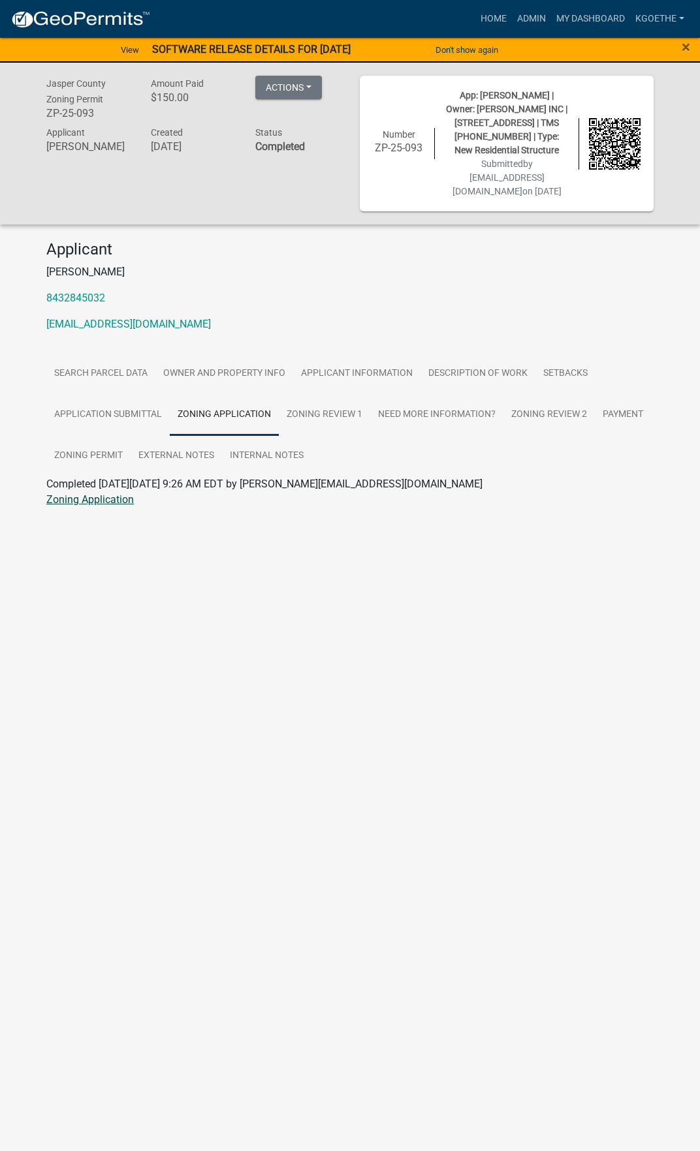
click at [112, 503] on link "Zoning Application" at bounding box center [89, 499] width 87 height 12
click at [345, 410] on link "Zoning Review 1" at bounding box center [324, 415] width 91 height 42
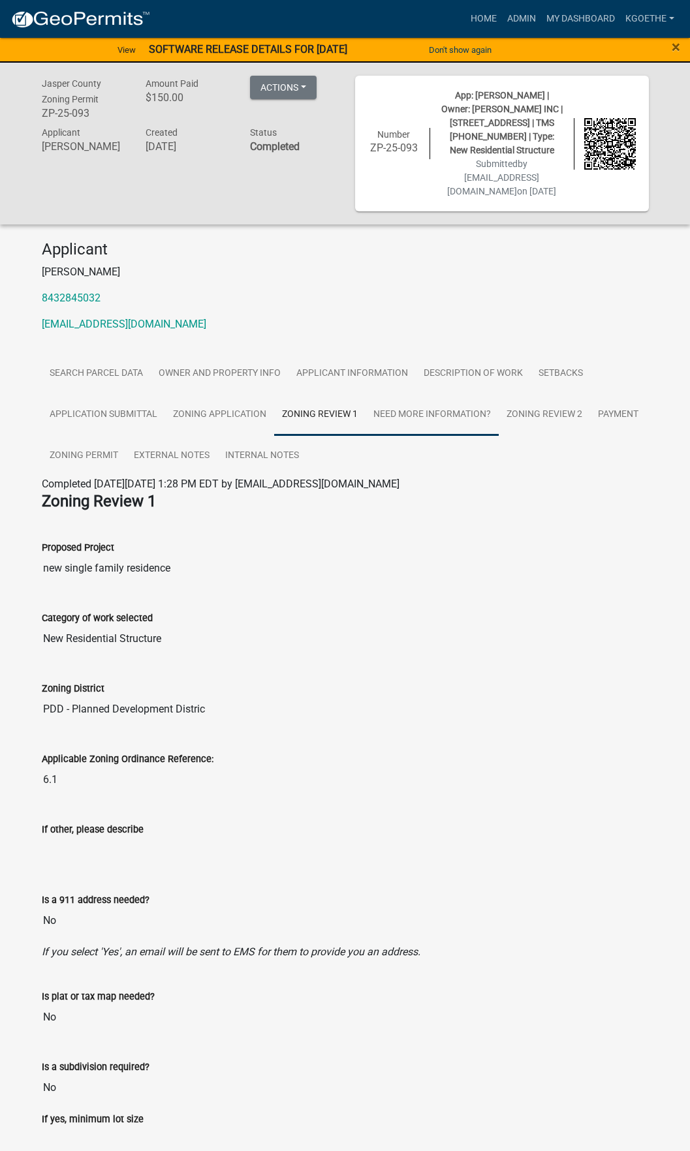
click at [393, 418] on link "Need More Information?" at bounding box center [431, 415] width 133 height 42
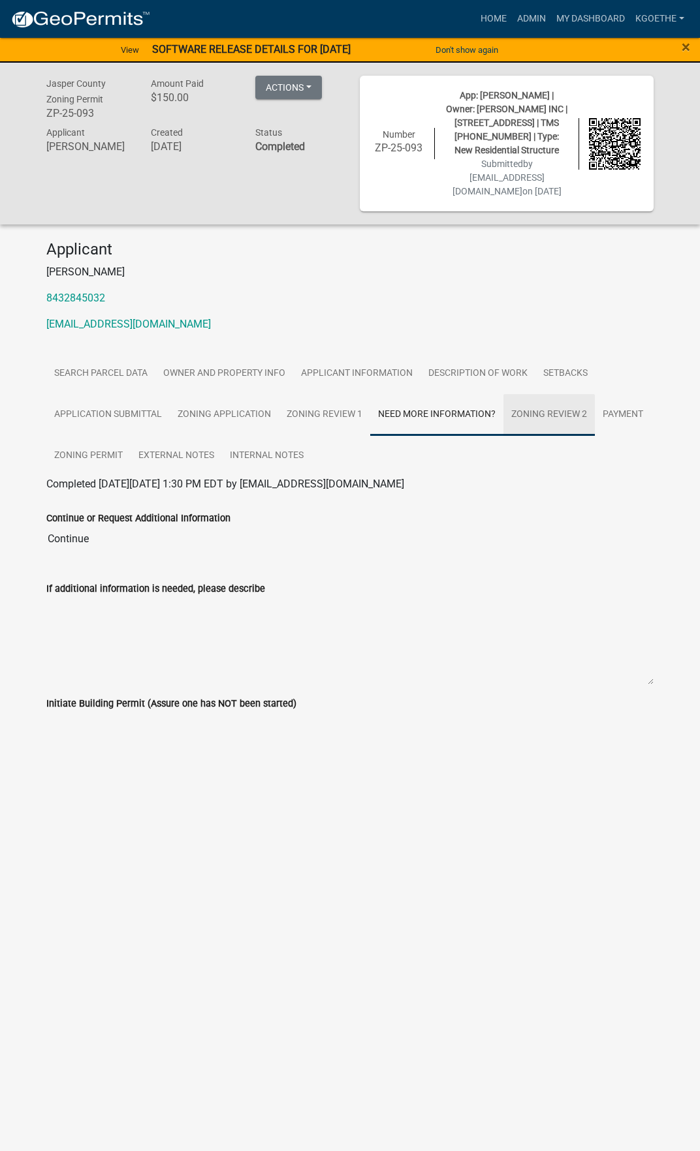
click at [559, 412] on link "Zoning Review 2" at bounding box center [548, 415] width 91 height 42
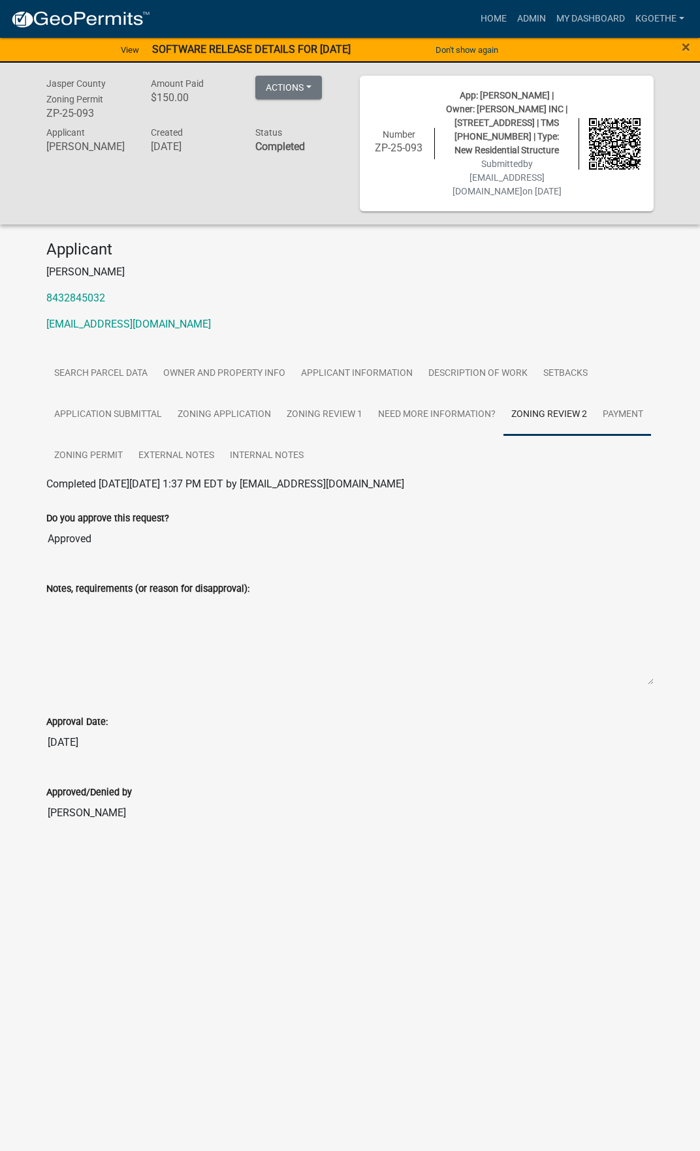
click at [611, 410] on link "Payment" at bounding box center [622, 415] width 56 height 42
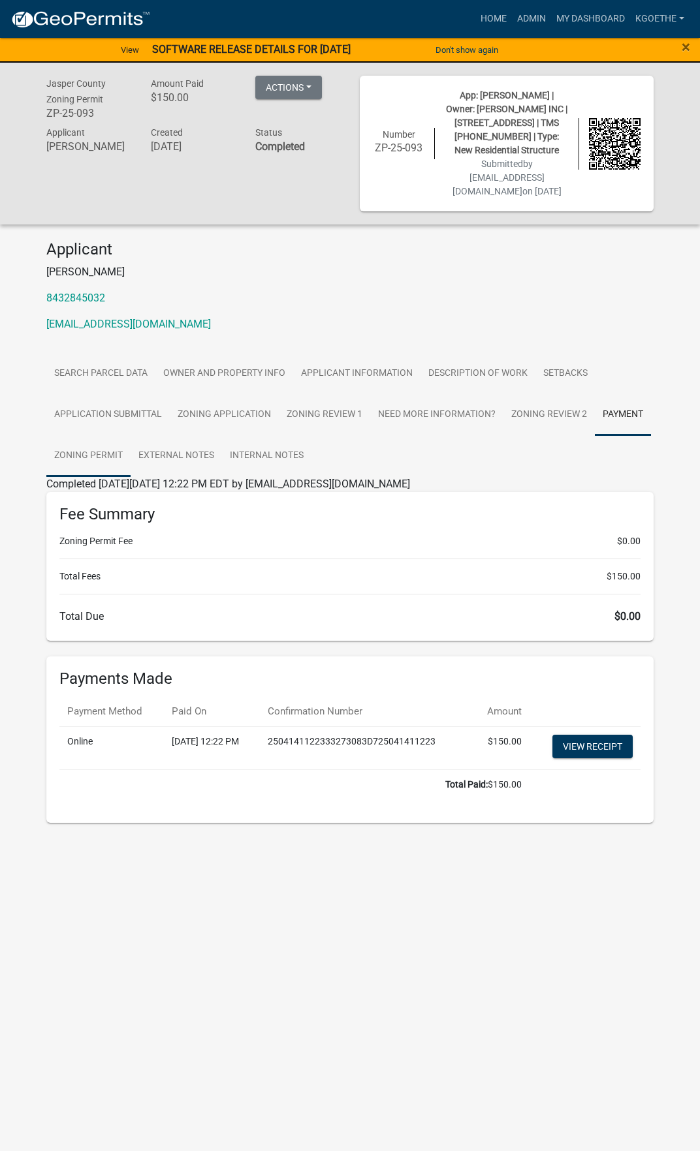
click at [97, 461] on link "Zoning Permit" at bounding box center [88, 456] width 84 height 42
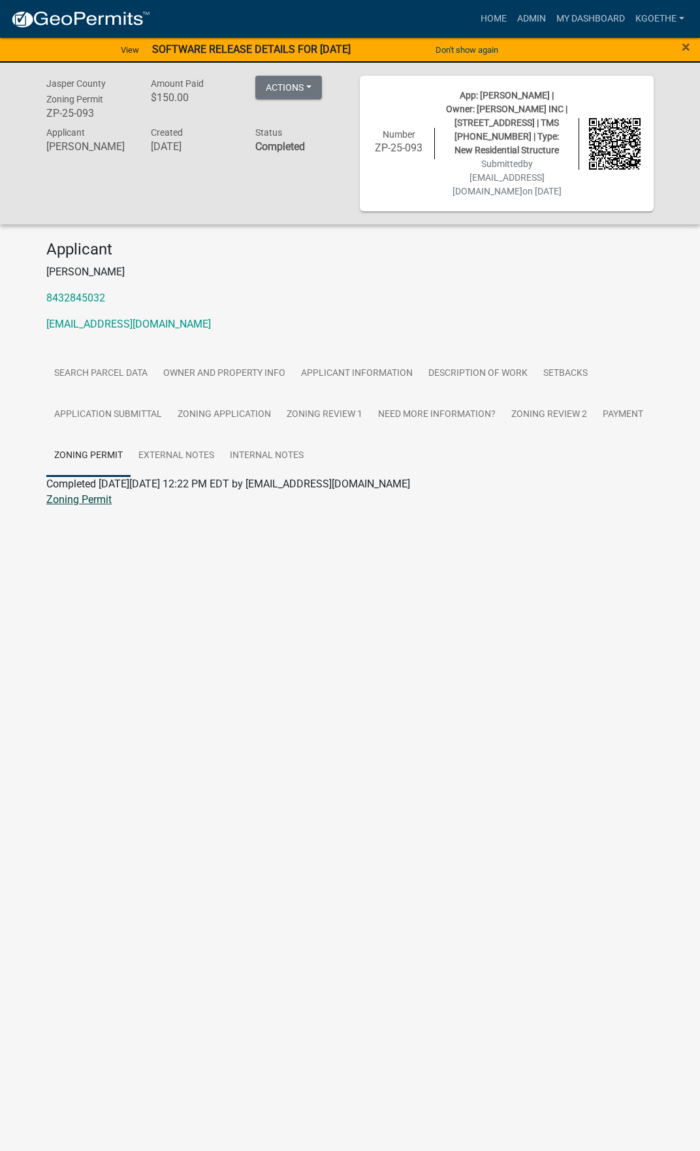
click at [73, 502] on link "Zoning Permit" at bounding box center [78, 499] width 65 height 12
click at [149, 456] on link "External Notes" at bounding box center [176, 456] width 91 height 42
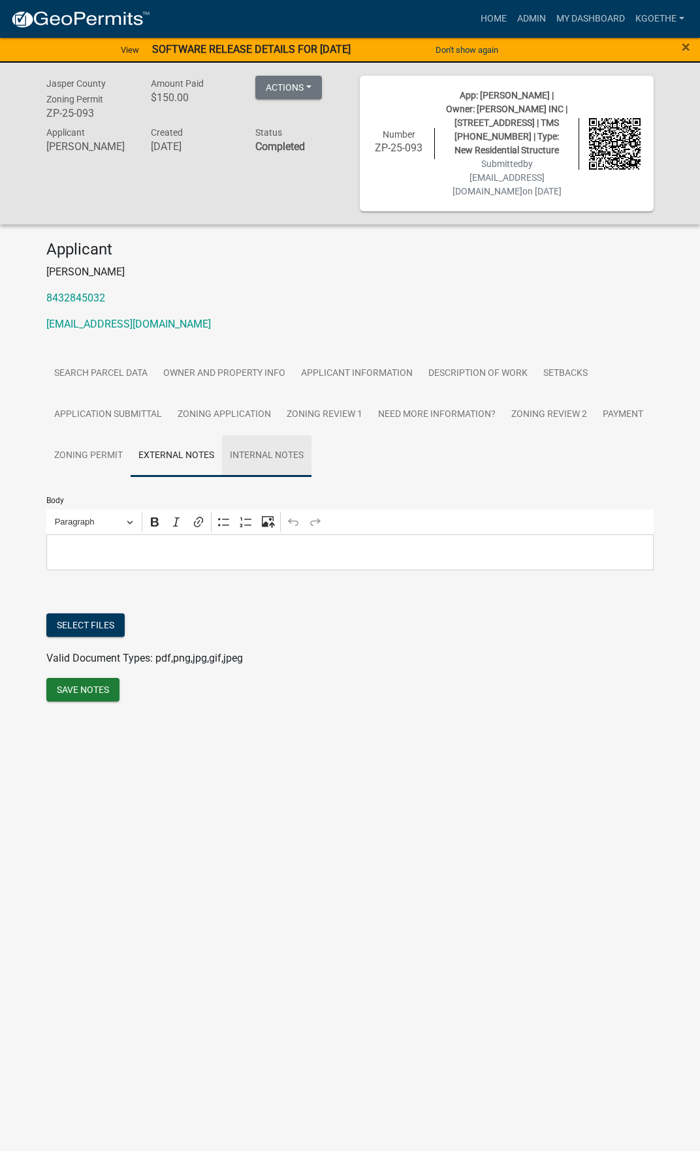
click at [286, 446] on link "Internal Notes" at bounding box center [266, 456] width 89 height 42
click at [95, 363] on link "Search Parcel Data" at bounding box center [100, 374] width 109 height 42
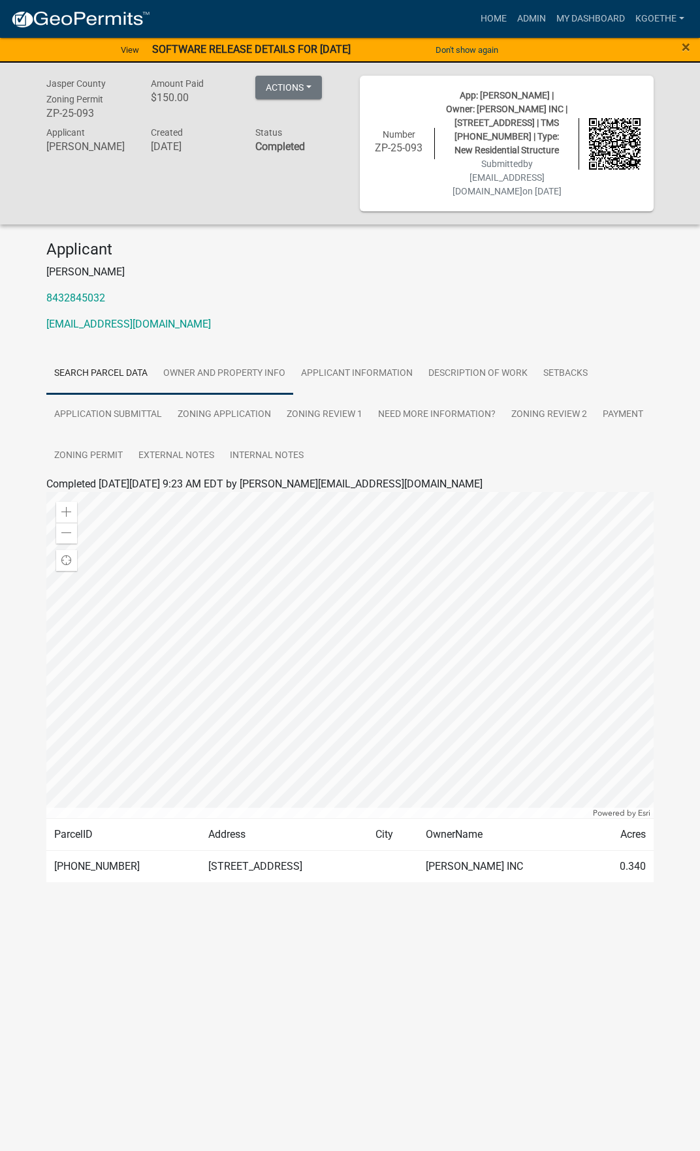
click at [215, 371] on link "Owner and Property Info" at bounding box center [224, 374] width 138 height 42
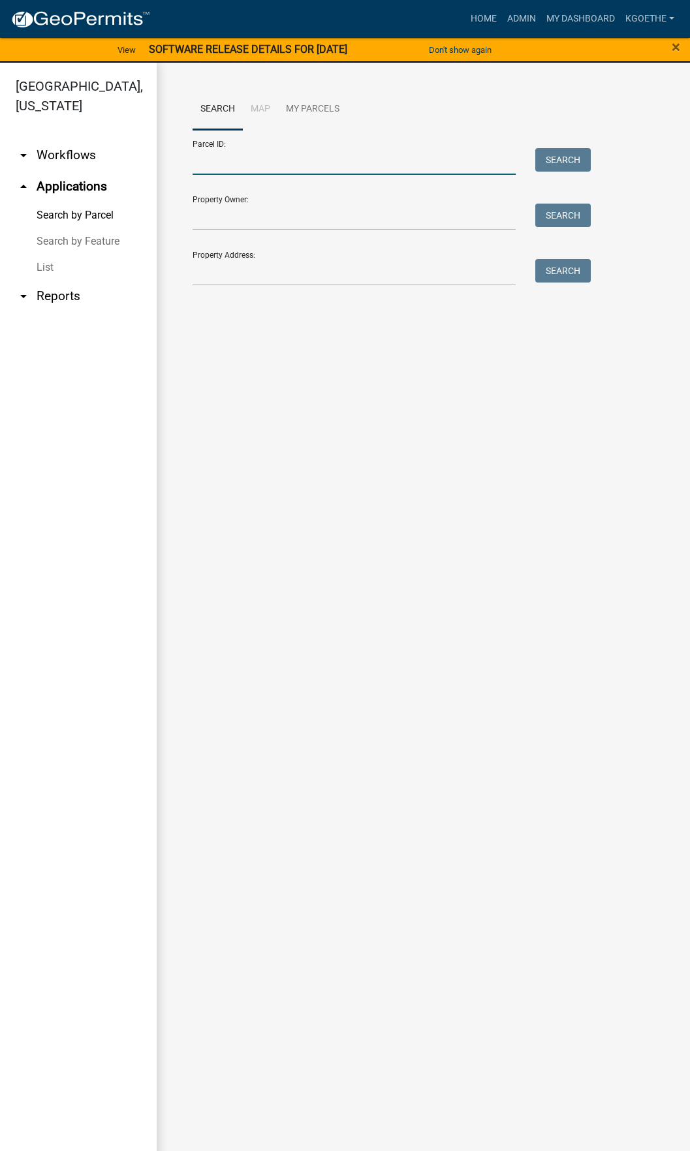
click at [297, 160] on input "Parcel ID:" at bounding box center [354, 161] width 323 height 27
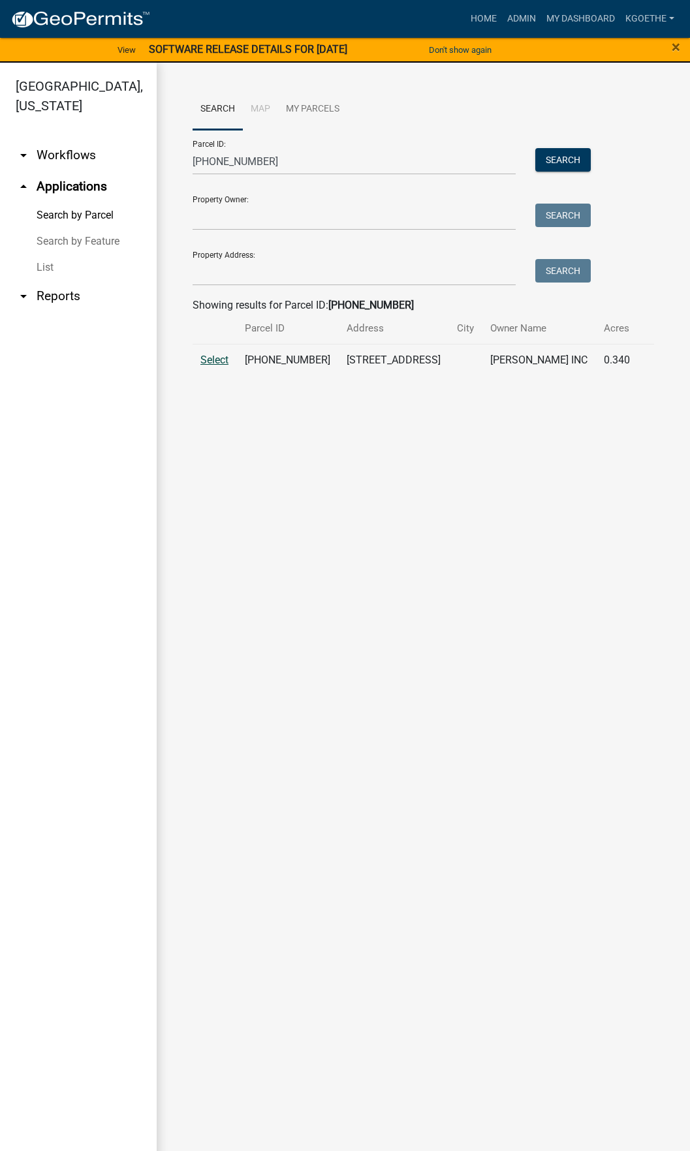
click at [222, 357] on span "Select" at bounding box center [214, 360] width 28 height 12
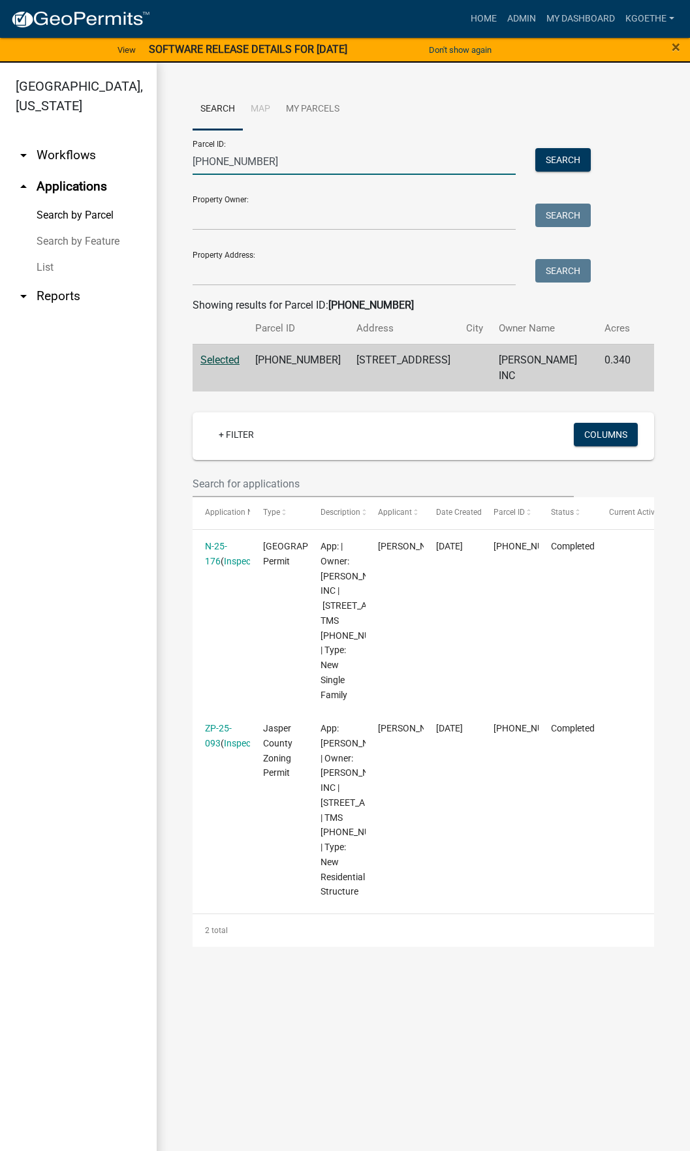
click at [321, 151] on input "[PHONE_NUMBER]" at bounding box center [354, 161] width 323 height 27
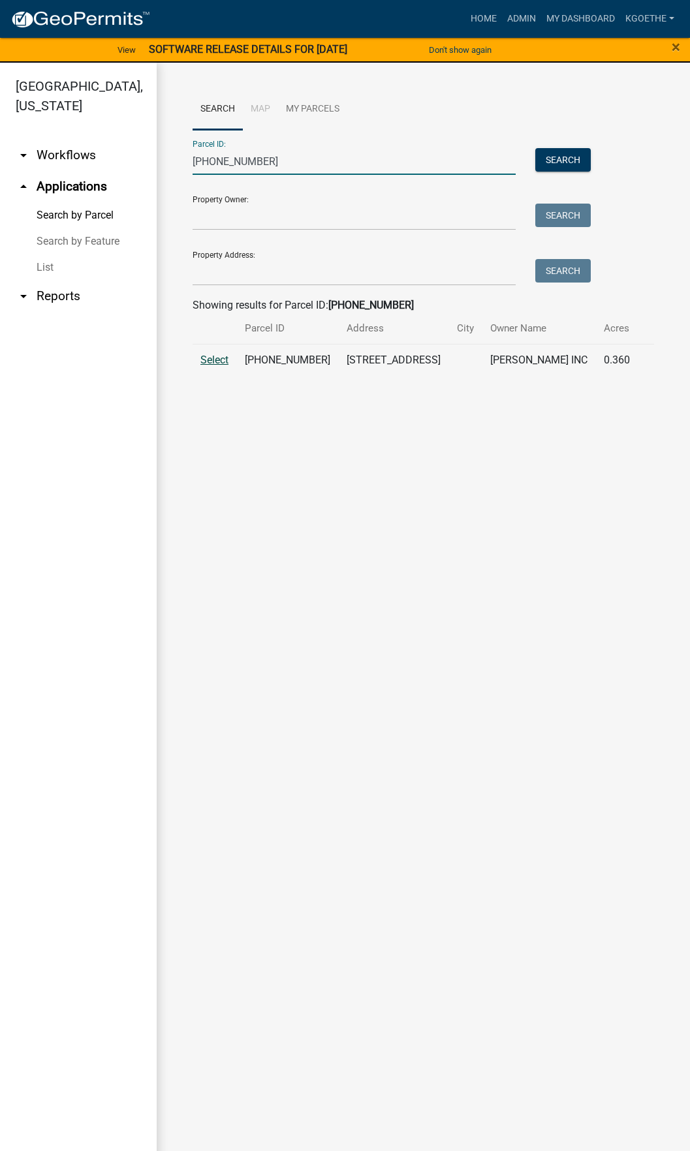
type input "[PHONE_NUMBER]"
click at [200, 360] on span "Select" at bounding box center [214, 360] width 28 height 12
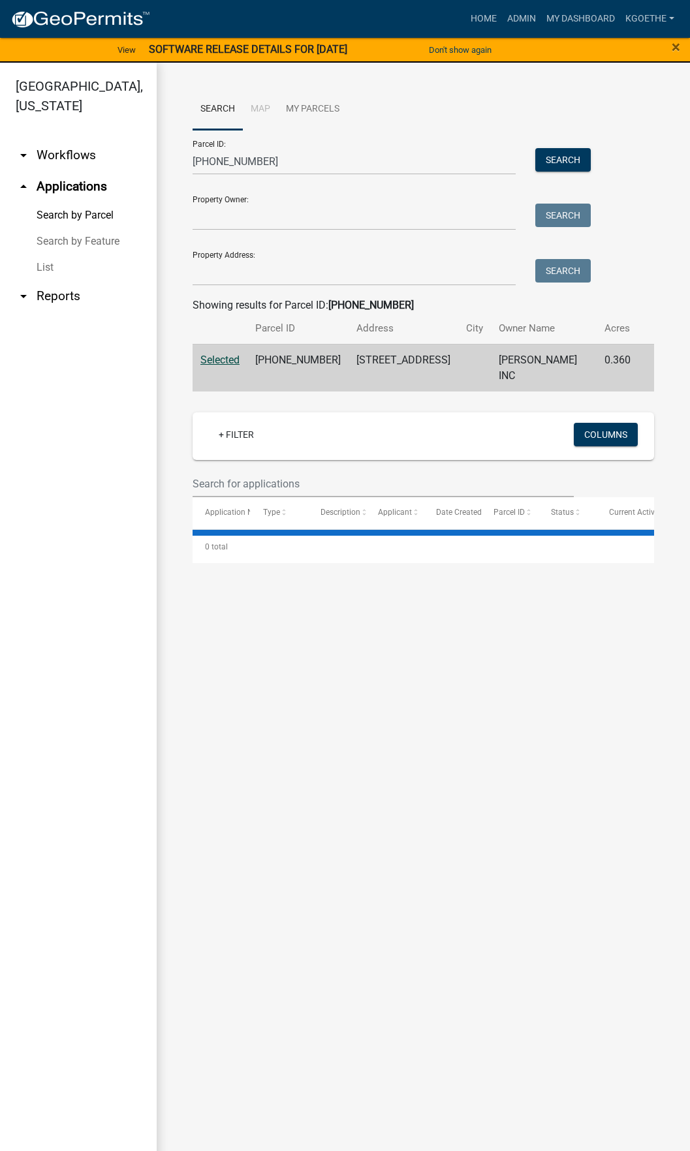
click at [390, 754] on main "Search Map My Parcels Parcel ID: [PHONE_NUMBER] Search Property Owner: Search P…" at bounding box center [423, 615] width 533 height 1104
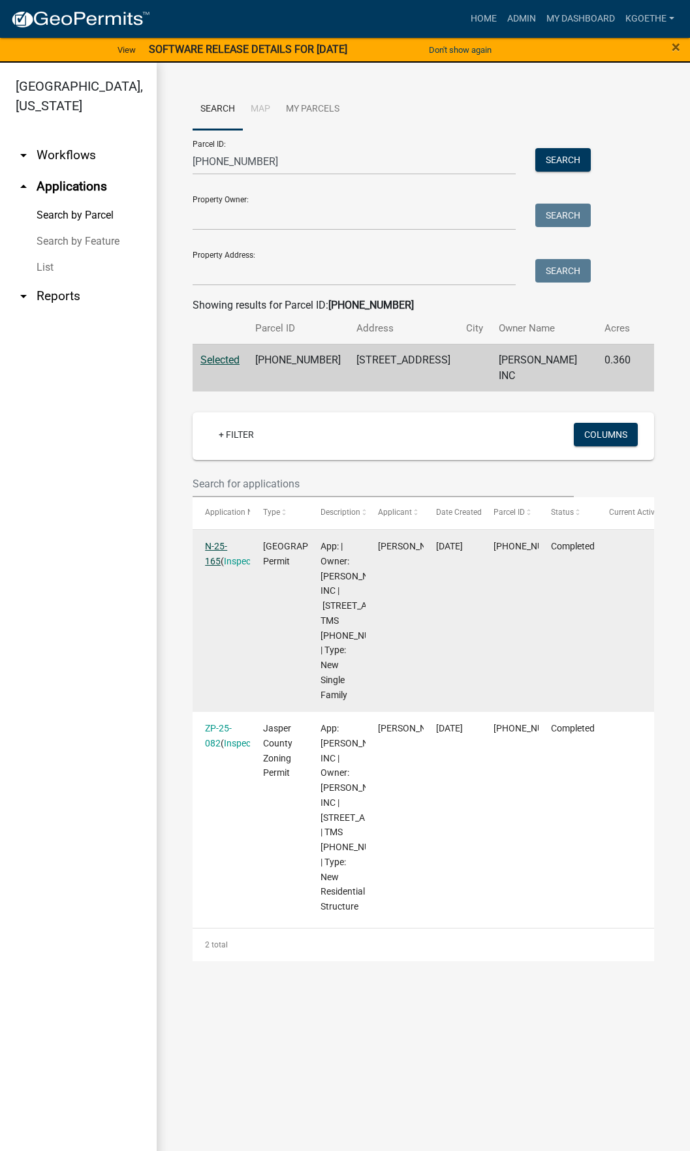
click at [214, 541] on link "N-25-165" at bounding box center [216, 553] width 22 height 25
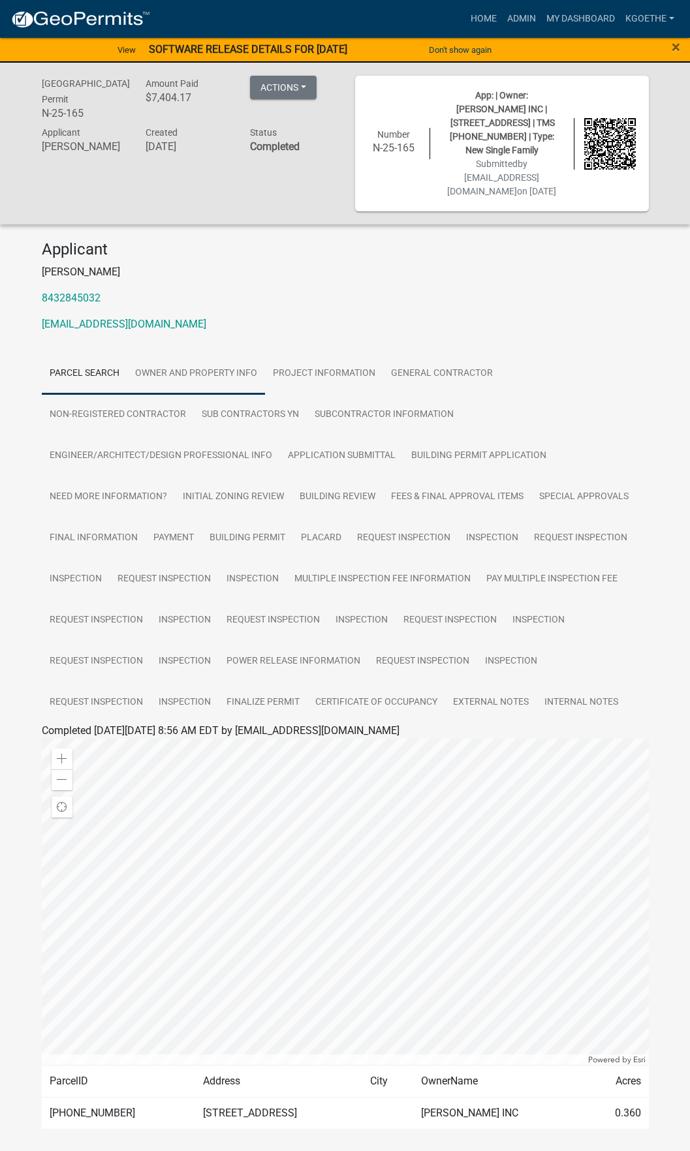
click at [200, 353] on link "Owner and Property Info" at bounding box center [196, 374] width 138 height 42
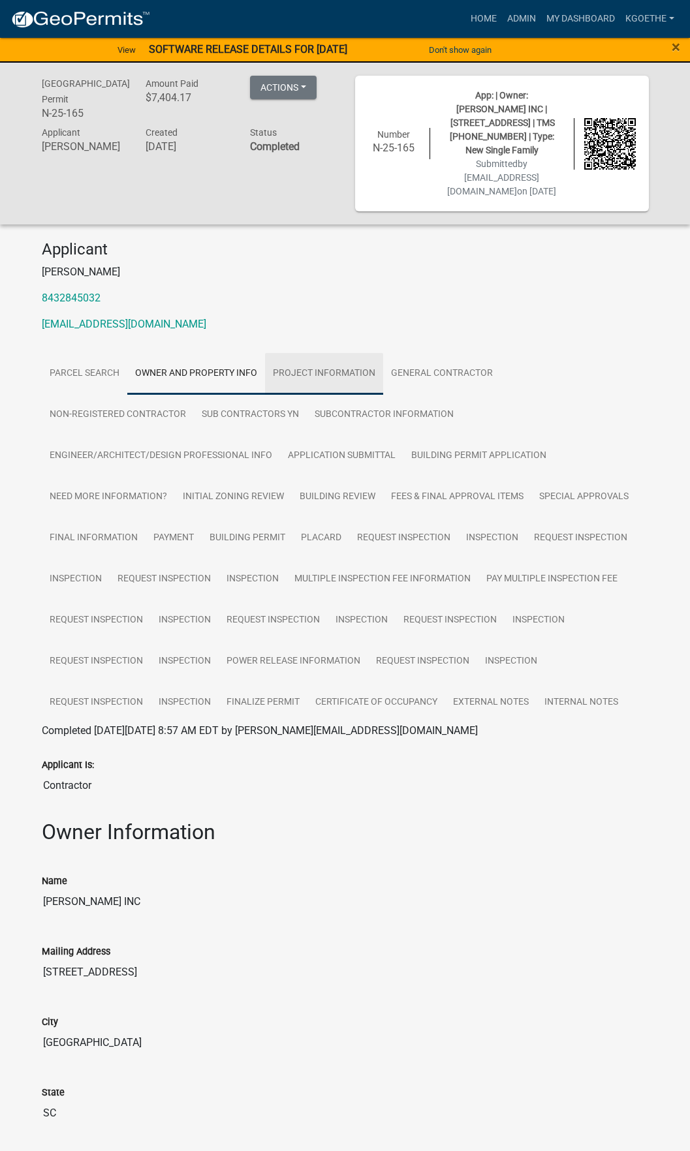
click at [367, 353] on link "Project Information" at bounding box center [324, 374] width 118 height 42
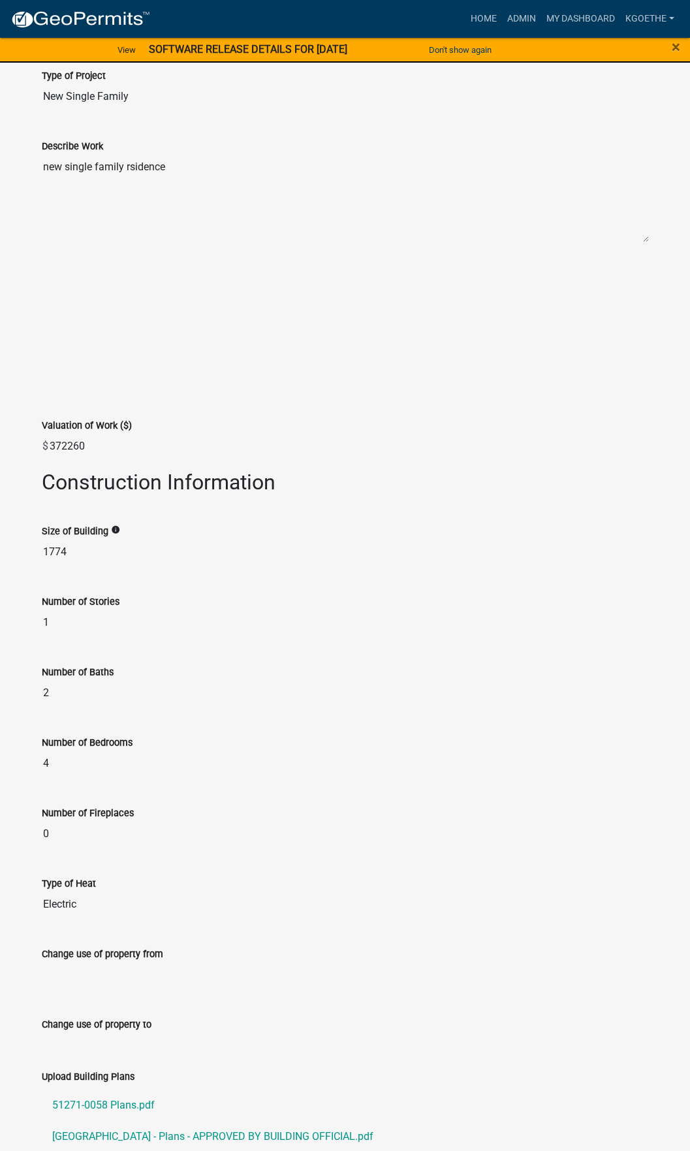
scroll to position [747, 0]
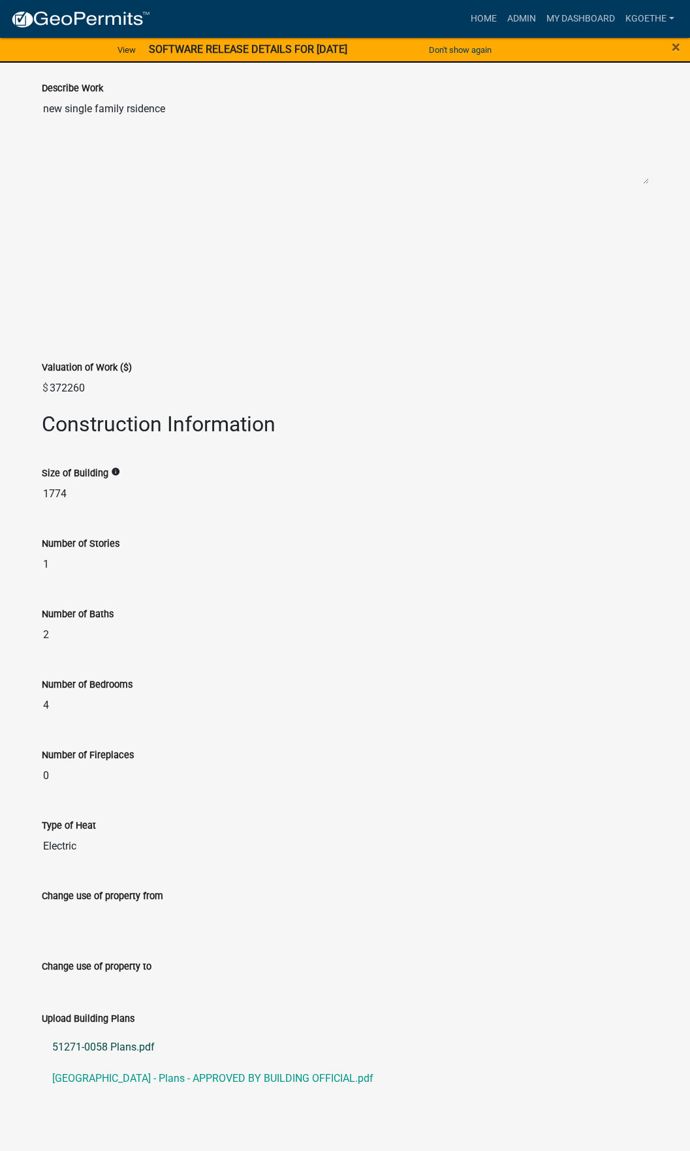
click at [76, 1036] on link "51271-0058 Plans.pdf" at bounding box center [345, 1047] width 607 height 31
click at [187, 1069] on link "[GEOGRAPHIC_DATA] - Plans - APPROVED BY BUILDING OFFICIAL.pdf" at bounding box center [345, 1078] width 607 height 31
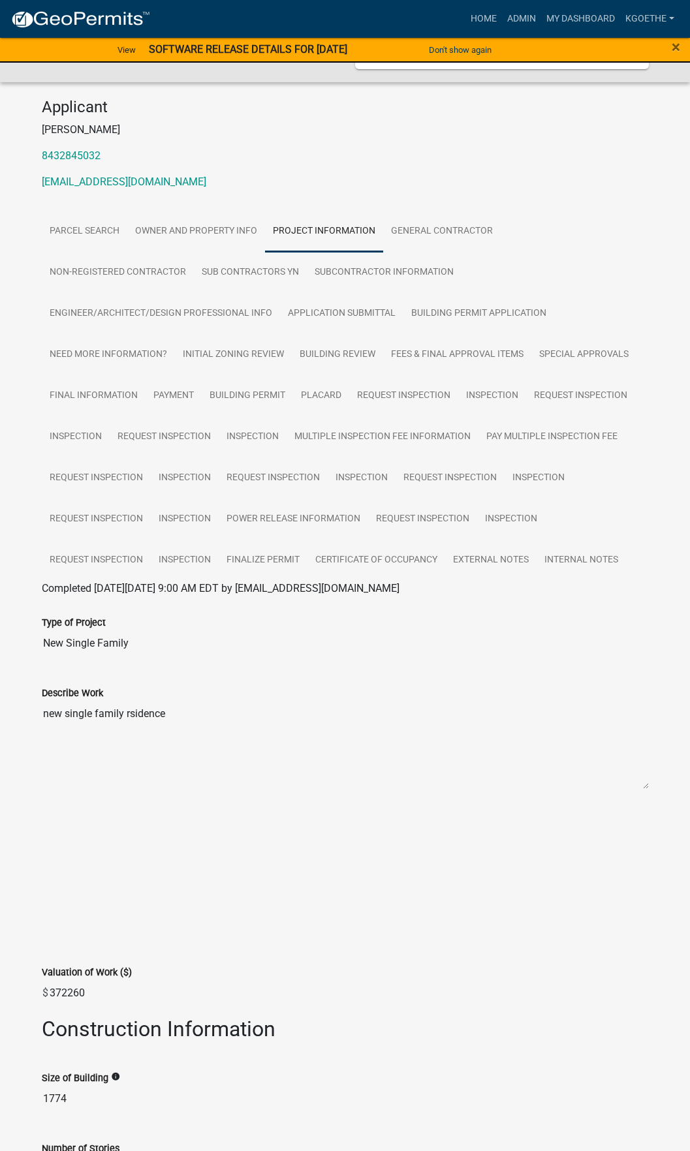
scroll to position [0, 0]
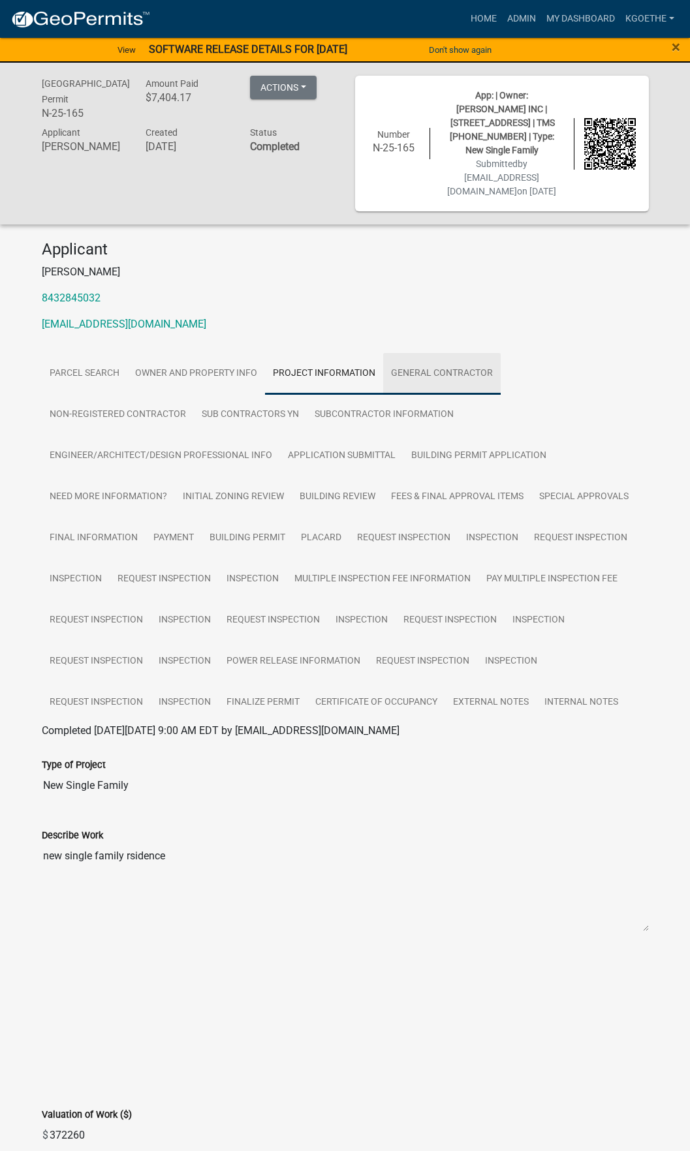
click at [463, 362] on link "General Contractor" at bounding box center [441, 374] width 117 height 42
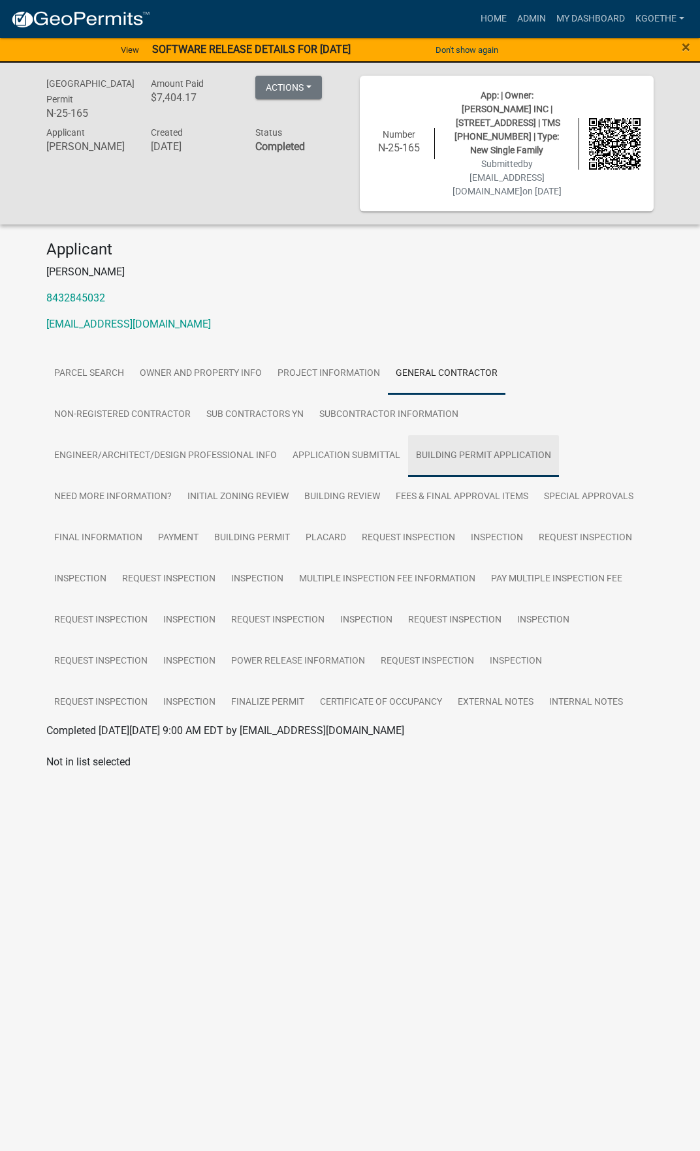
click at [475, 435] on link "Building Permit Application" at bounding box center [483, 456] width 151 height 42
click at [95, 740] on link "Building Permit Application" at bounding box center [108, 746] width 125 height 12
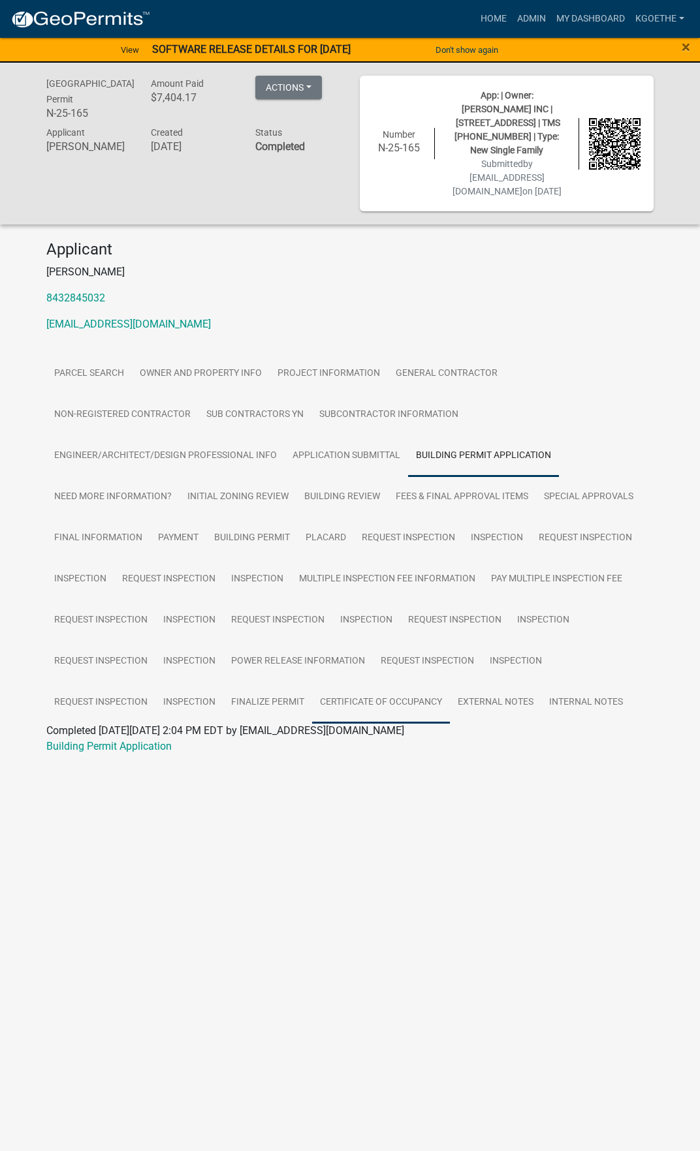
click at [336, 698] on link "Certificate of Occupancy" at bounding box center [381, 703] width 138 height 42
click at [117, 740] on link "Certificate of Occupancy" at bounding box center [102, 746] width 113 height 12
click at [333, 374] on link "Project Information" at bounding box center [329, 374] width 118 height 42
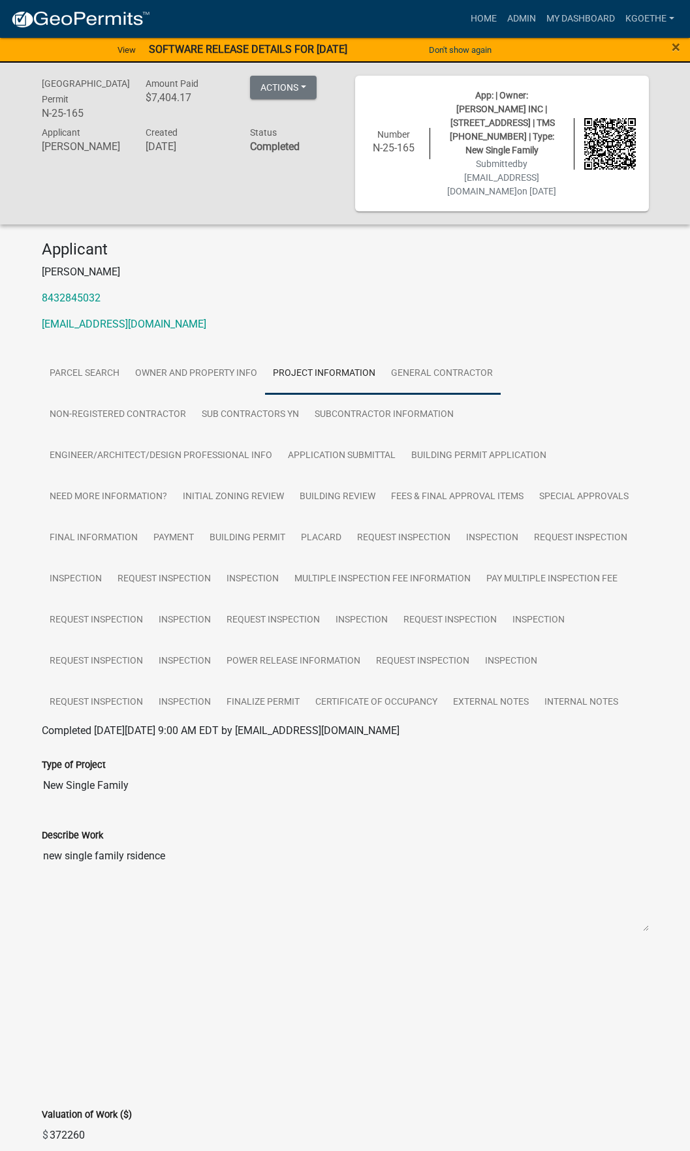
click at [475, 363] on link "General Contractor" at bounding box center [441, 374] width 117 height 42
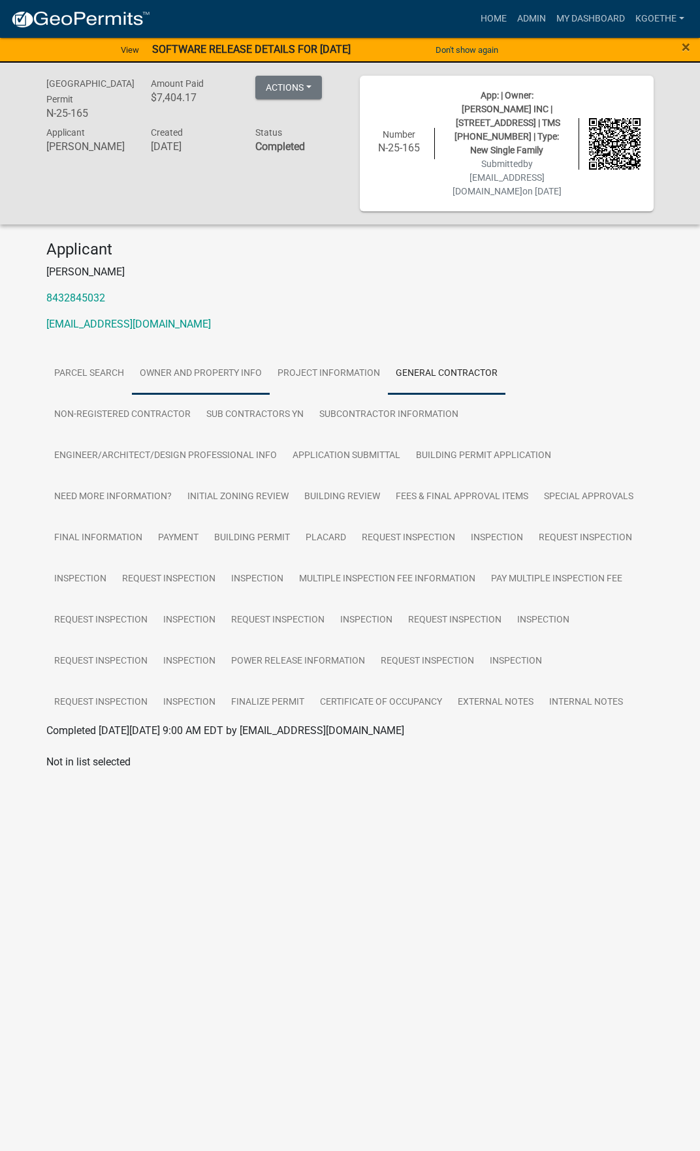
click at [180, 360] on link "Owner and Property Info" at bounding box center [201, 374] width 138 height 42
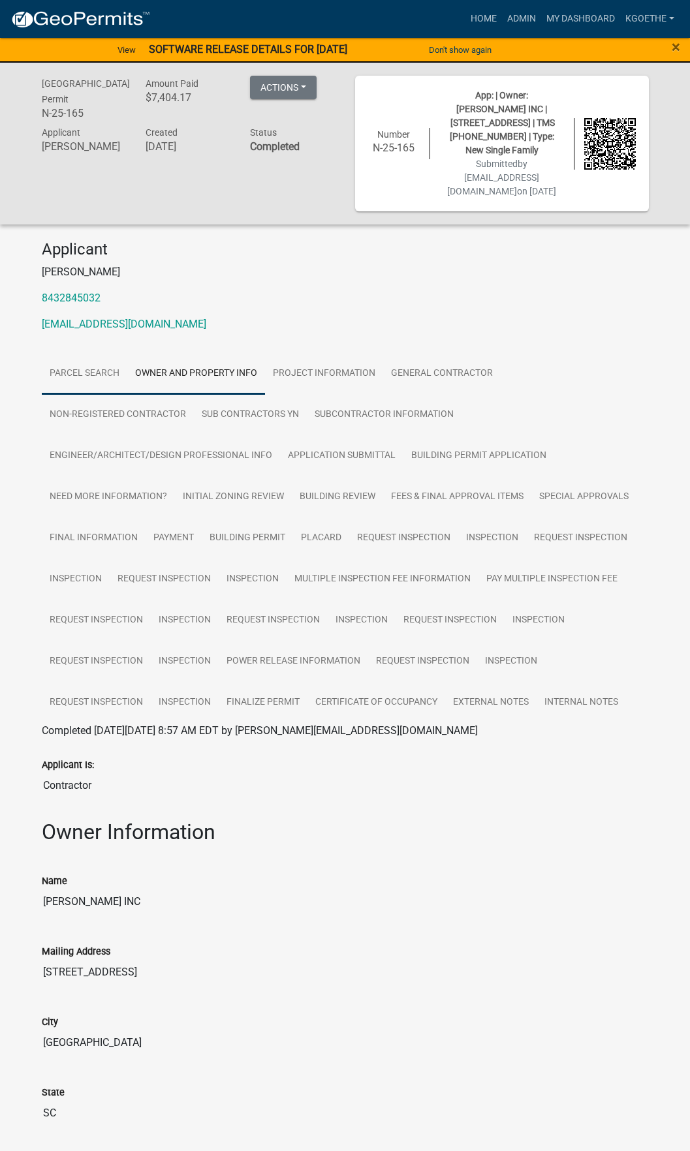
click at [98, 356] on link "Parcel search" at bounding box center [84, 374] width 85 height 42
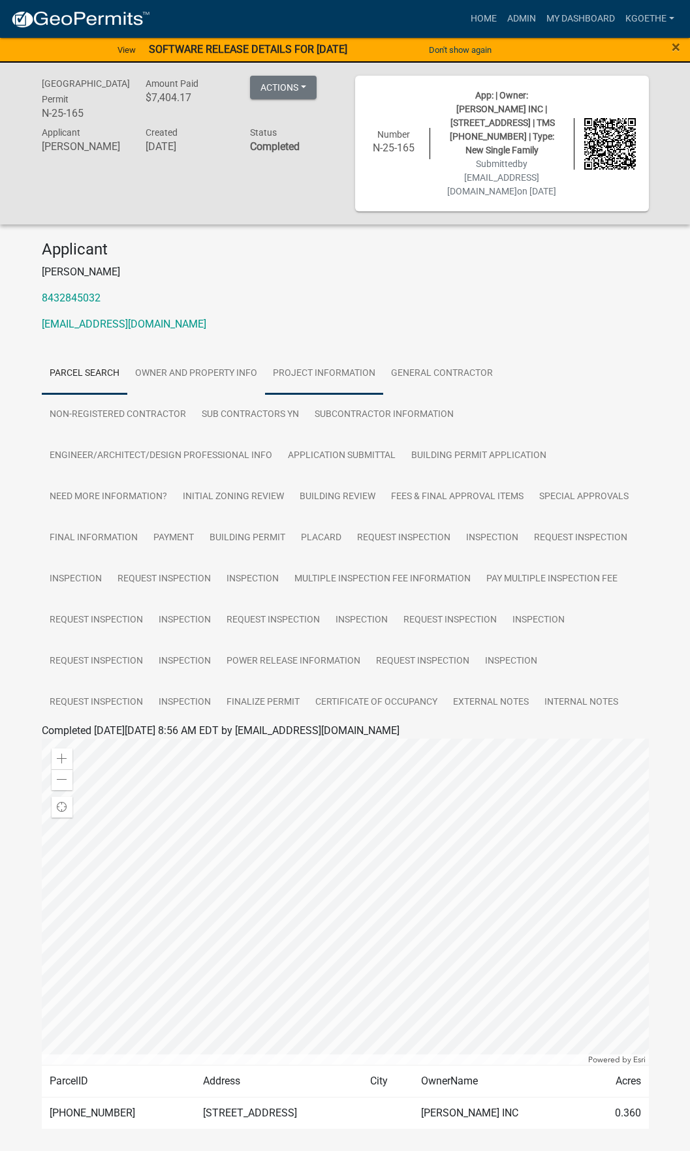
click at [322, 355] on link "Project Information" at bounding box center [324, 374] width 118 height 42
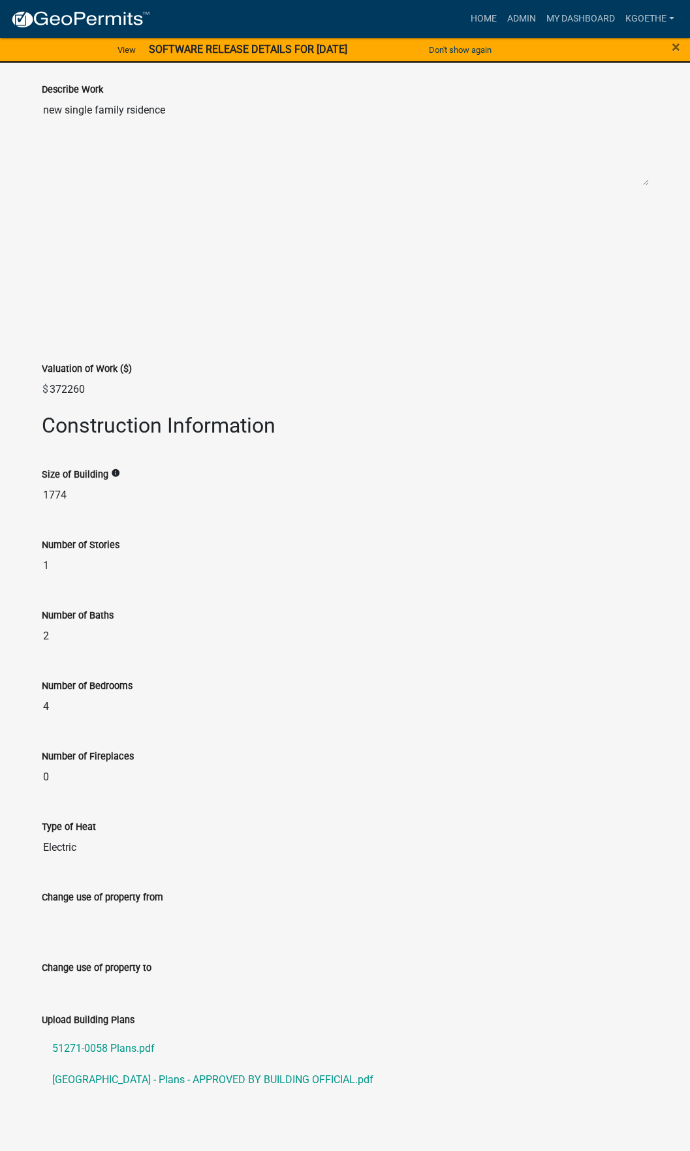
scroll to position [747, 0]
click at [109, 1032] on link "51271-0058 Plans.pdf" at bounding box center [345, 1047] width 607 height 31
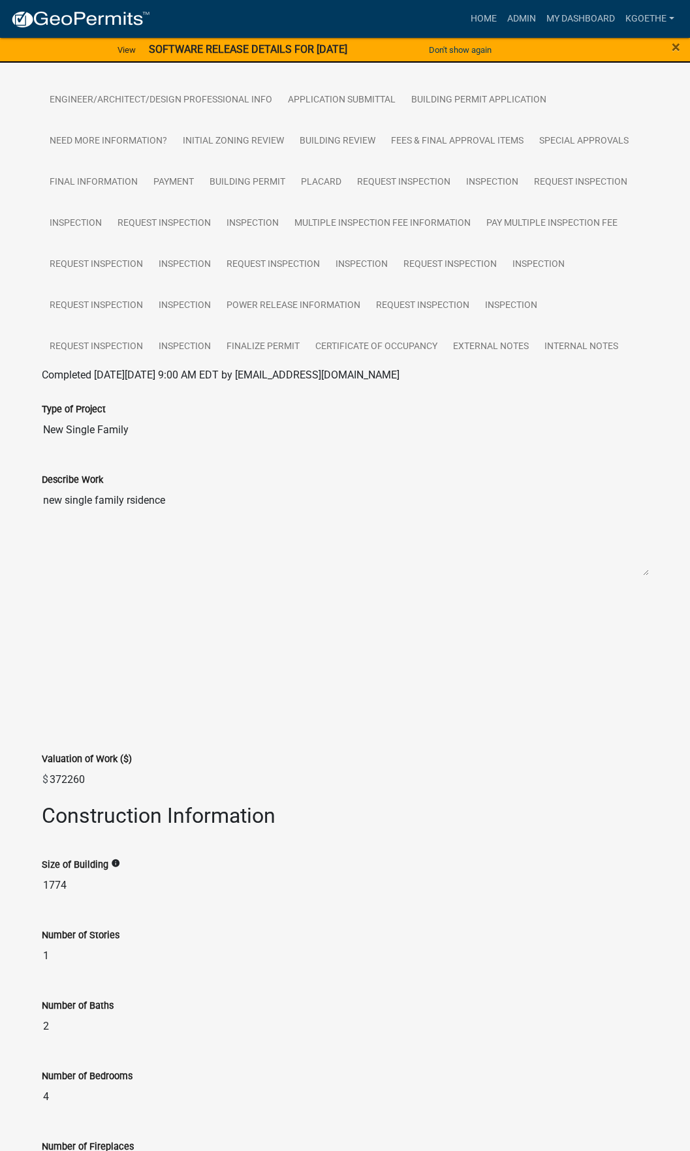
scroll to position [0, 0]
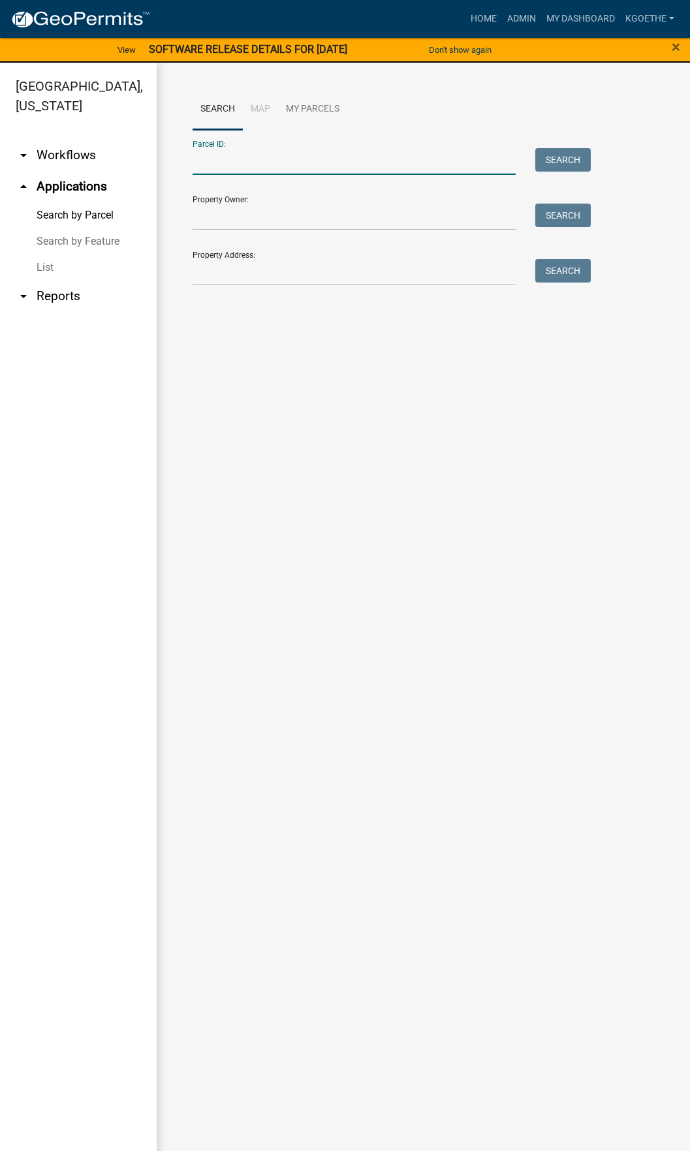
click at [275, 161] on input "Parcel ID:" at bounding box center [354, 161] width 323 height 27
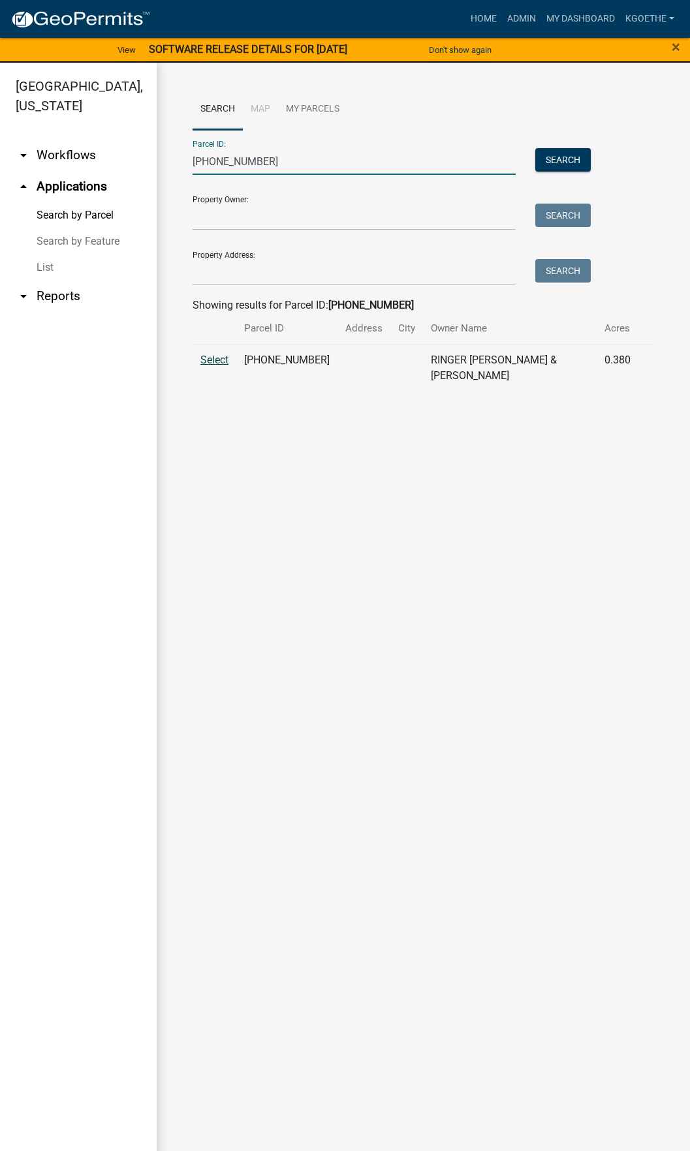
type input "[PHONE_NUMBER]"
click at [228, 361] on span "Select" at bounding box center [214, 360] width 28 height 12
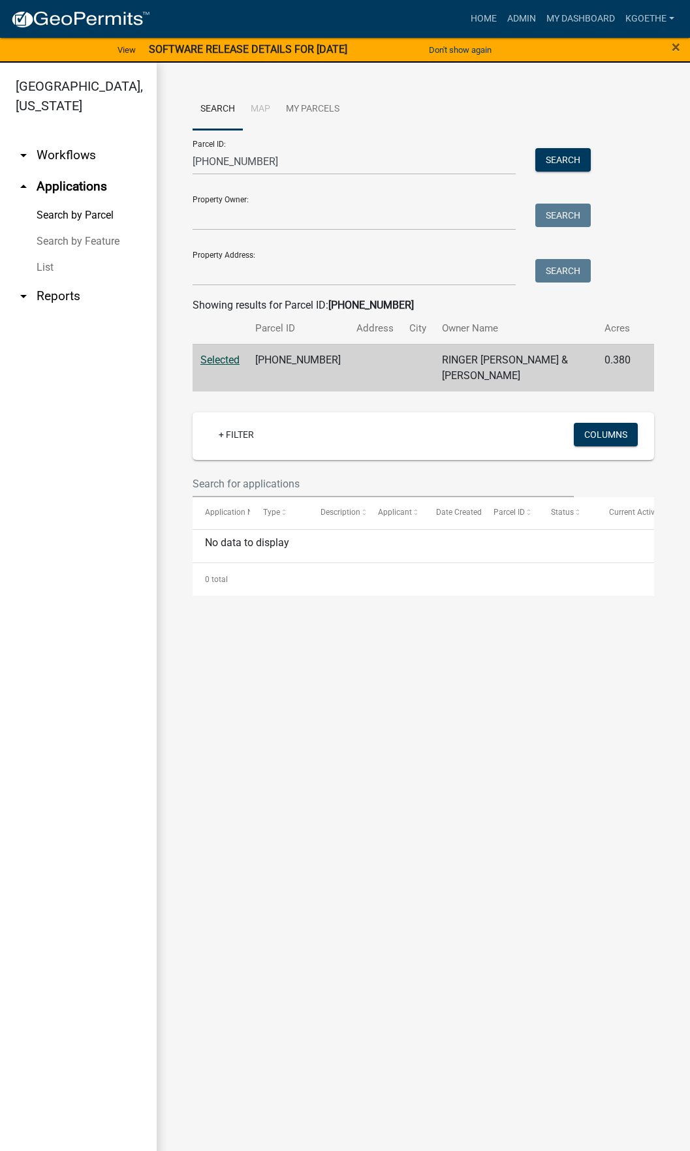
click at [278, 365] on td "[PHONE_NUMBER]" at bounding box center [297, 368] width 101 height 48
click at [542, 354] on td "RINGER [PERSON_NAME] & [PERSON_NAME]" at bounding box center [515, 368] width 162 height 48
click at [625, 370] on td "0.380" at bounding box center [617, 368] width 42 height 48
click at [214, 357] on span "Selected" at bounding box center [219, 360] width 39 height 12
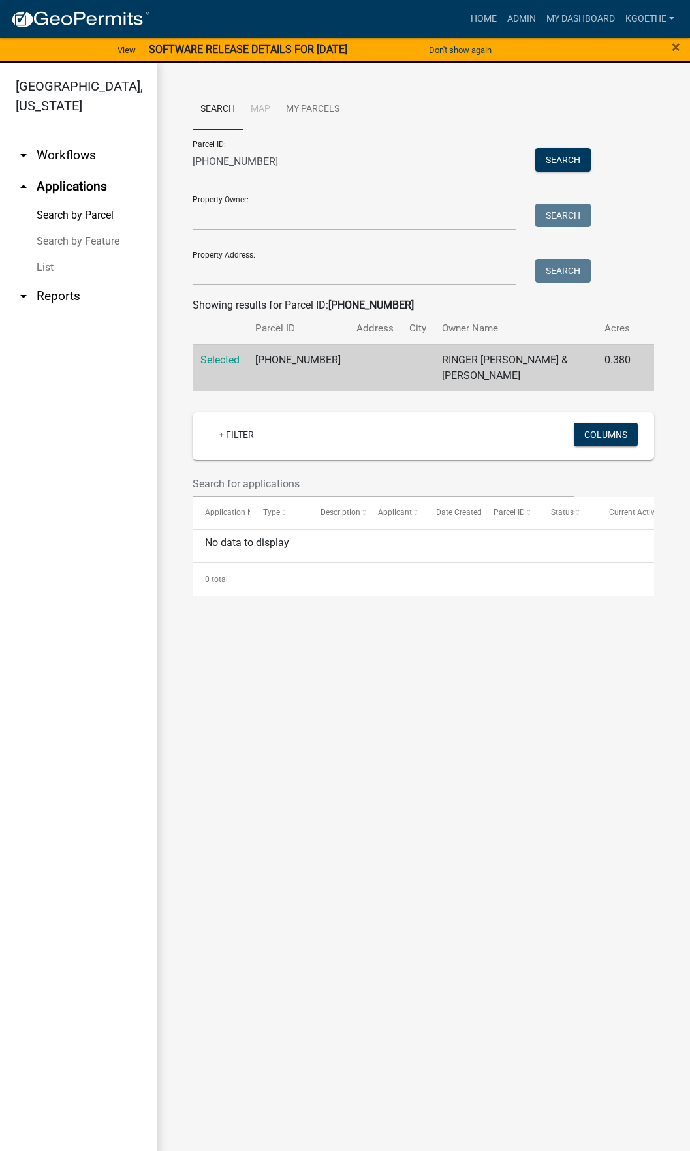
click at [324, 786] on main "Search Map My Parcels Parcel ID: [PHONE_NUMBER] Search Property Owner: Search P…" at bounding box center [423, 615] width 533 height 1104
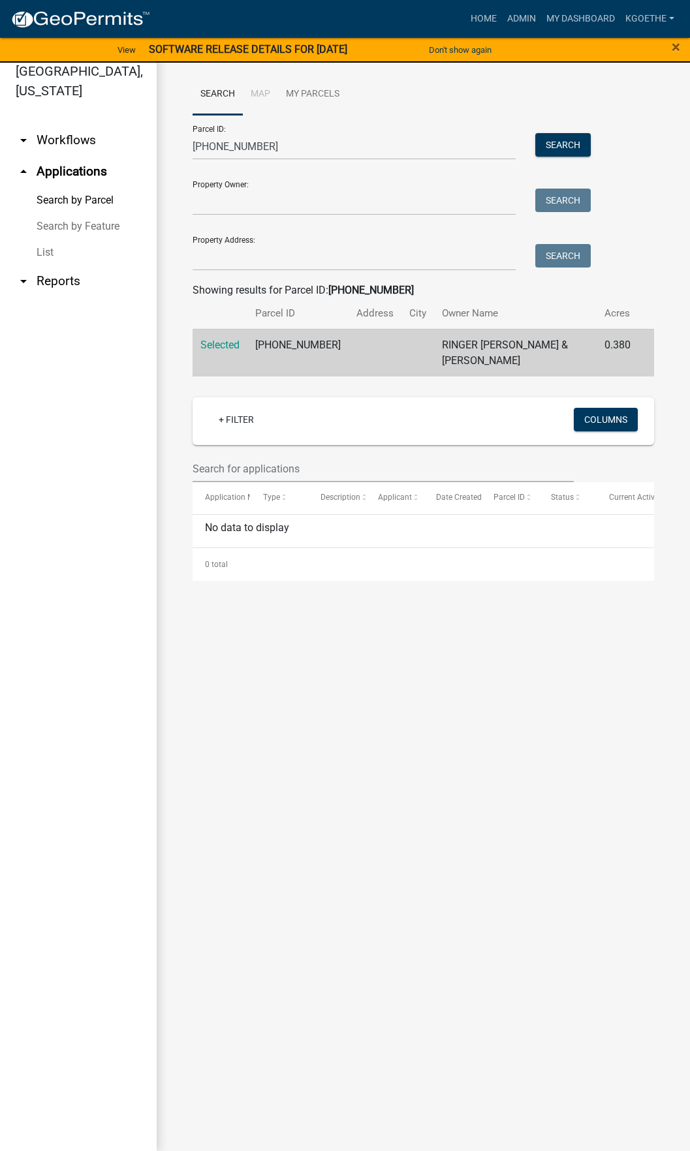
scroll to position [16, 0]
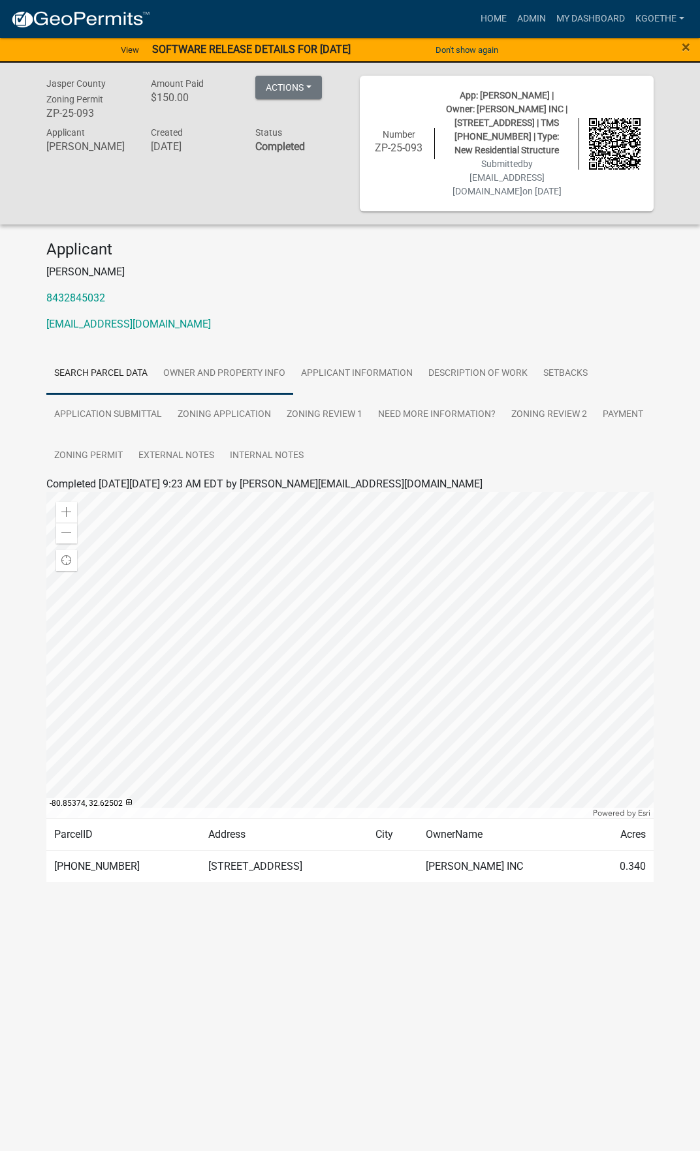
click at [247, 385] on link "Owner and Property Info" at bounding box center [224, 374] width 138 height 42
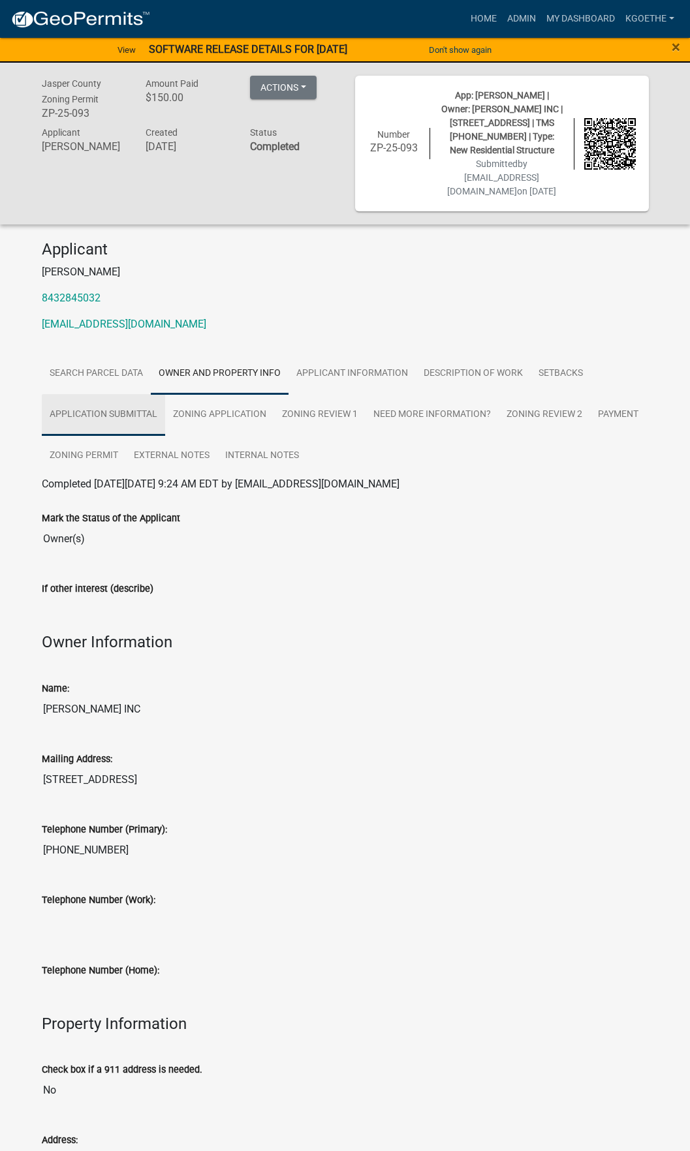
click at [112, 420] on link "Application Submittal" at bounding box center [103, 415] width 123 height 42
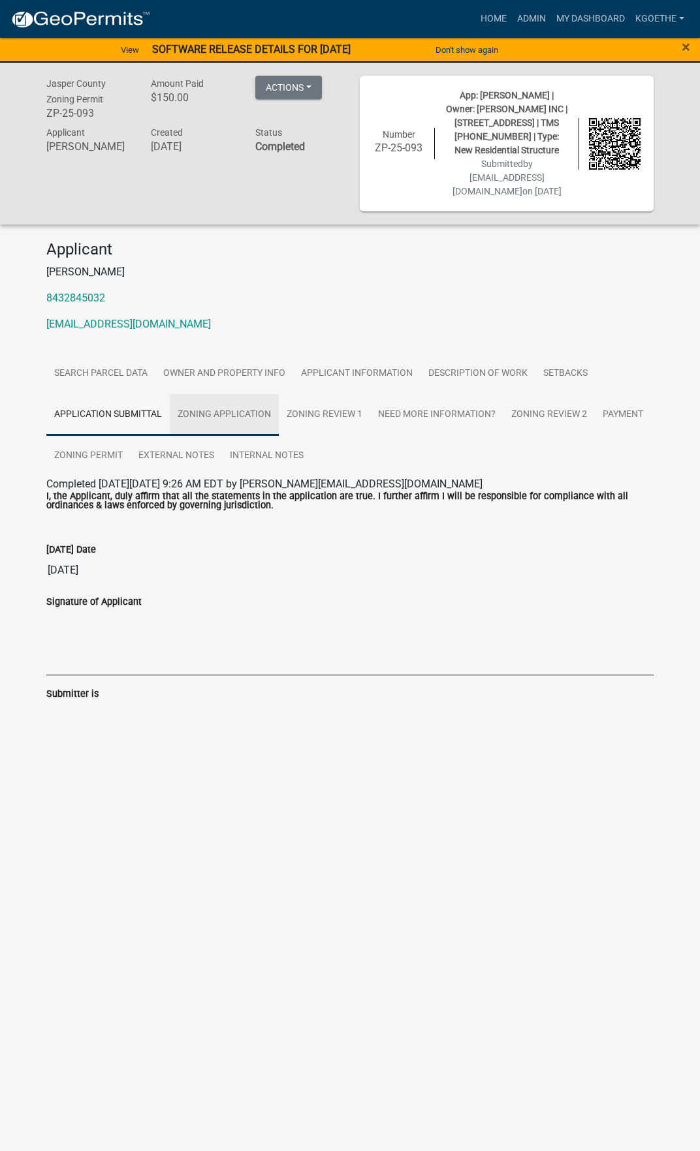
click at [234, 419] on link "Zoning Application" at bounding box center [224, 415] width 109 height 42
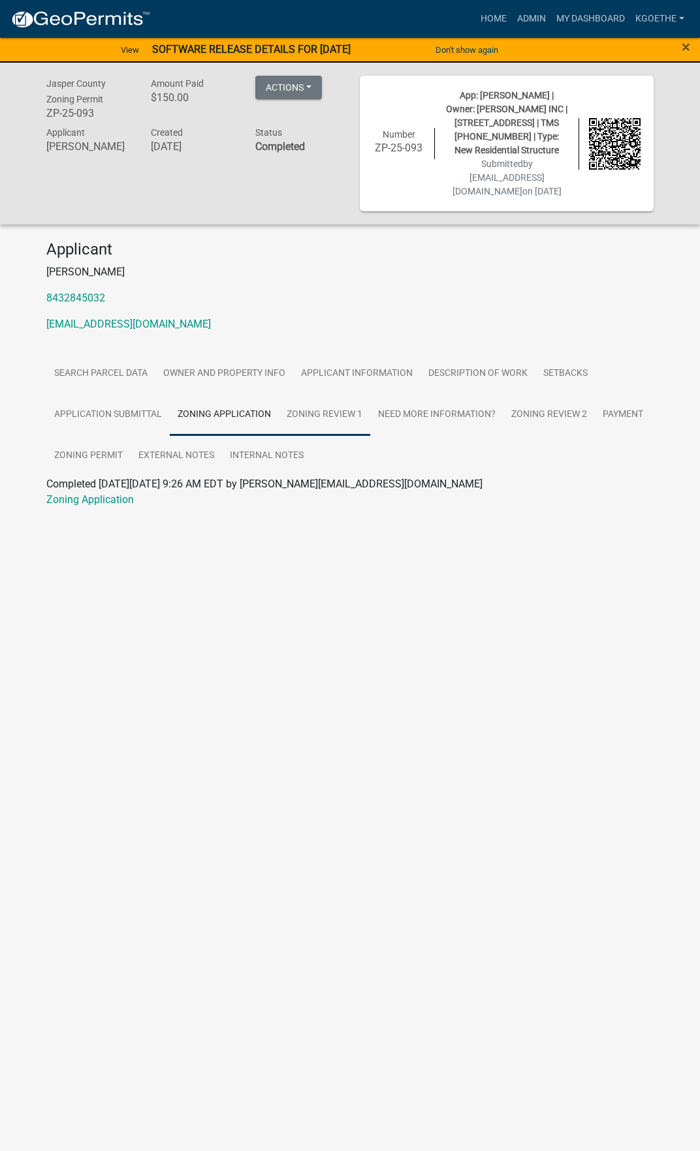
click at [288, 420] on link "Zoning Review 1" at bounding box center [324, 415] width 91 height 42
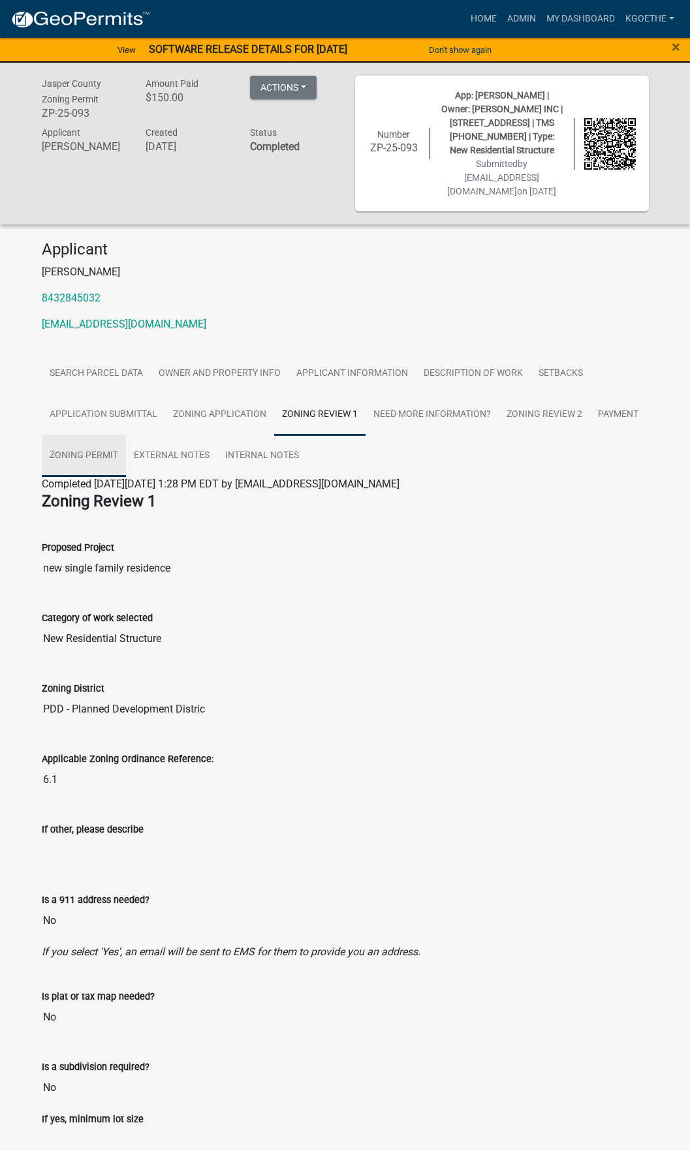
click at [97, 448] on link "Zoning Permit" at bounding box center [84, 456] width 84 height 42
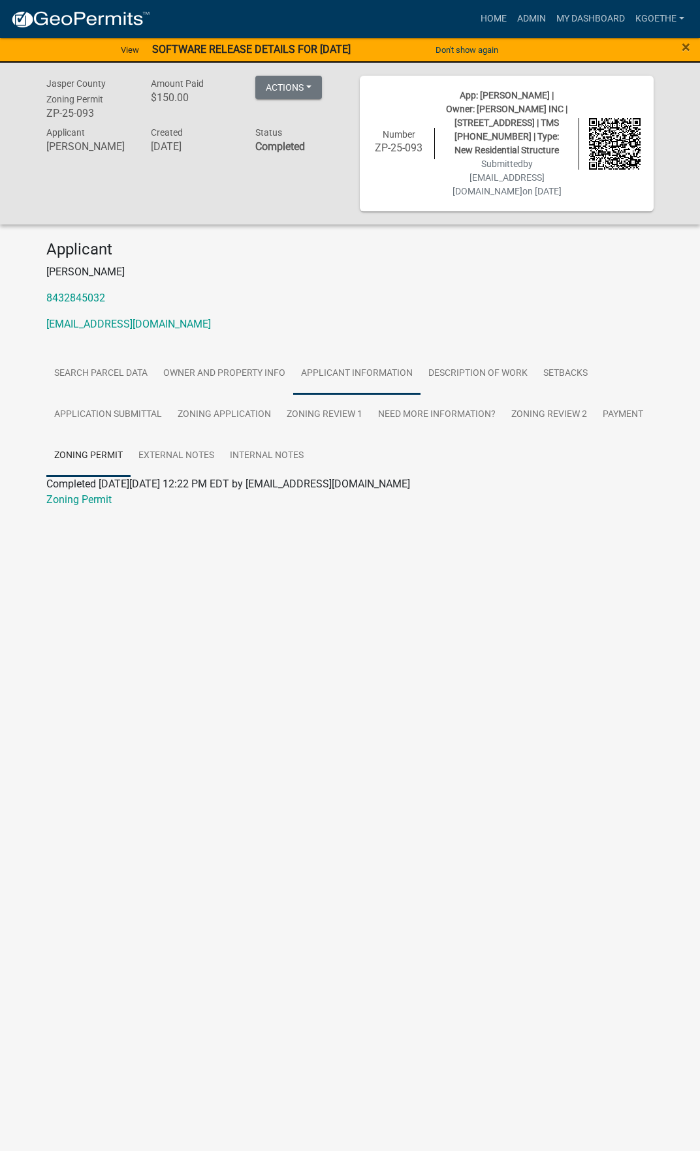
click at [380, 355] on link "Applicant Information" at bounding box center [356, 374] width 127 height 42
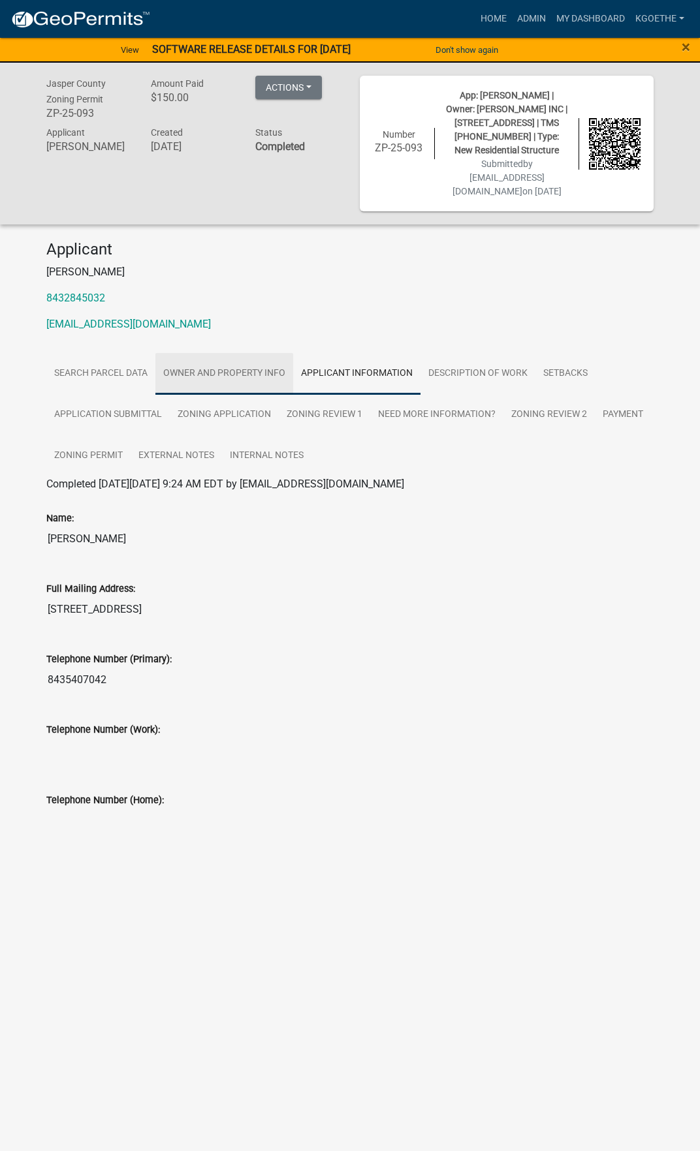
click at [208, 386] on link "Owner and Property Info" at bounding box center [224, 374] width 138 height 42
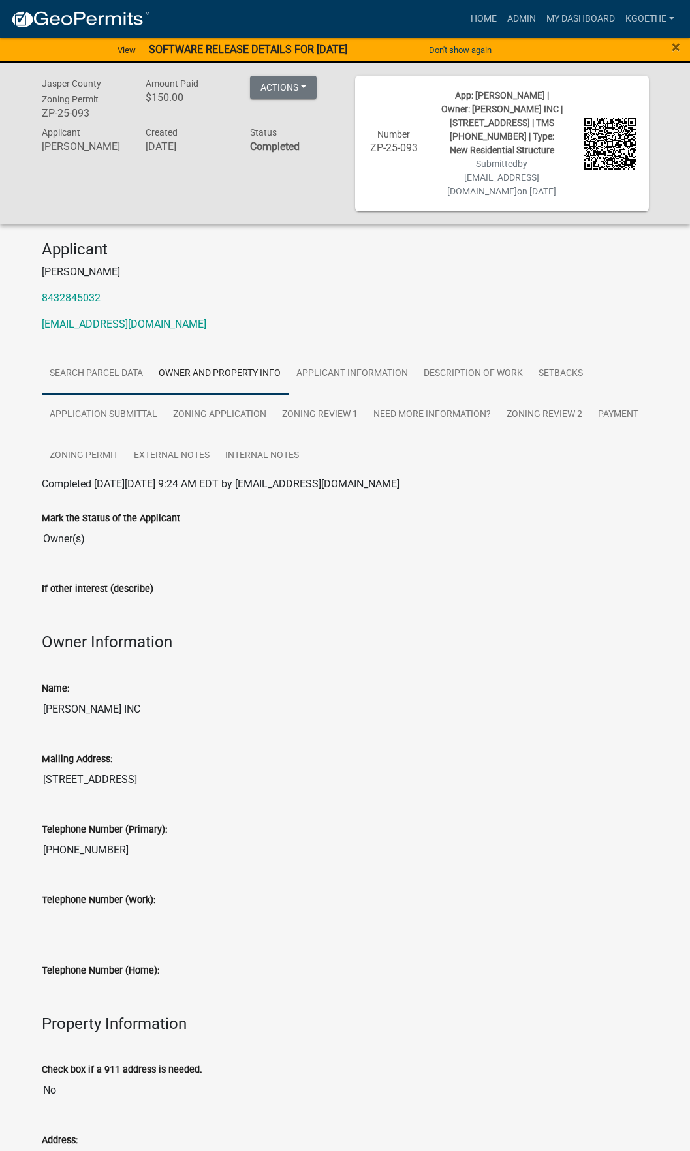
click at [108, 370] on link "Search Parcel Data" at bounding box center [96, 374] width 109 height 42
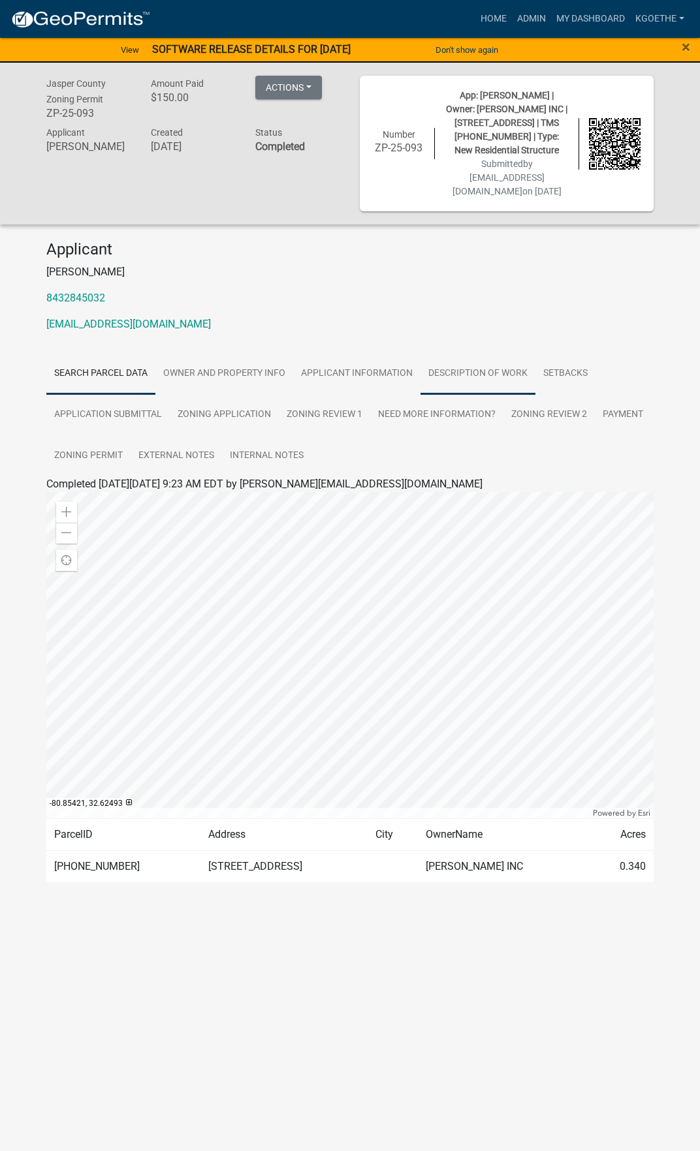
click at [492, 373] on link "Description of Work" at bounding box center [477, 374] width 115 height 42
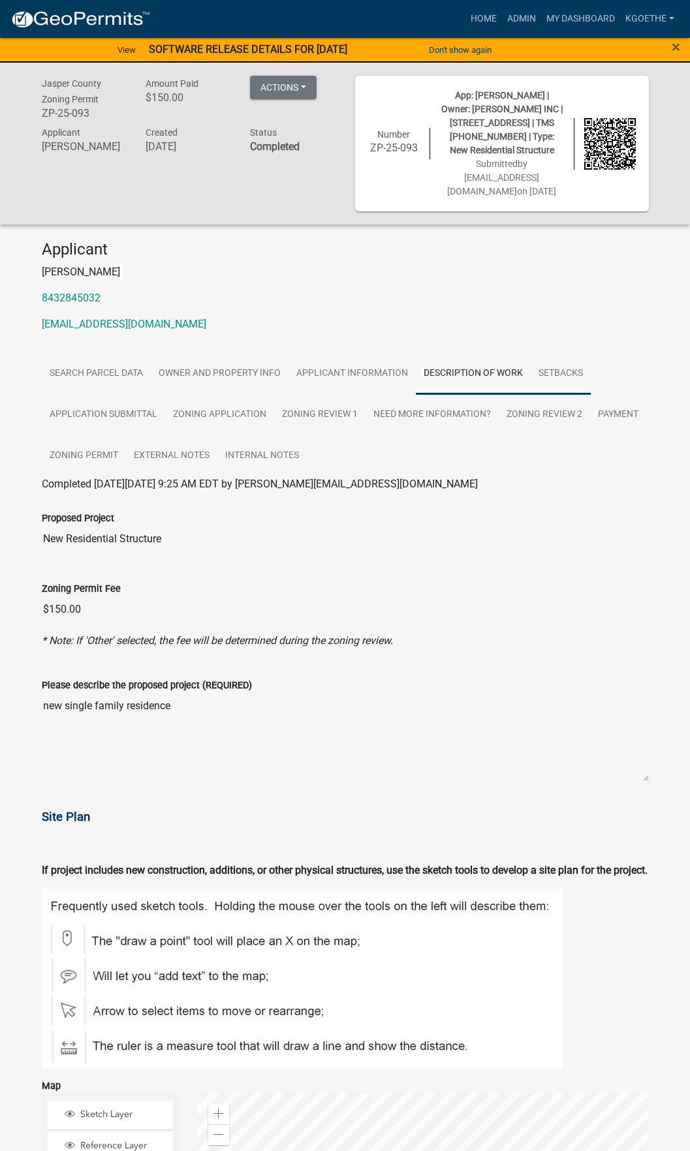
click at [576, 377] on link "Setbacks" at bounding box center [561, 374] width 60 height 42
